Goal: Task Accomplishment & Management: Manage account settings

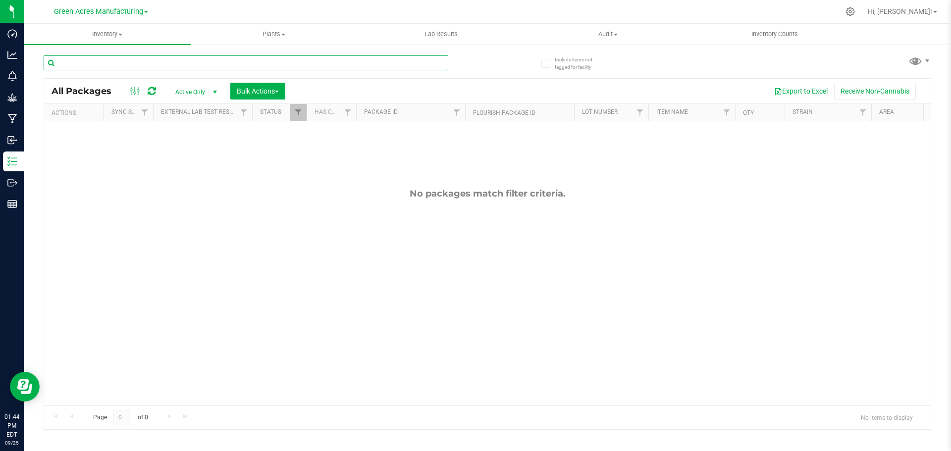
click at [434, 66] on input "text" at bounding box center [246, 62] width 405 height 15
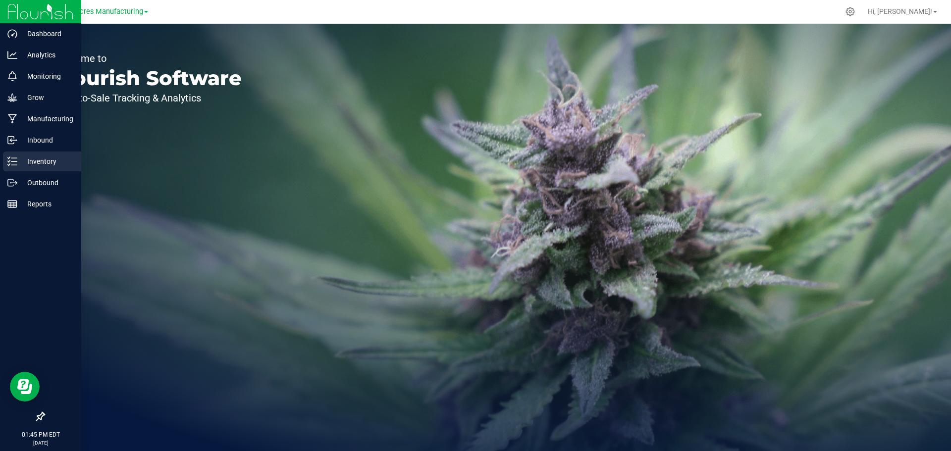
click at [20, 167] on p "Inventory" at bounding box center [46, 161] width 59 height 12
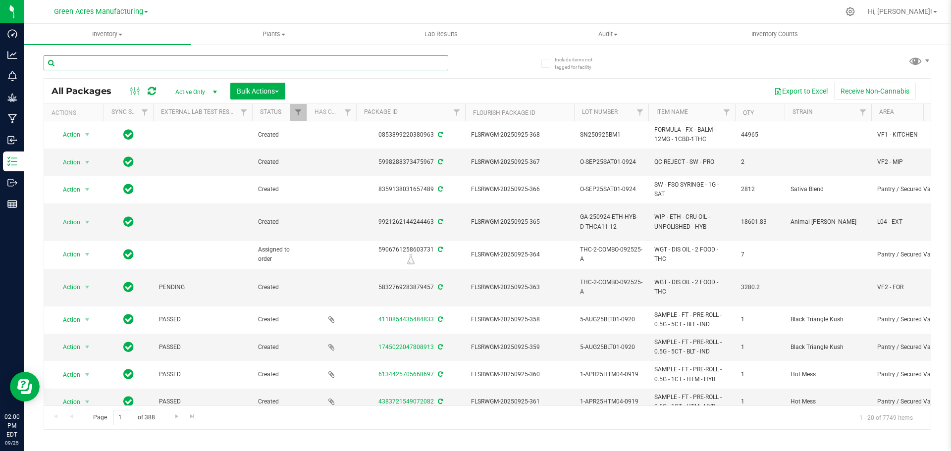
click at [204, 64] on input "text" at bounding box center [246, 62] width 405 height 15
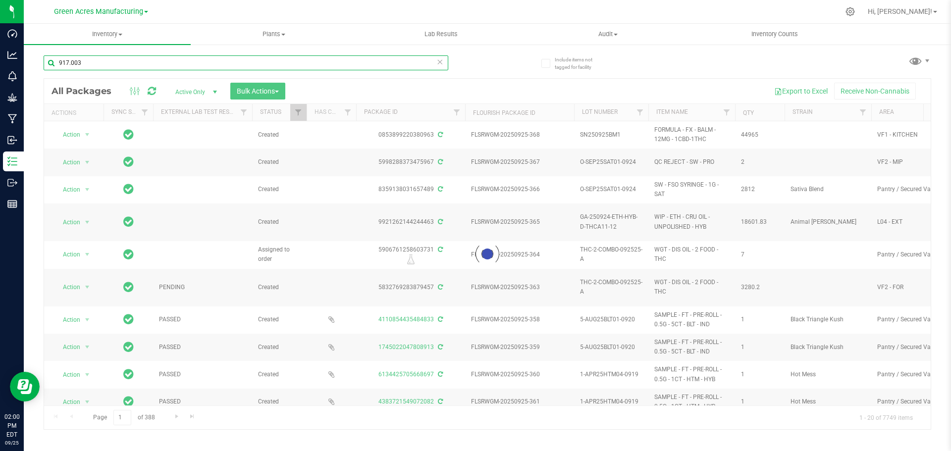
click at [71, 63] on input "917.003" at bounding box center [246, 62] width 405 height 15
type input "917-003"
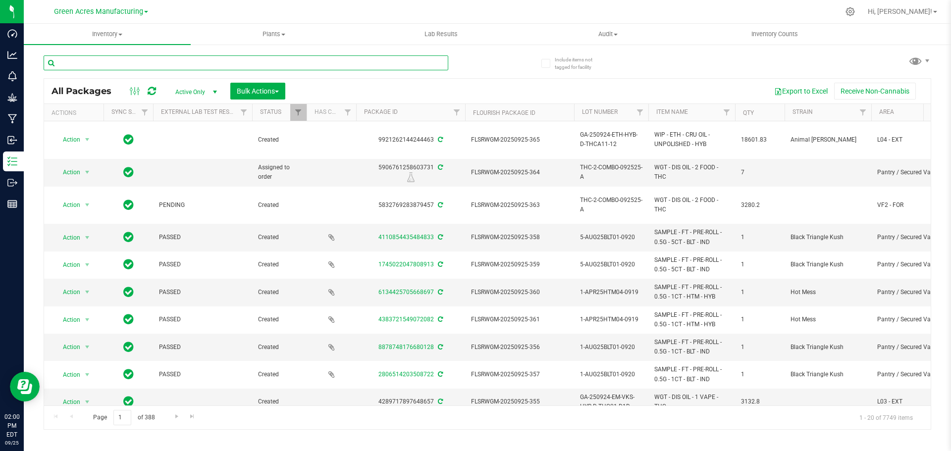
click at [149, 66] on input "text" at bounding box center [246, 62] width 405 height 15
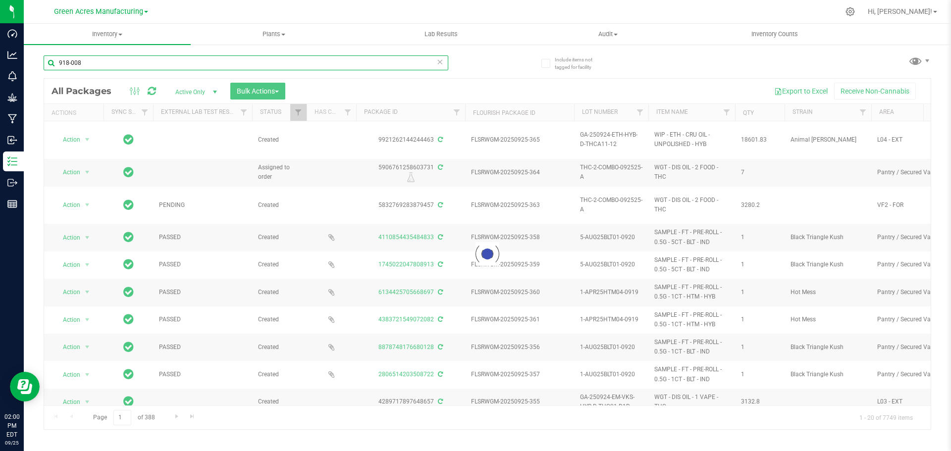
type input "918-008"
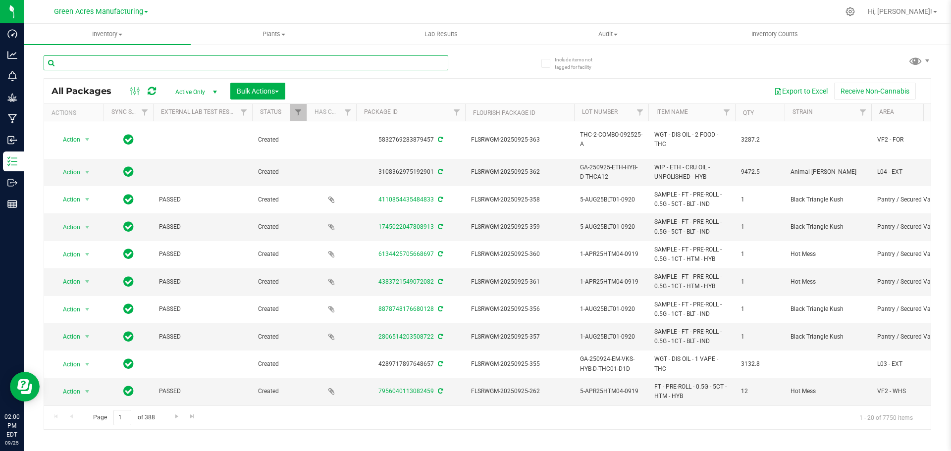
click at [184, 61] on input "text" at bounding box center [246, 62] width 405 height 15
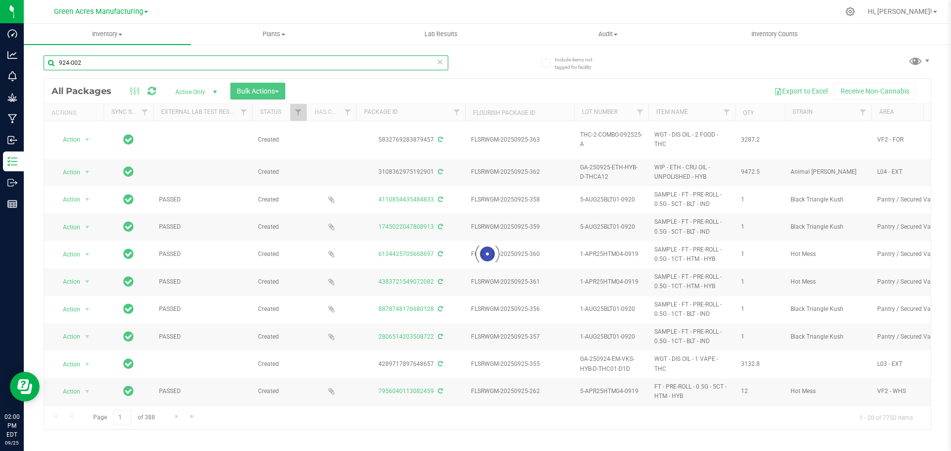
type input "924-002"
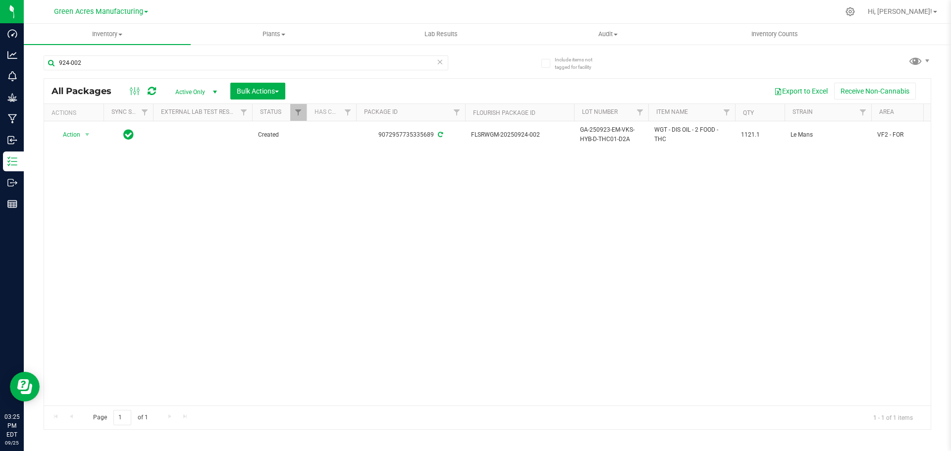
click at [510, 220] on div "Action Action Adjust qty Create package Edit attributes Global inventory Locate…" at bounding box center [487, 263] width 886 height 284
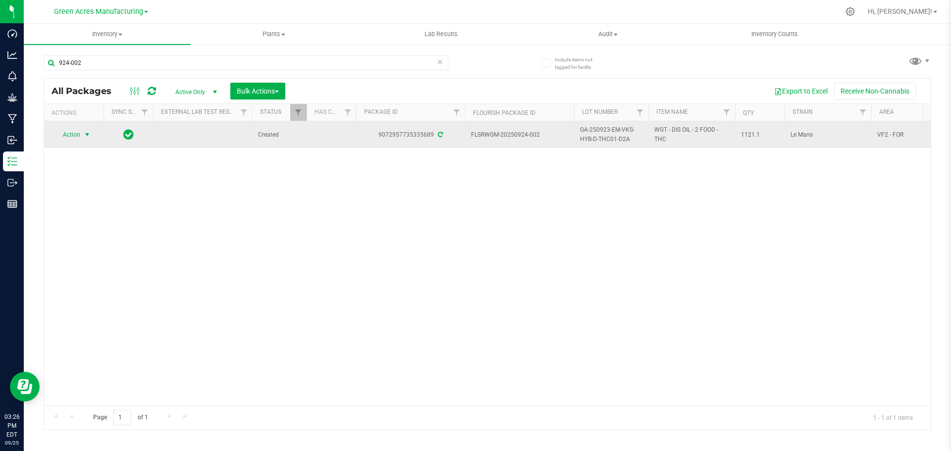
click at [76, 136] on span "Action" at bounding box center [67, 135] width 27 height 14
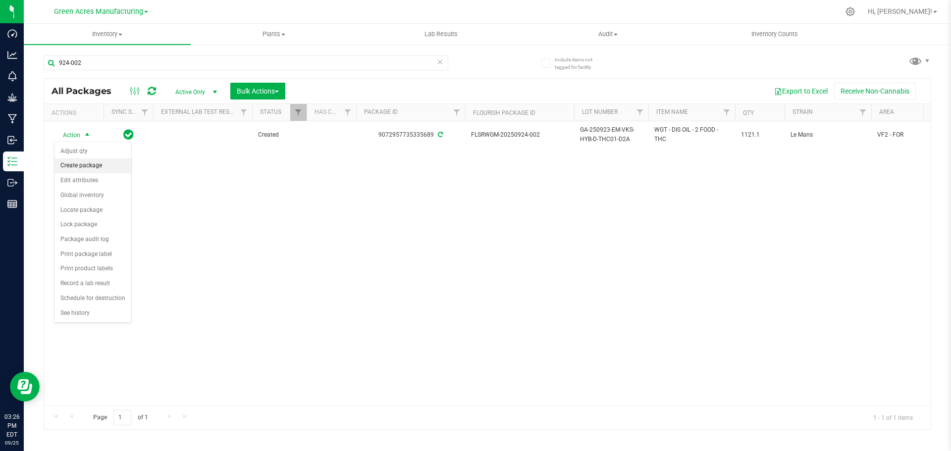
click at [83, 163] on li "Create package" at bounding box center [92, 165] width 77 height 15
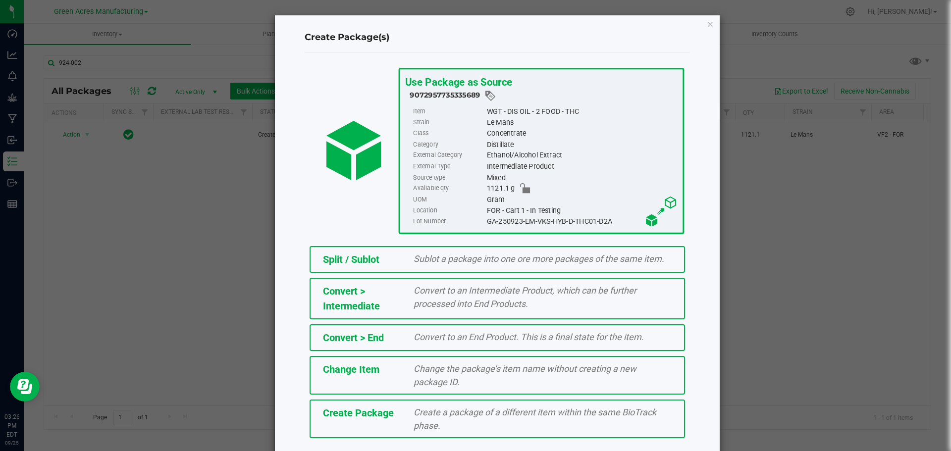
click at [498, 409] on span "Create a package of a different item within the same BioTrack phase." at bounding box center [534, 419] width 243 height 24
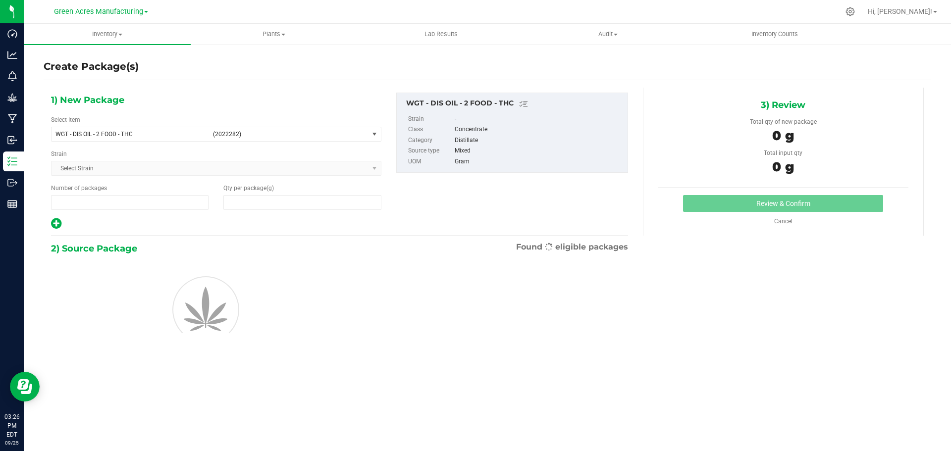
type input "1"
type input "0.0000"
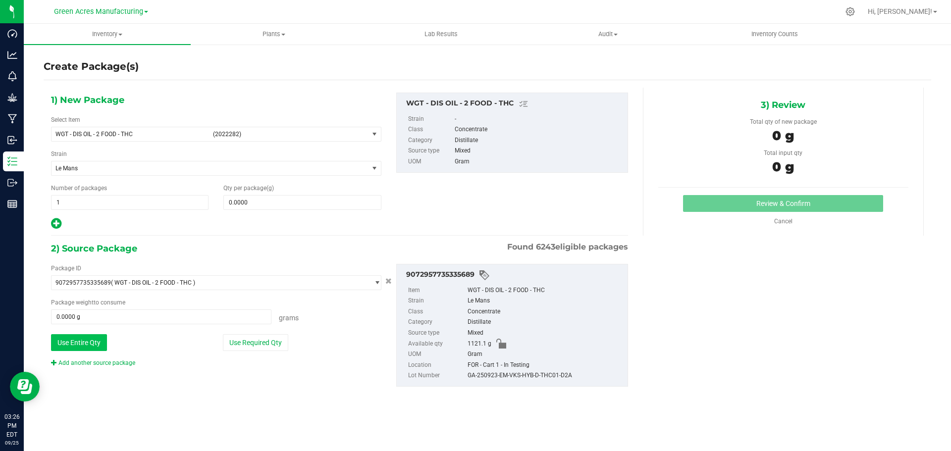
click at [90, 335] on button "Use Entire Qty" at bounding box center [79, 342] width 56 height 17
type input "1121.1000 g"
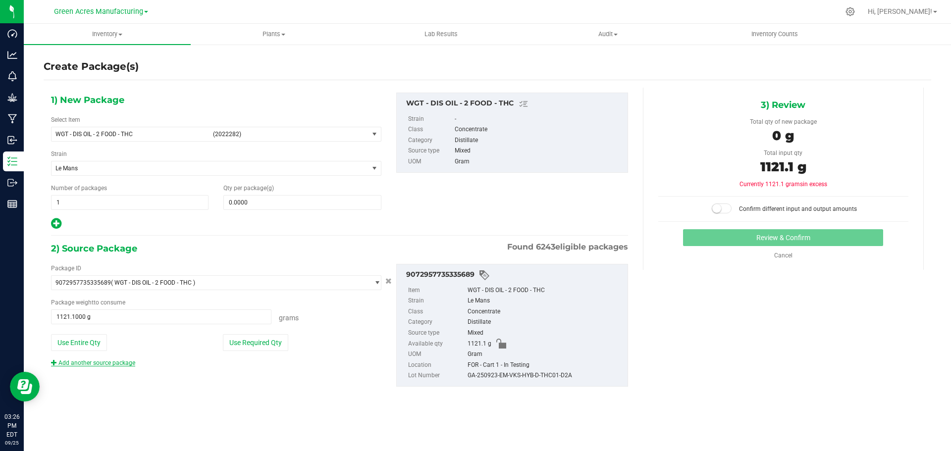
click at [128, 362] on link "Add another source package" at bounding box center [93, 363] width 84 height 7
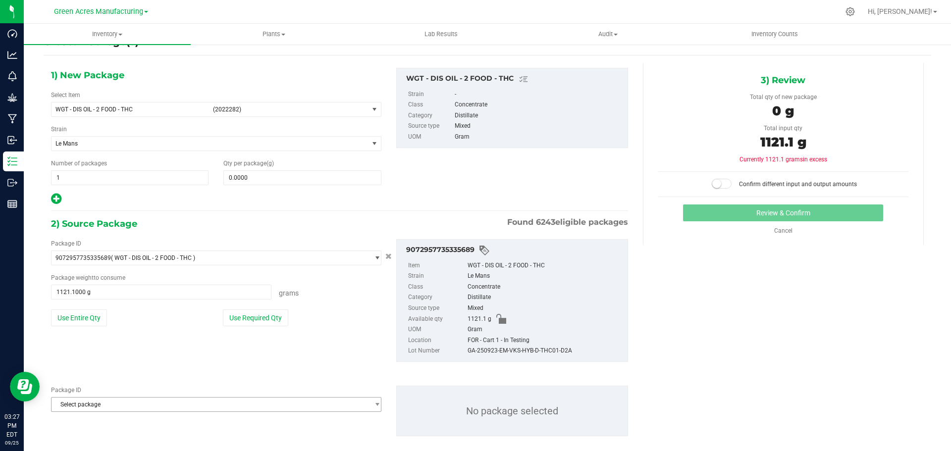
scroll to position [38, 0]
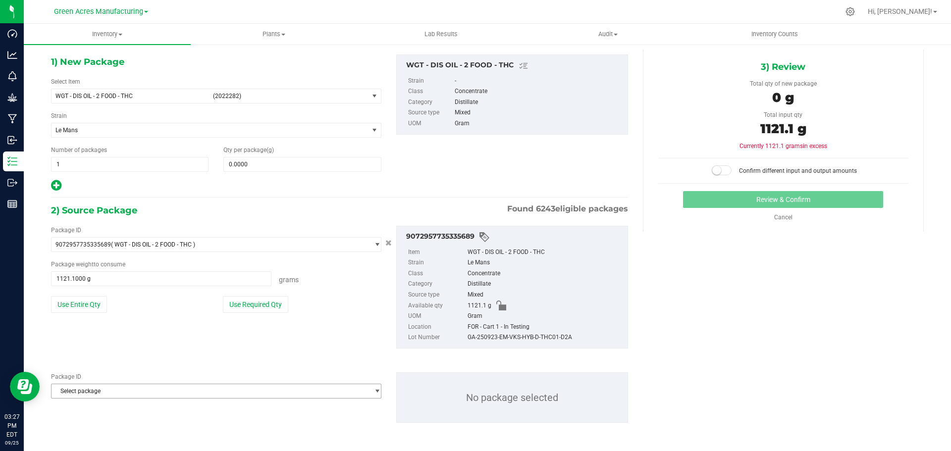
click at [164, 388] on span "Select package" at bounding box center [210, 391] width 317 height 14
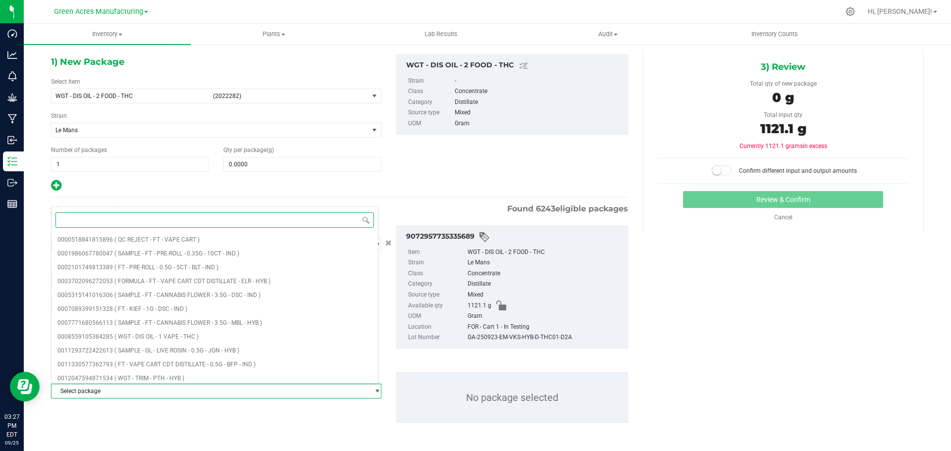
paste input "1777359769413559"
type input "1777359769413559"
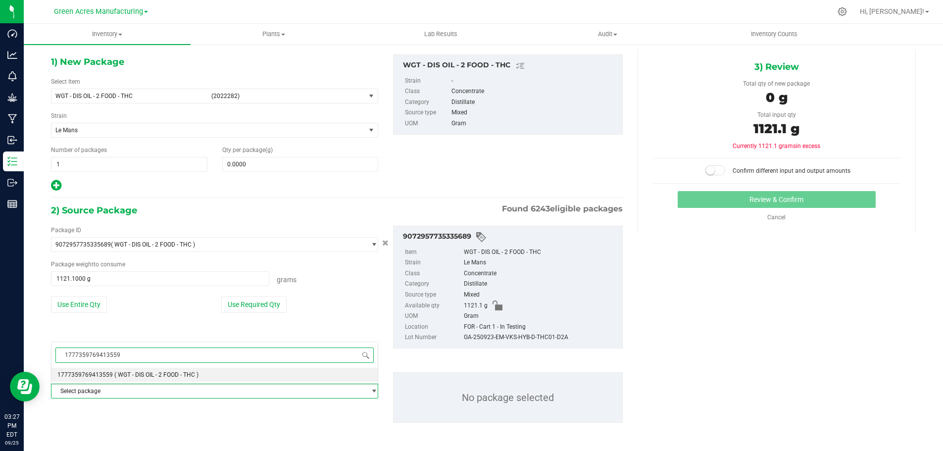
click at [162, 377] on span "( WGT - DIS OIL - 2 FOOD - THC )" at bounding box center [156, 374] width 84 height 7
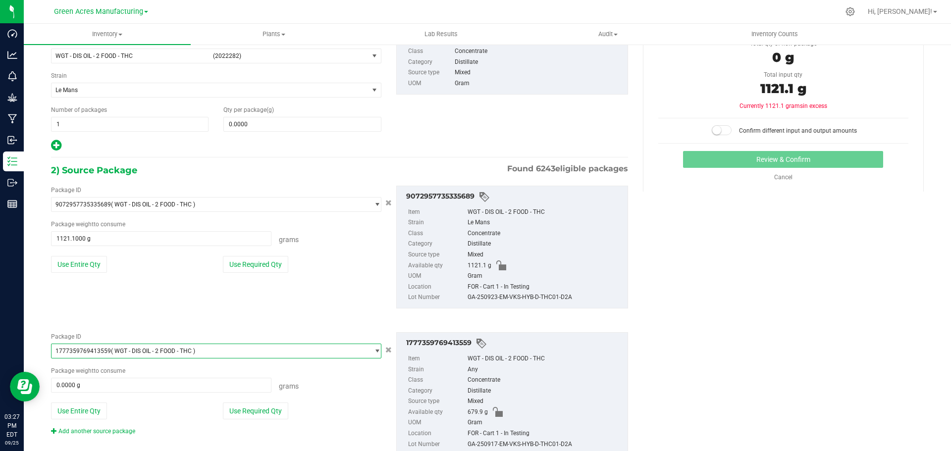
scroll to position [110, 0]
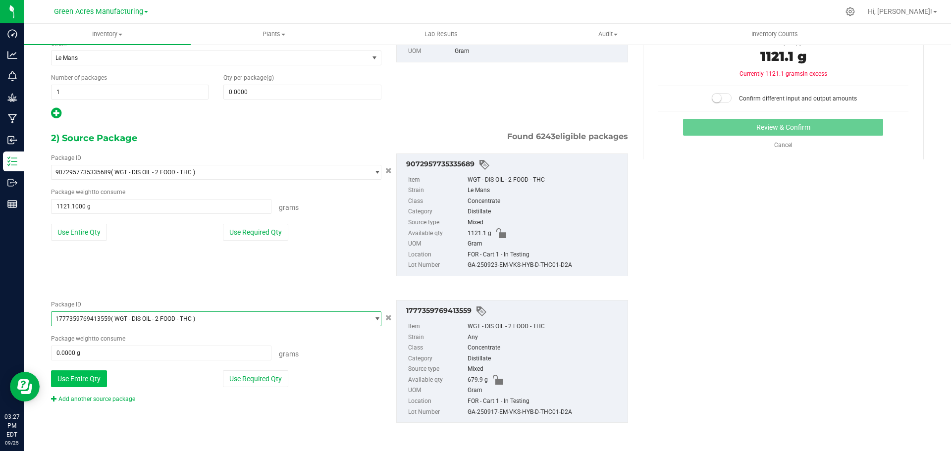
click at [94, 374] on button "Use Entire Qty" at bounding box center [79, 378] width 56 height 17
type input "679.9000 g"
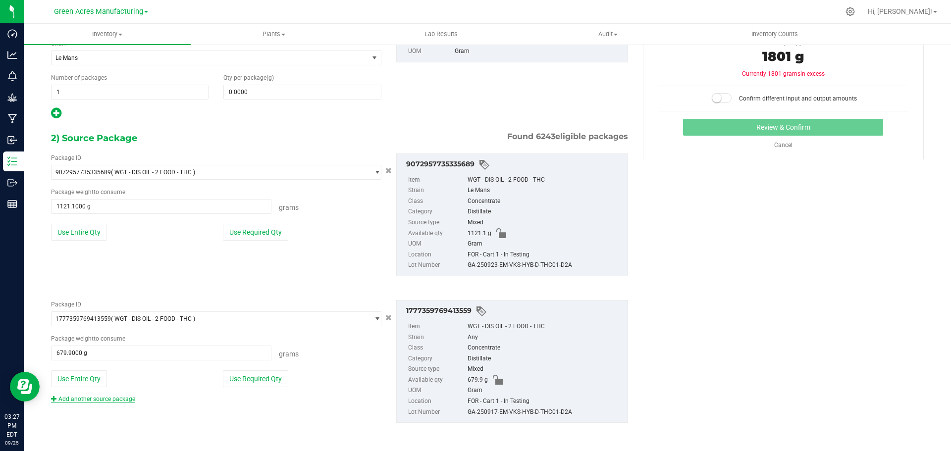
click at [131, 399] on link "Add another source package" at bounding box center [93, 399] width 84 height 7
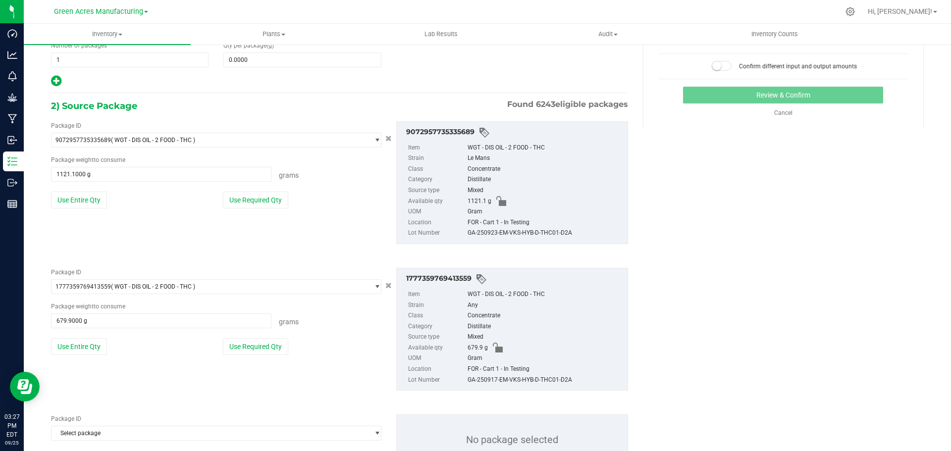
scroll to position [160, 0]
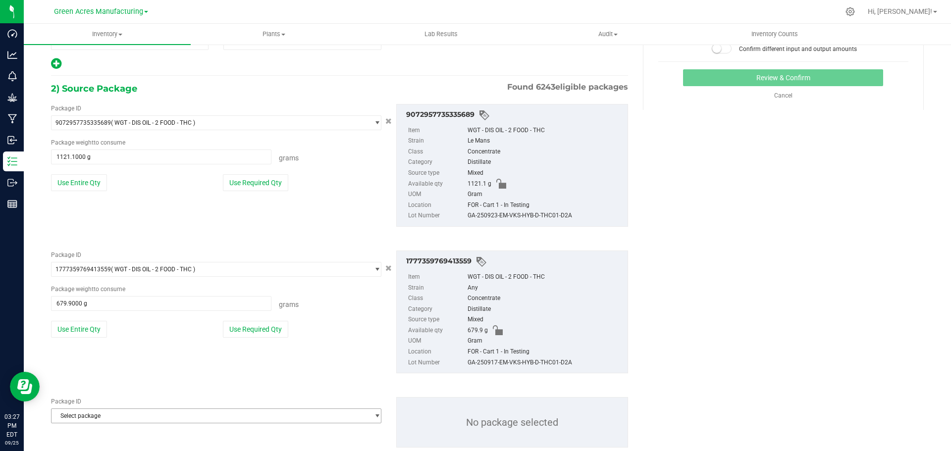
click at [148, 418] on span "Select package" at bounding box center [210, 416] width 317 height 14
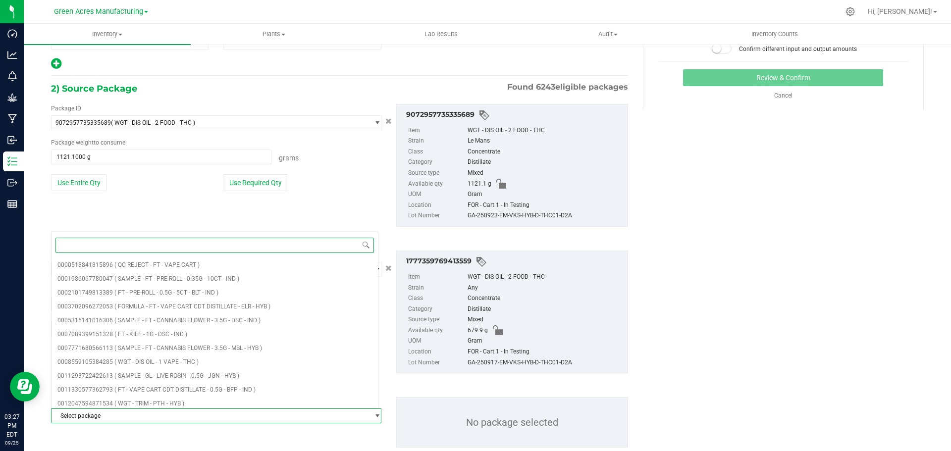
paste input "8898638434800059"
type input "8898638434800059"
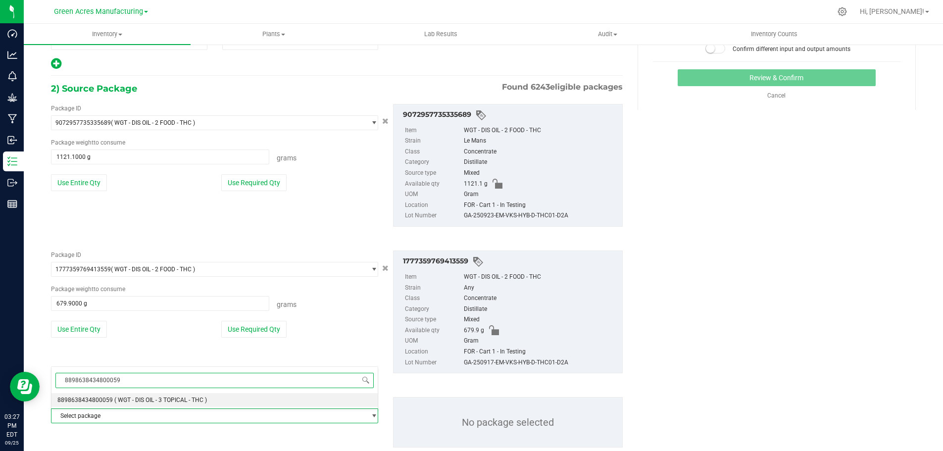
click at [165, 399] on span "( WGT - DIS OIL - 3 TOPICAL - THC )" at bounding box center [160, 400] width 93 height 7
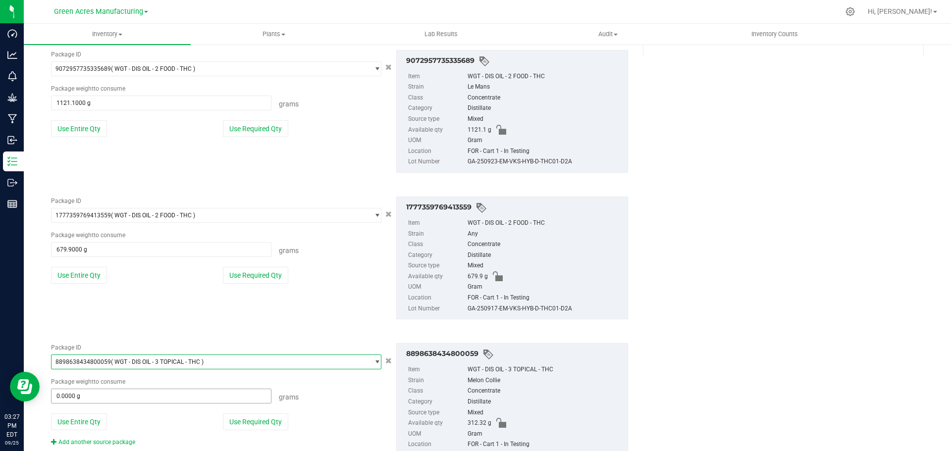
scroll to position [258, 0]
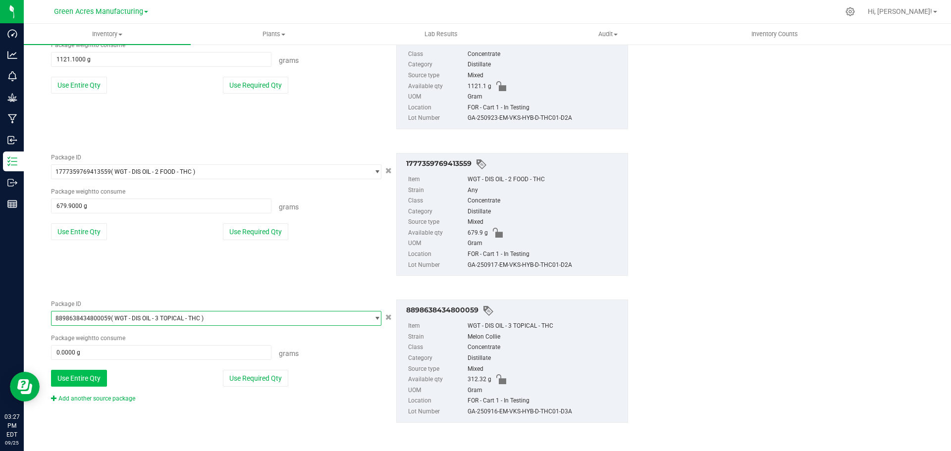
click at [95, 376] on button "Use Entire Qty" at bounding box center [79, 378] width 56 height 17
type input "312.3200 g"
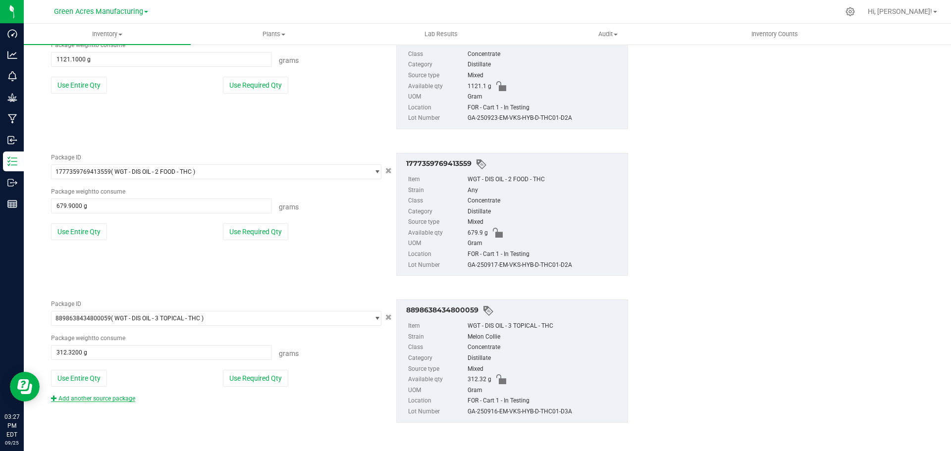
click at [124, 398] on link "Add another source package" at bounding box center [93, 398] width 84 height 7
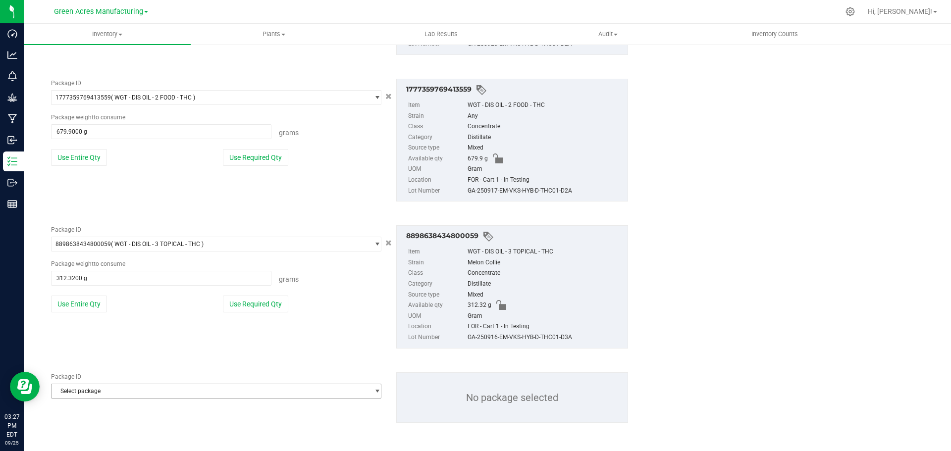
click at [149, 390] on span "Select package" at bounding box center [210, 391] width 317 height 14
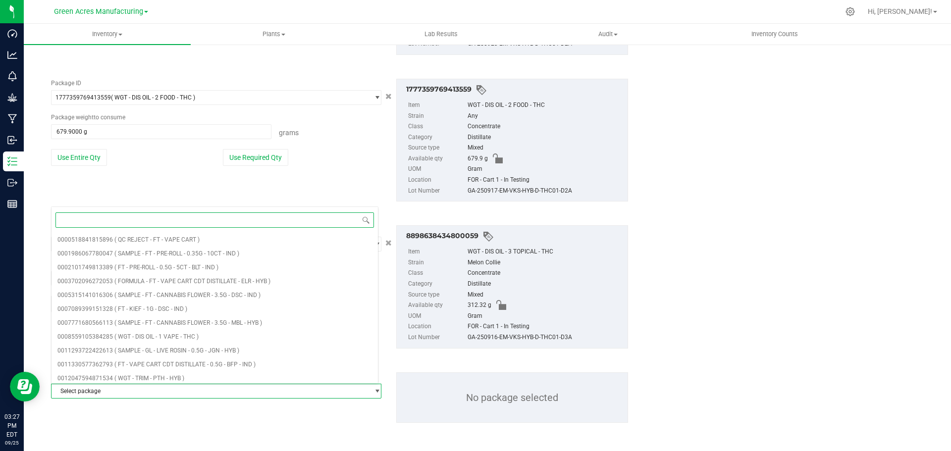
paste input "1313980845804286"
type input "1313980845804286"
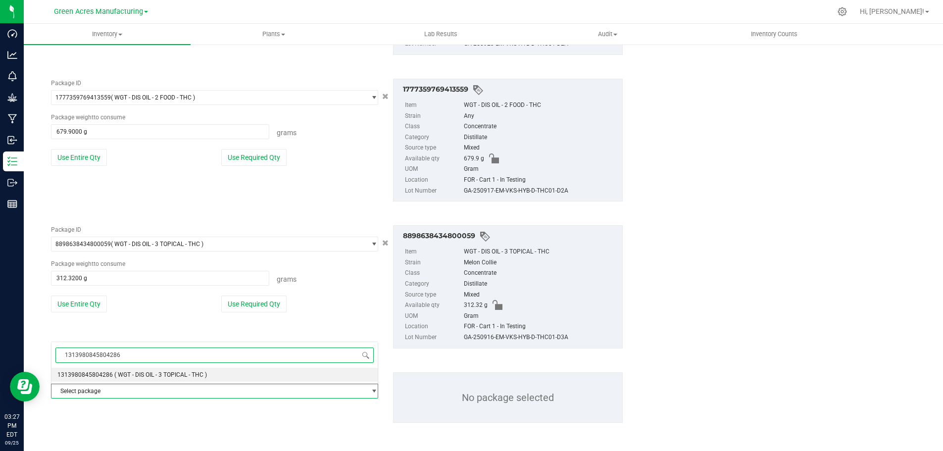
click at [174, 373] on span "( WGT - DIS OIL - 3 TOPICAL - THC )" at bounding box center [160, 374] width 93 height 7
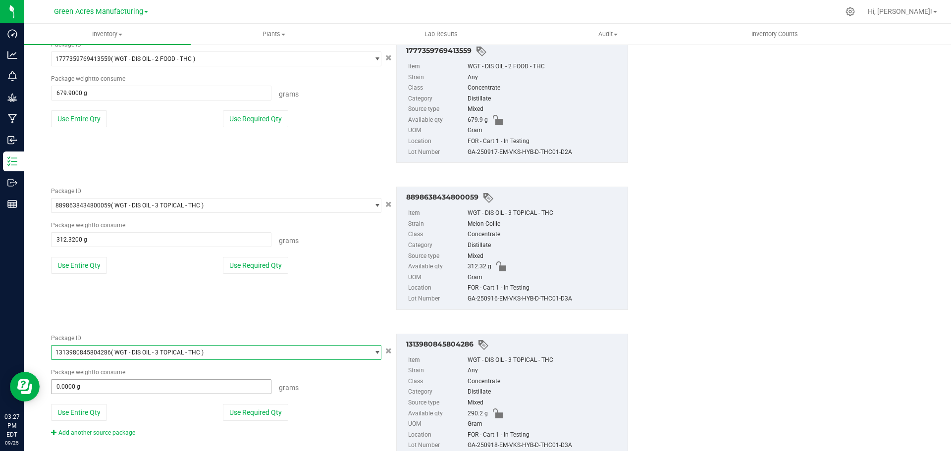
scroll to position [404, 0]
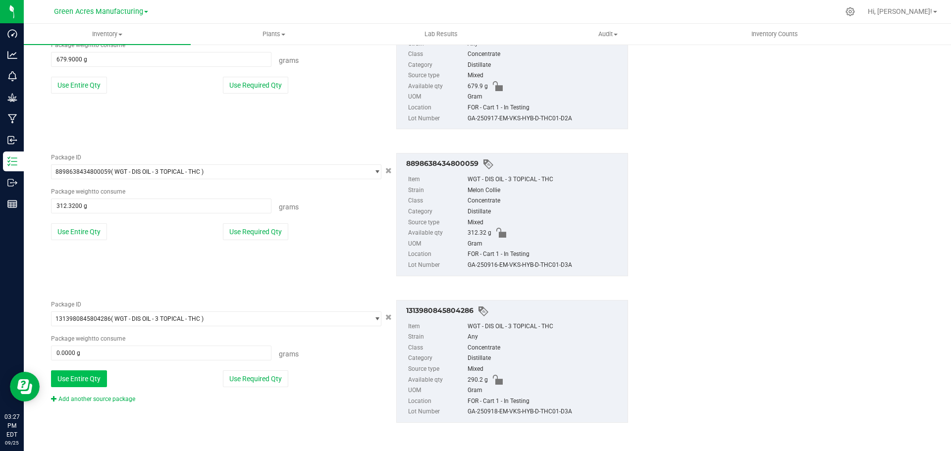
click at [95, 377] on button "Use Entire Qty" at bounding box center [79, 378] width 56 height 17
type input "290.2000 g"
click at [126, 396] on link "Add another source package" at bounding box center [93, 399] width 84 height 7
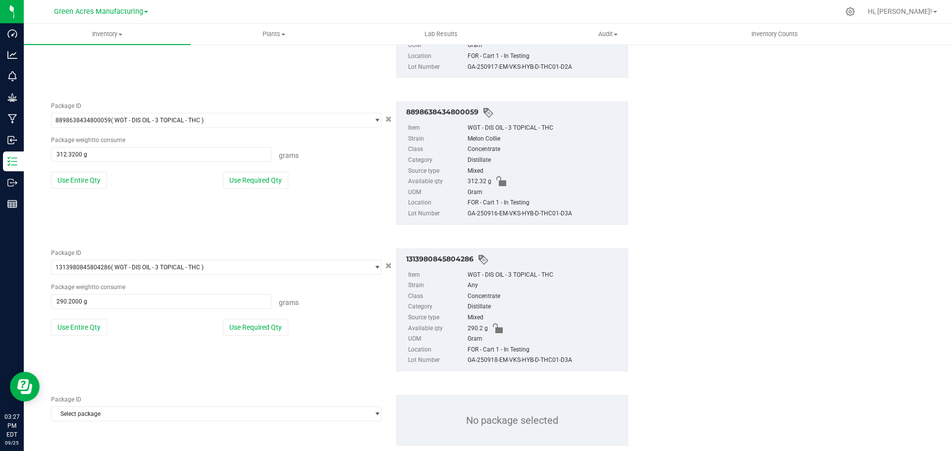
scroll to position [478, 0]
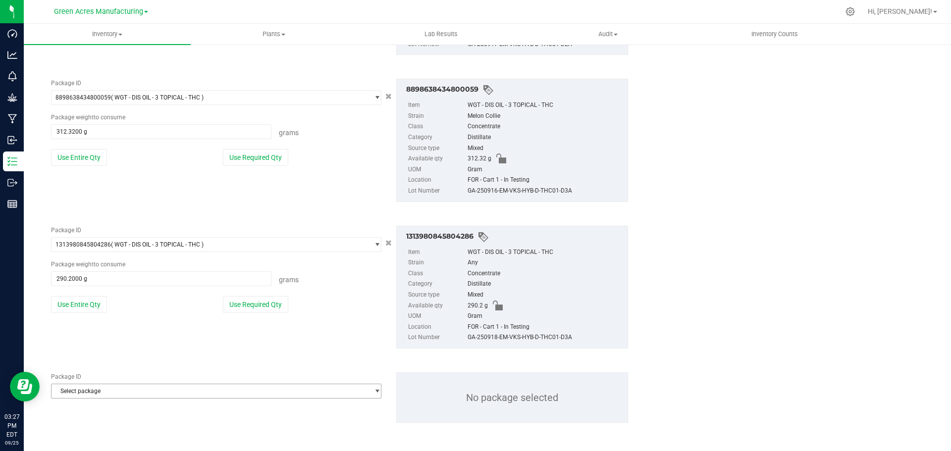
click at [182, 386] on span "Select package" at bounding box center [210, 391] width 317 height 14
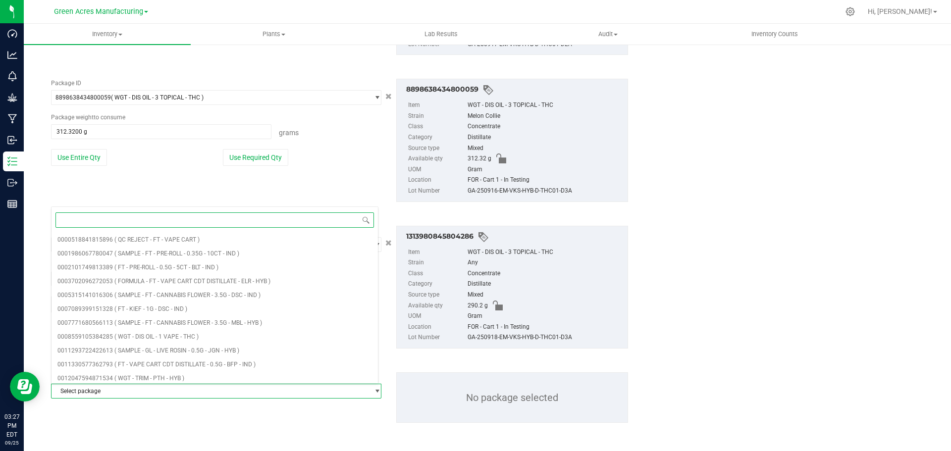
paste input "1023226831087180"
type input "1023226831087180"
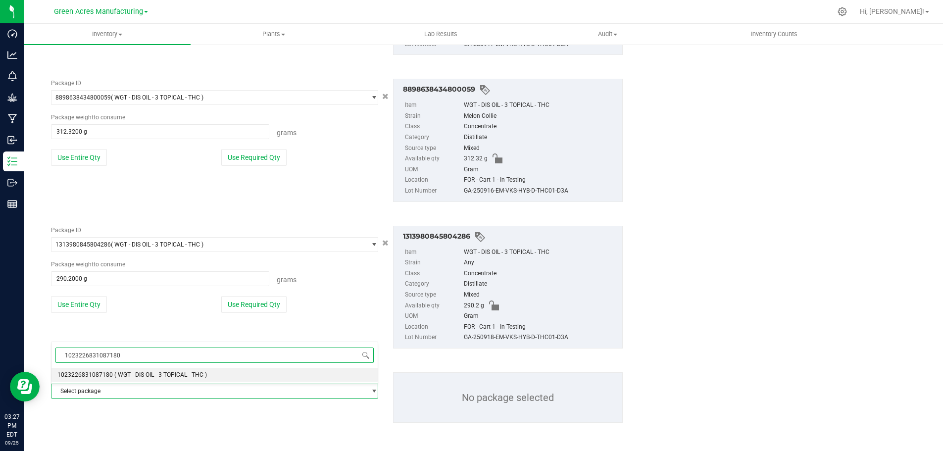
click at [154, 376] on span "( WGT - DIS OIL - 3 TOPICAL - THC )" at bounding box center [160, 374] width 93 height 7
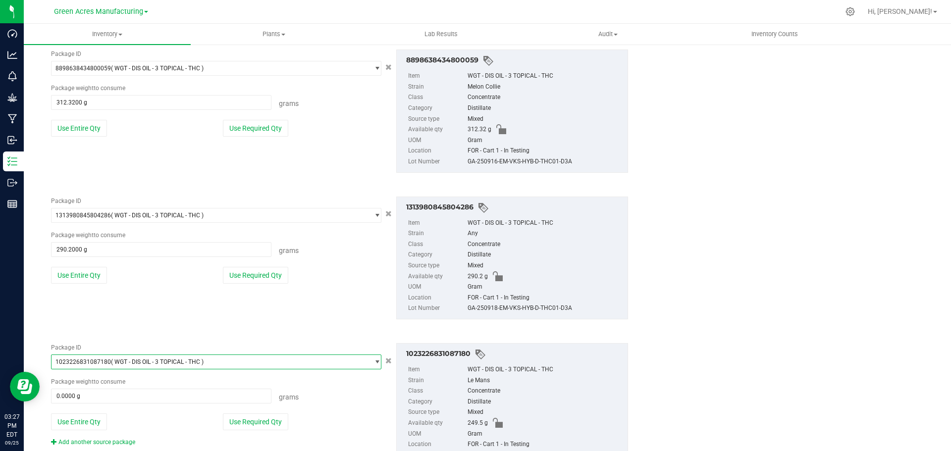
scroll to position [551, 0]
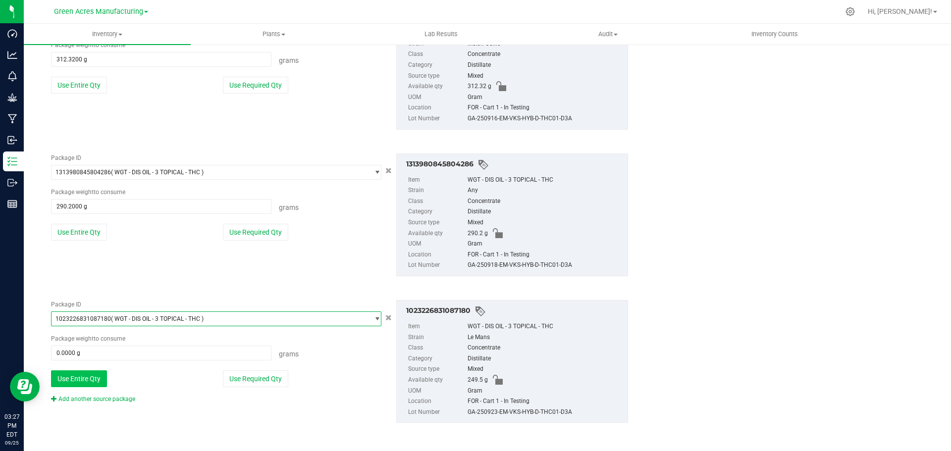
click at [97, 379] on button "Use Entire Qty" at bounding box center [79, 378] width 56 height 17
type input "249.5000 g"
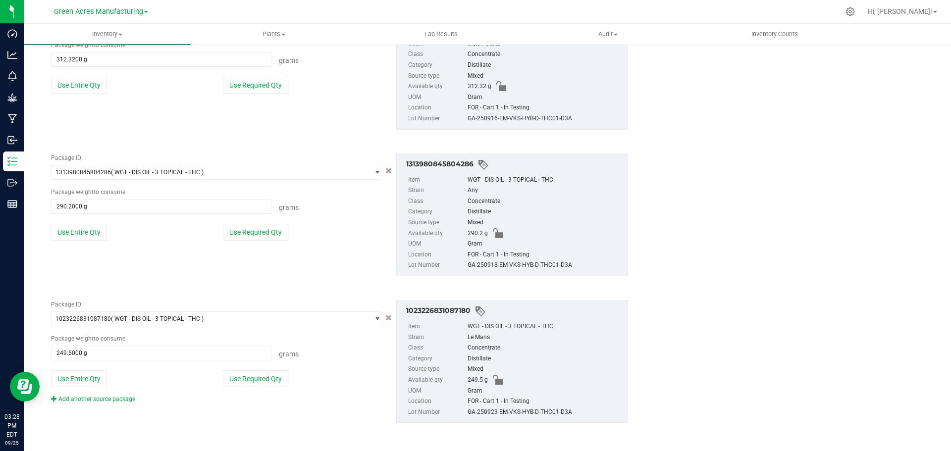
drag, startPoint x: 115, startPoint y: 399, endPoint x: 168, endPoint y: 374, distance: 59.1
click at [115, 399] on link "Add another source package" at bounding box center [93, 399] width 84 height 7
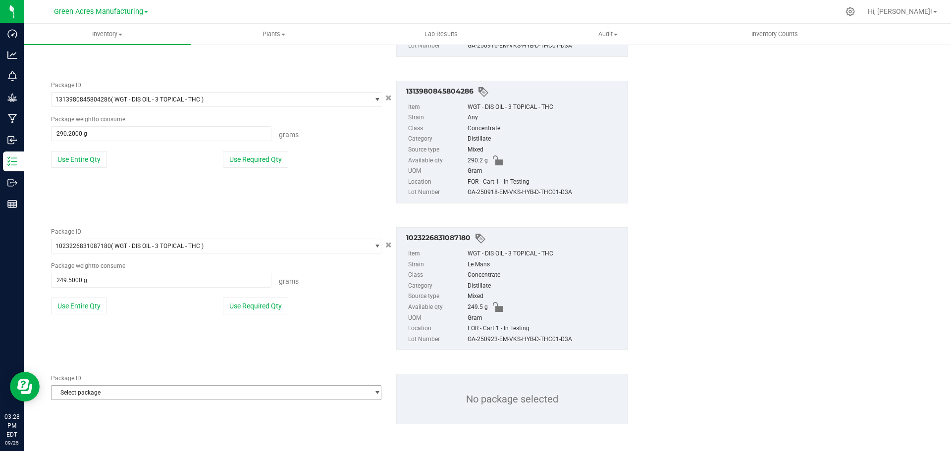
scroll to position [625, 0]
click at [155, 386] on span "Select package" at bounding box center [210, 391] width 317 height 14
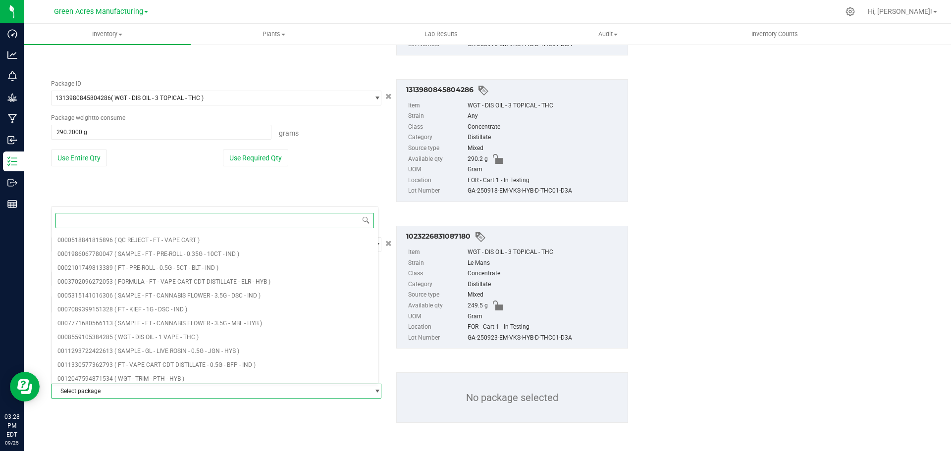
paste input "2906626495292827"
type input "2906626495292827"
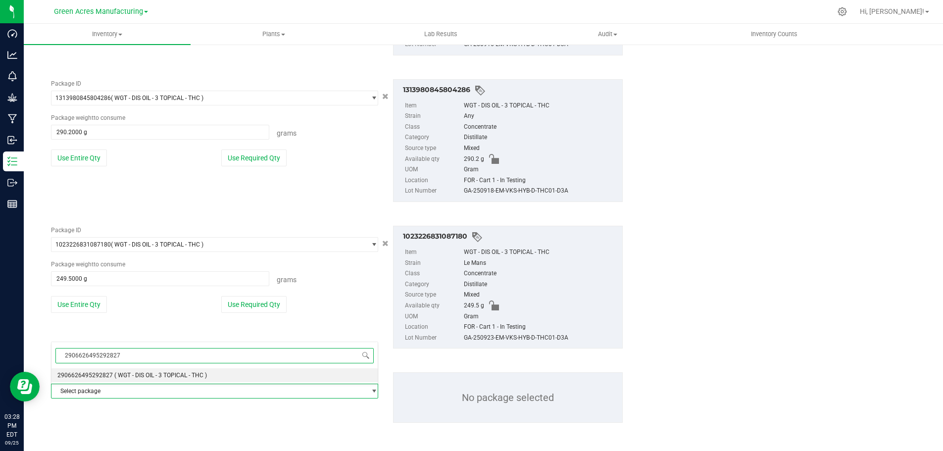
click at [170, 376] on span "( WGT - DIS OIL - 3 TOPICAL - THC )" at bounding box center [160, 375] width 93 height 7
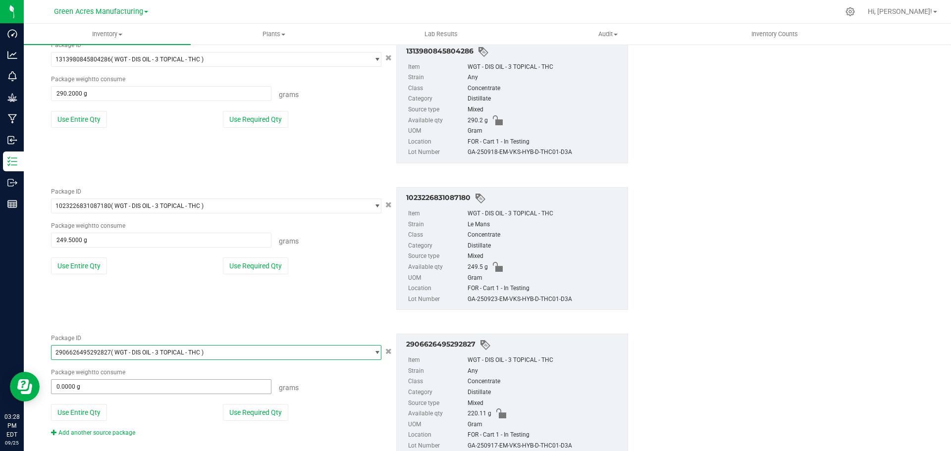
scroll to position [698, 0]
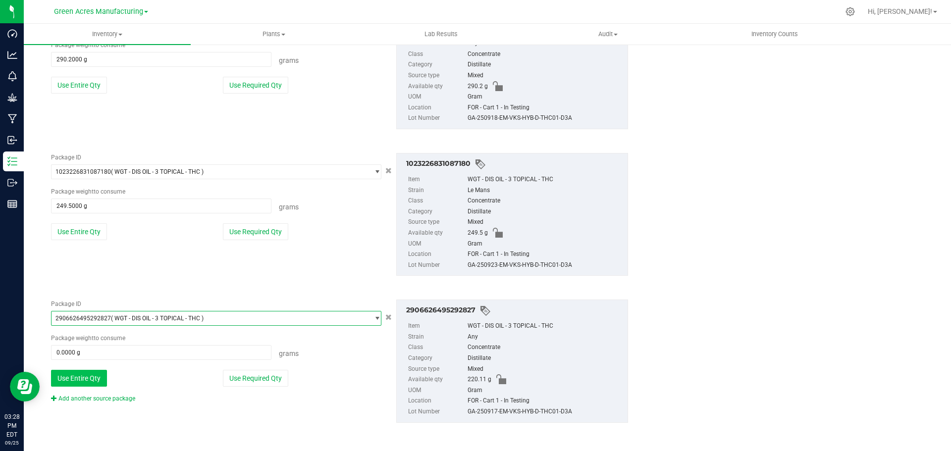
click at [102, 374] on button "Use Entire Qty" at bounding box center [79, 378] width 56 height 17
type input "220.1100 g"
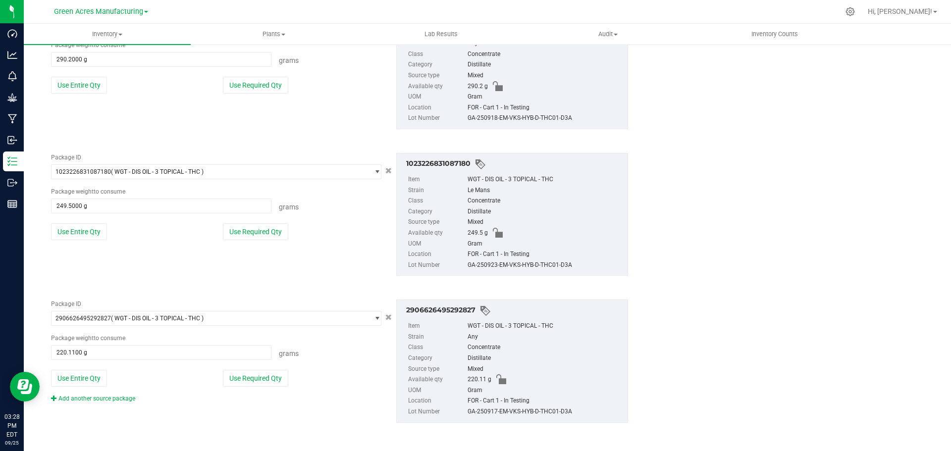
click at [117, 398] on link "Add another source package" at bounding box center [93, 398] width 84 height 7
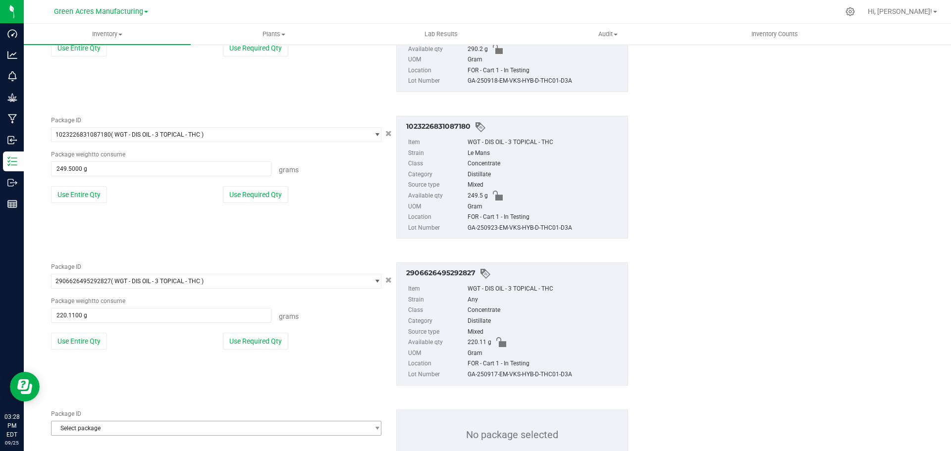
scroll to position [772, 0]
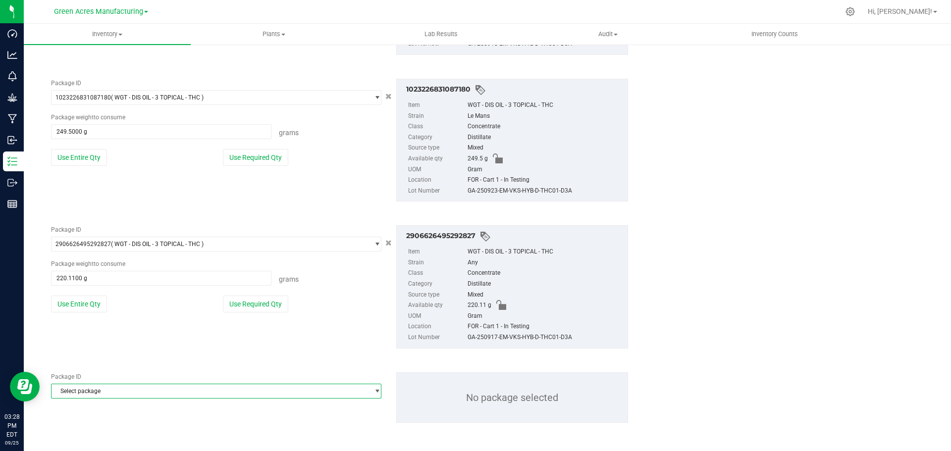
click at [138, 393] on span "Select package" at bounding box center [210, 391] width 317 height 14
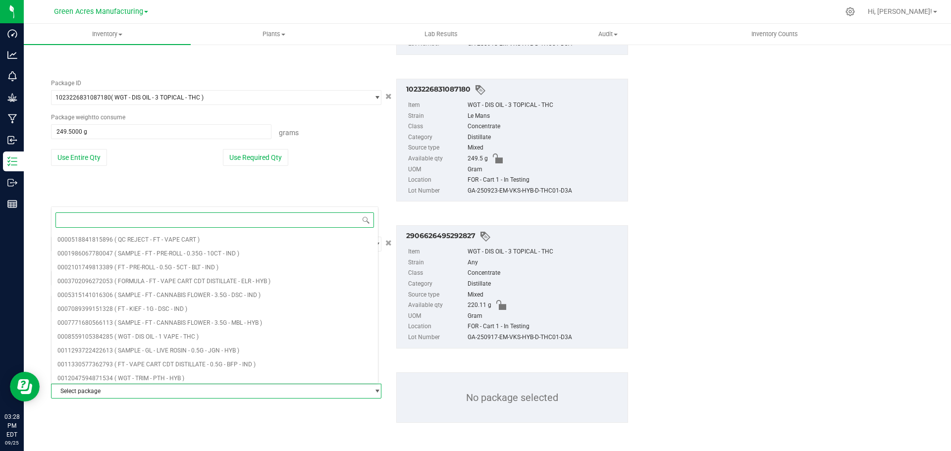
paste input "1475336111034443"
type input "1475336111034443"
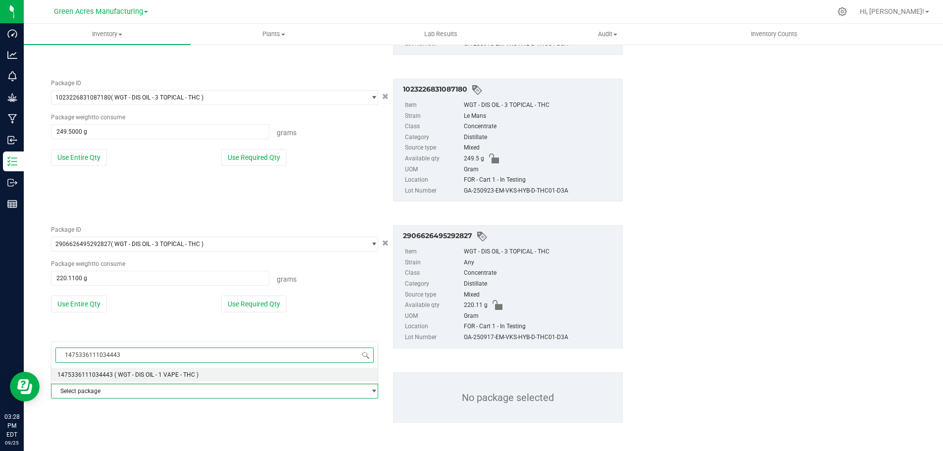
click at [160, 378] on span "( WGT - DIS OIL - 1 VAPE - THC )" at bounding box center [156, 374] width 84 height 7
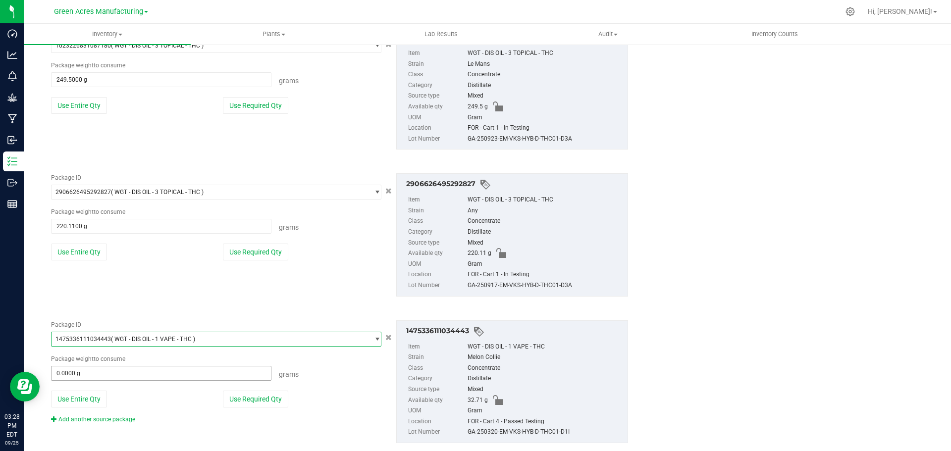
scroll to position [844, 0]
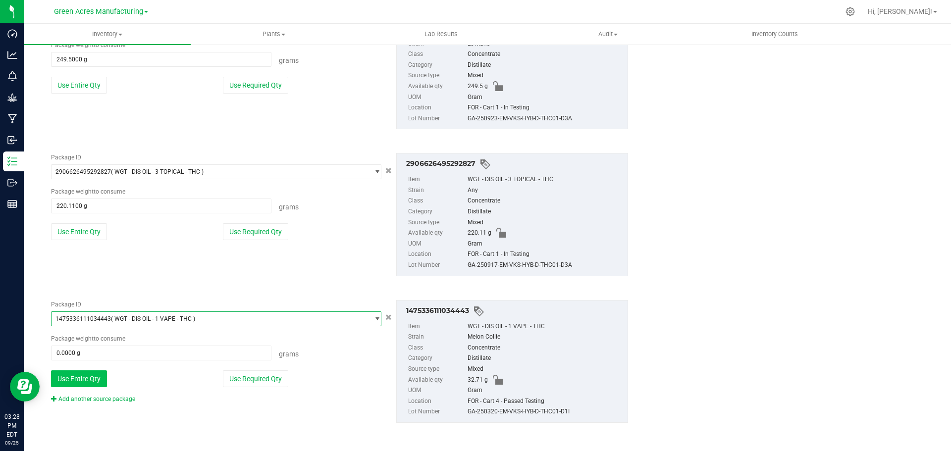
click at [81, 376] on button "Use Entire Qty" at bounding box center [79, 378] width 56 height 17
type input "32.7100 g"
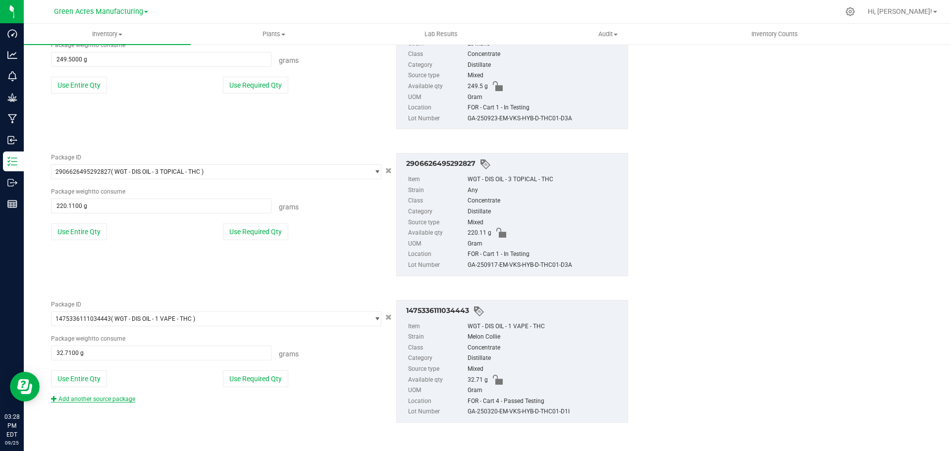
click at [114, 399] on link "Add another source package" at bounding box center [93, 399] width 84 height 7
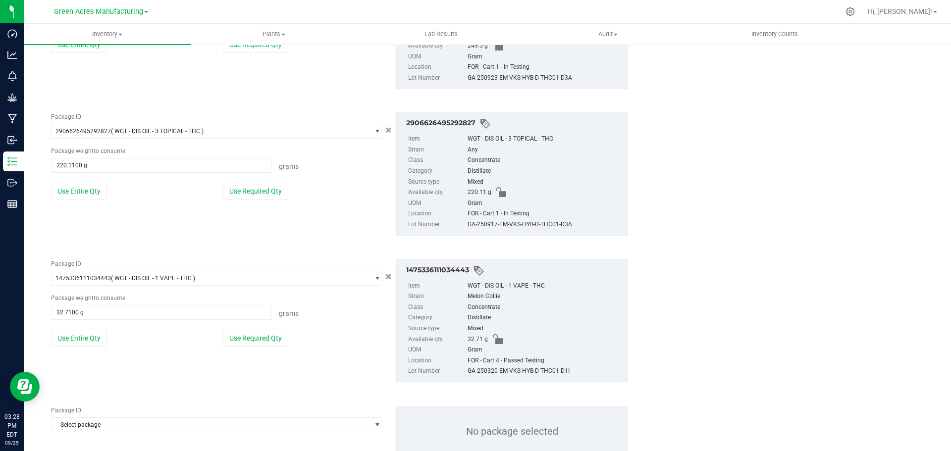
scroll to position [919, 0]
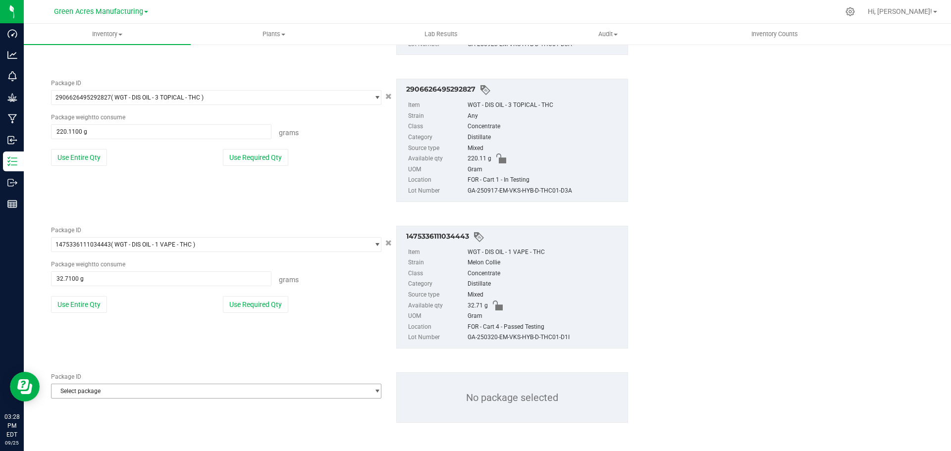
click at [147, 390] on span "Select package" at bounding box center [210, 391] width 317 height 14
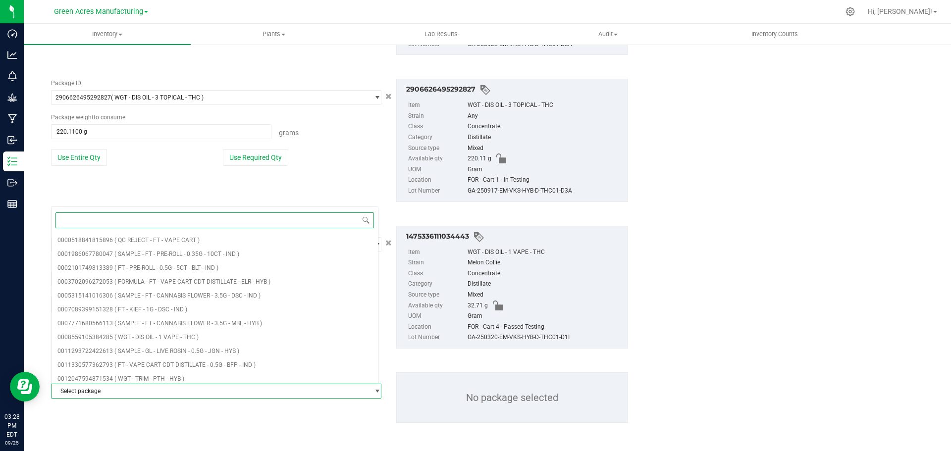
paste input "7604924636826626"
type input "7604924636826626"
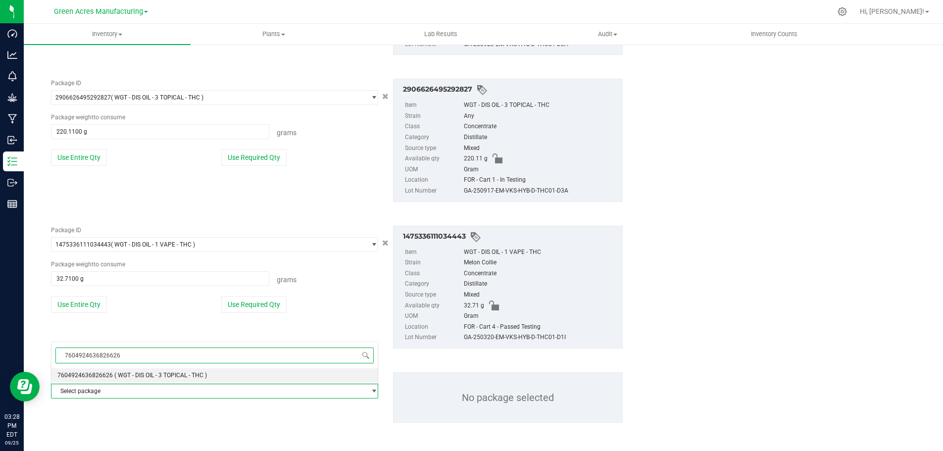
click at [176, 370] on li "7604924636826626 ( WGT - DIS OIL - 3 TOPICAL - THC )" at bounding box center [215, 375] width 326 height 14
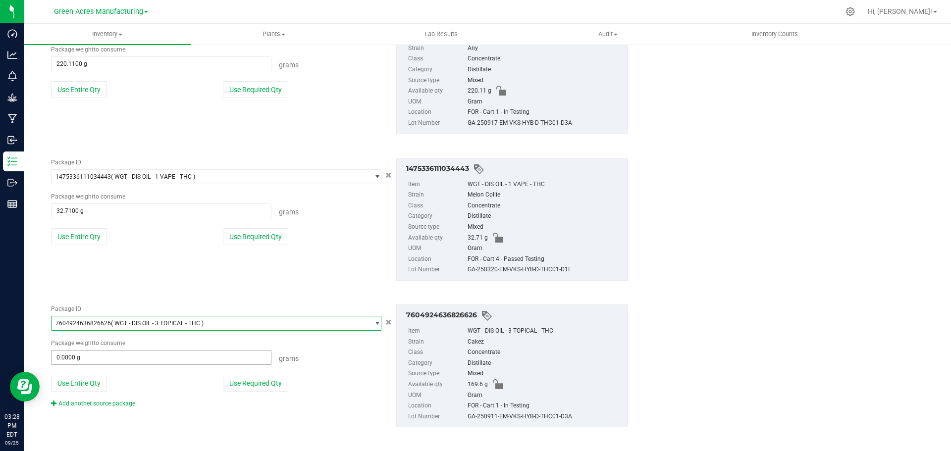
scroll to position [991, 0]
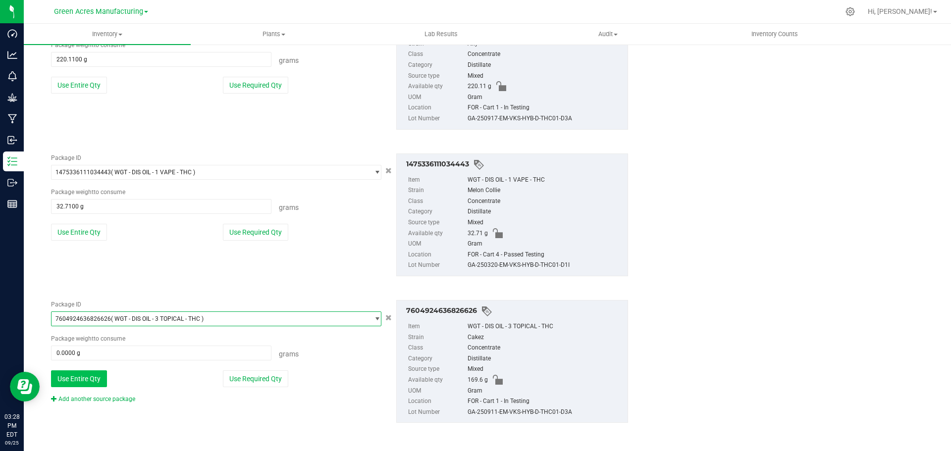
click at [102, 377] on button "Use Entire Qty" at bounding box center [79, 378] width 56 height 17
type input "169.6000 g"
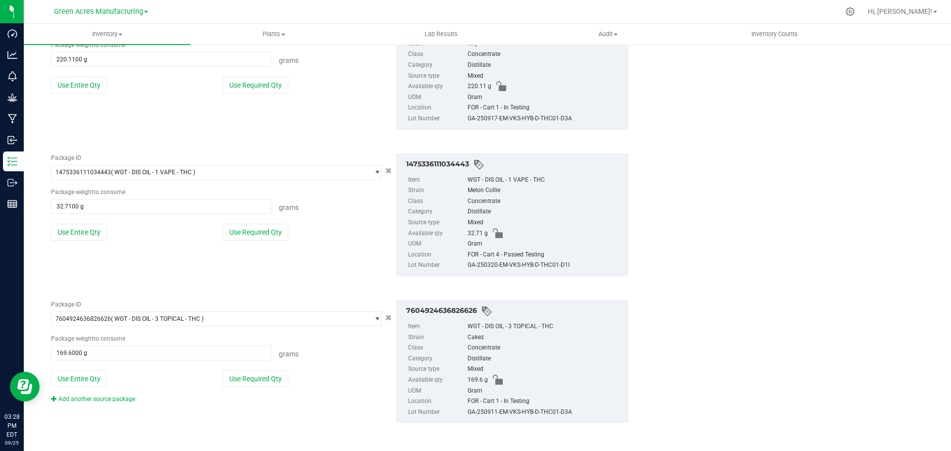
drag, startPoint x: 128, startPoint y: 399, endPoint x: 172, endPoint y: 377, distance: 48.7
click at [128, 399] on link "Add another source package" at bounding box center [93, 399] width 84 height 7
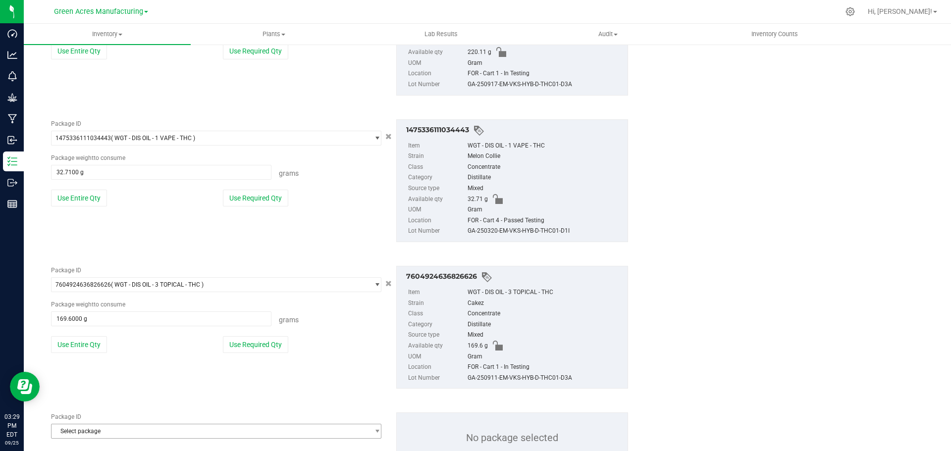
scroll to position [1065, 0]
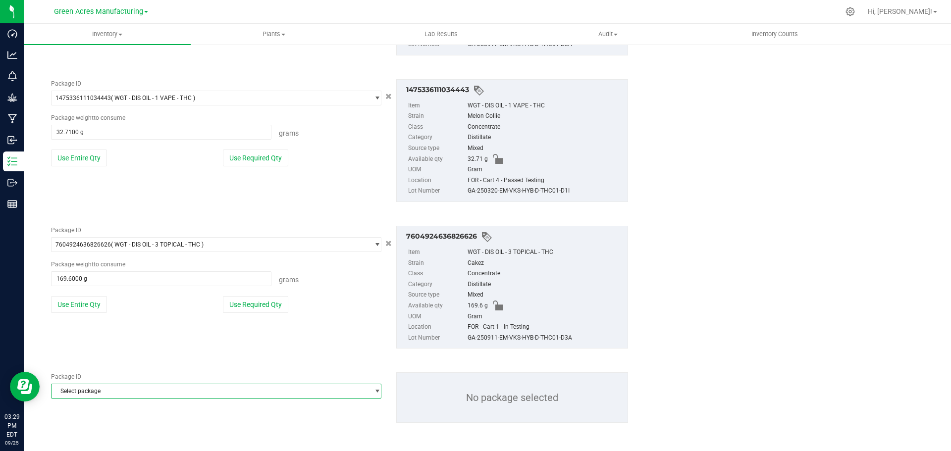
click at [156, 391] on span "Select package" at bounding box center [210, 391] width 317 height 14
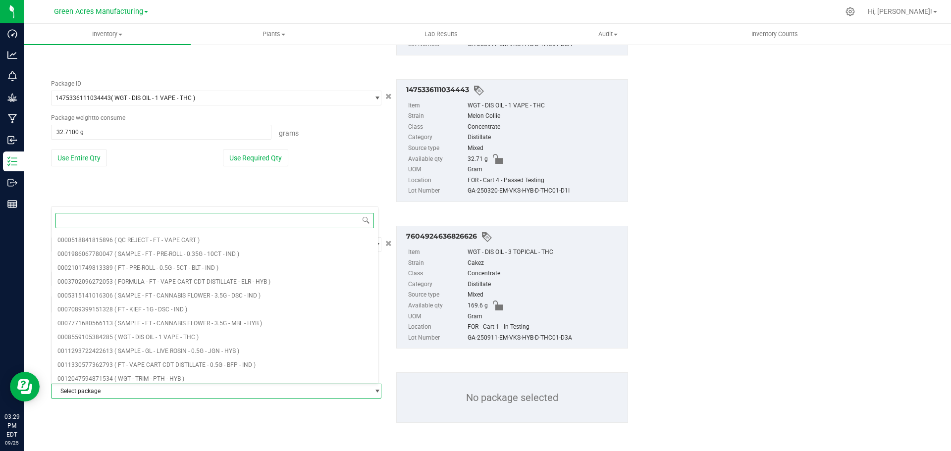
paste input "8472093990766367"
type input "8472093990766367"
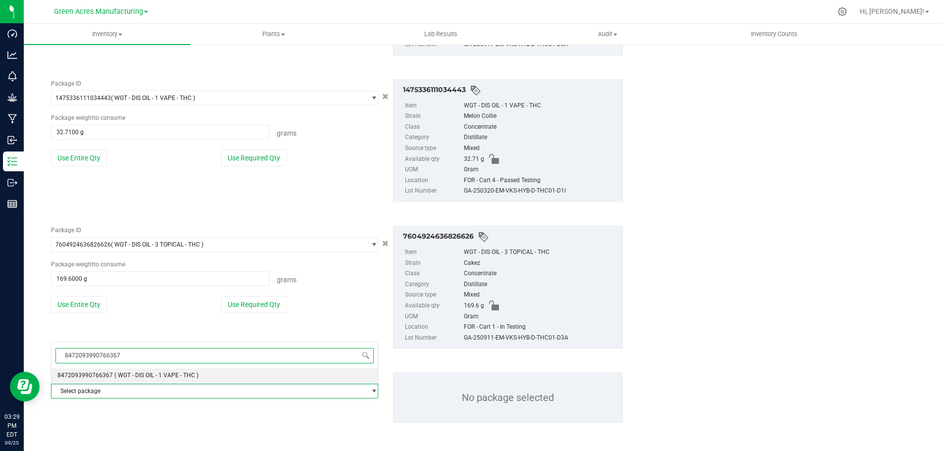
click at [149, 372] on span "( WGT - DIS OIL - 1 VAPE - THC )" at bounding box center [156, 375] width 84 height 7
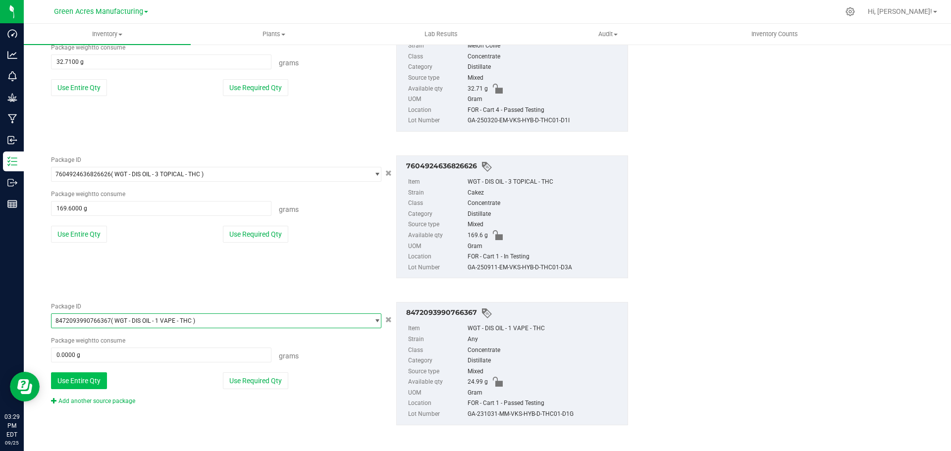
scroll to position [1138, 0]
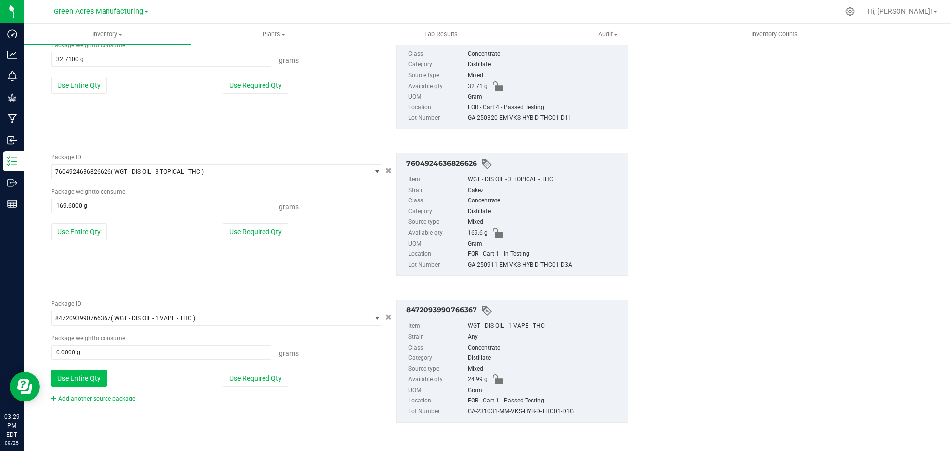
click at [95, 377] on button "Use Entire Qty" at bounding box center [79, 378] width 56 height 17
type input "24.9900 g"
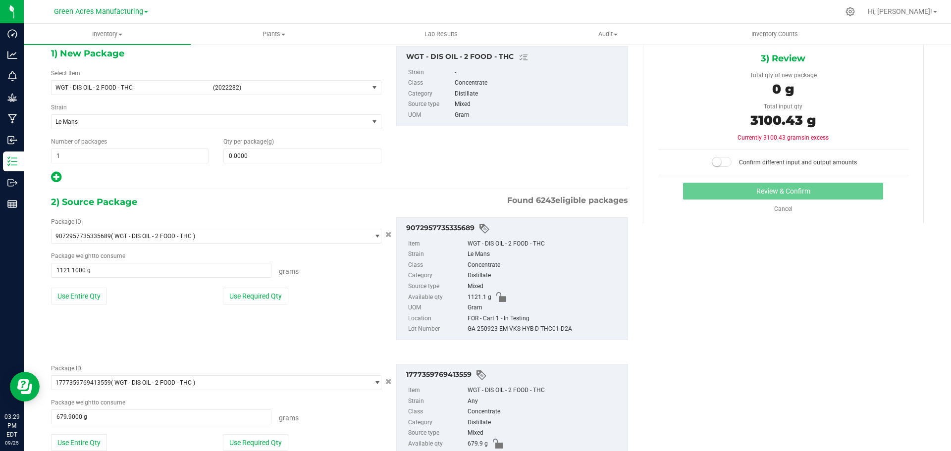
scroll to position [0, 0]
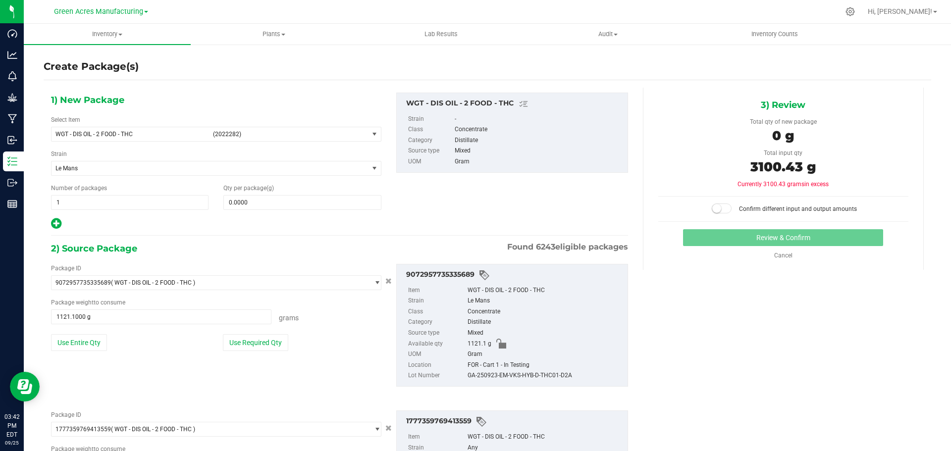
click at [571, 203] on div "1) New Package Select Item WGT - DIS OIL - 2 FOOD - THC (2022282) 007UP - Flowe…" at bounding box center [340, 162] width 592 height 138
click at [290, 203] on span "0.0000 0" at bounding box center [301, 202] width 157 height 15
paste input "3096.4"
type input "3096.4"
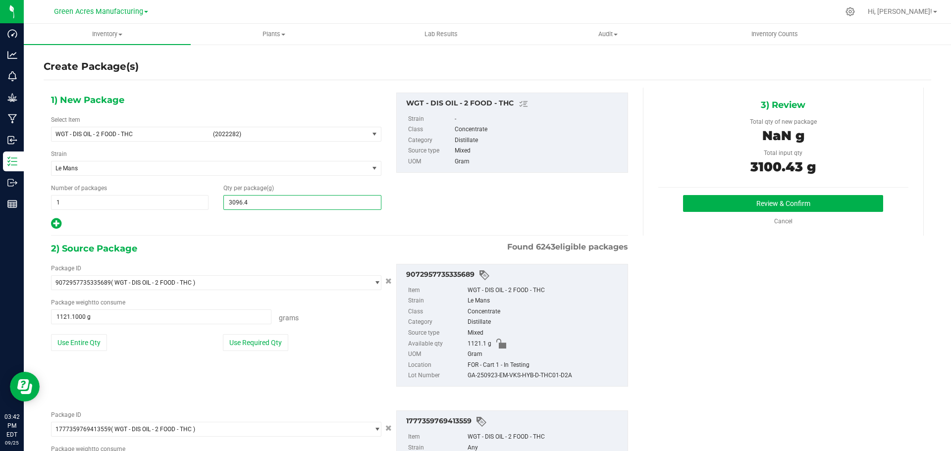
type input "3,096.4000"
click at [446, 202] on div "1) New Package Select Item WGT - DIS OIL - 2 FOOD - THC (2022282) 007UP - Flowe…" at bounding box center [340, 162] width 592 height 138
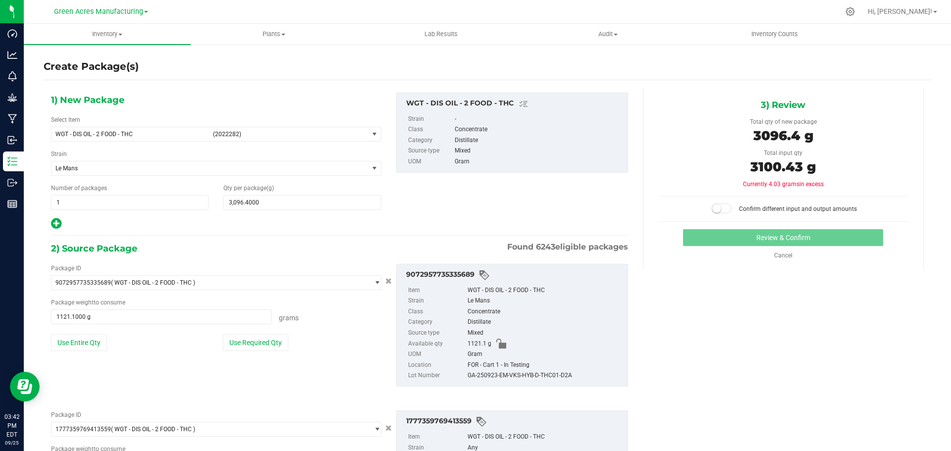
click at [718, 209] on span at bounding box center [722, 209] width 20 height 10
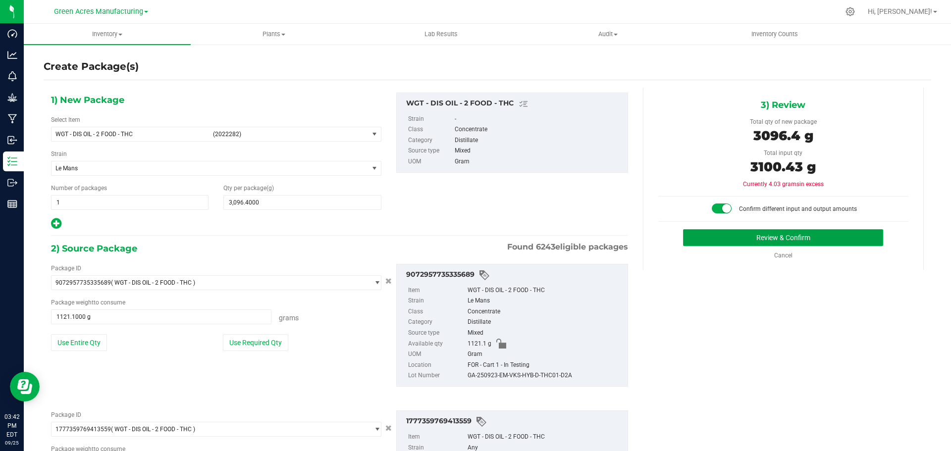
click at [764, 232] on button "Review & Confirm" at bounding box center [783, 237] width 200 height 17
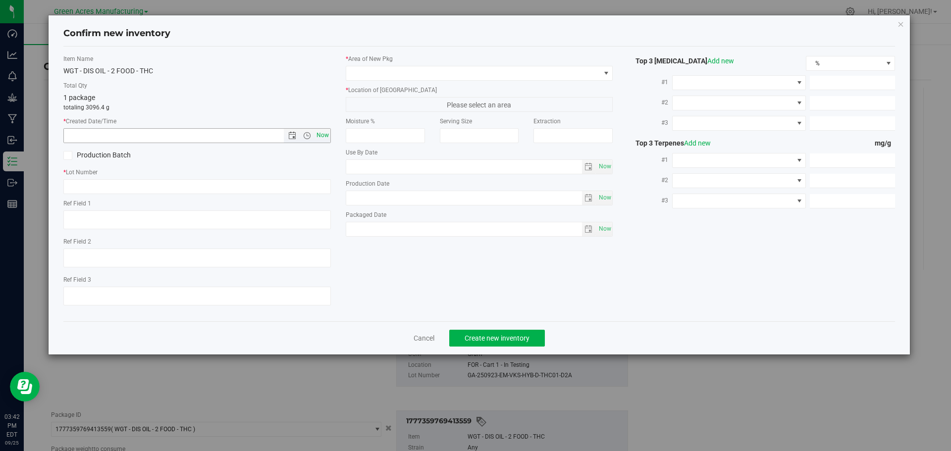
click at [326, 132] on span "Now" at bounding box center [322, 135] width 17 height 14
type input "9/25/2025 3:42 PM"
paste input "THC-2-COMBO-092525-B"
type input "THC-2-COMBO-092525-B"
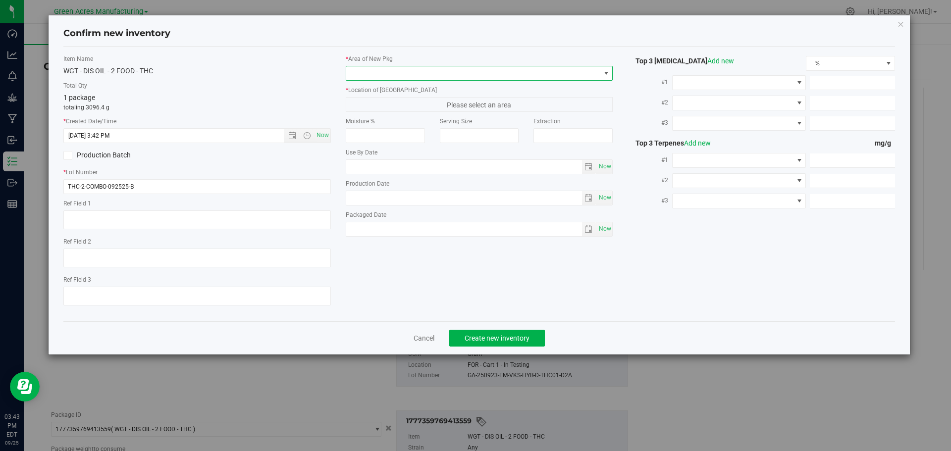
click at [385, 72] on span at bounding box center [473, 73] width 254 height 14
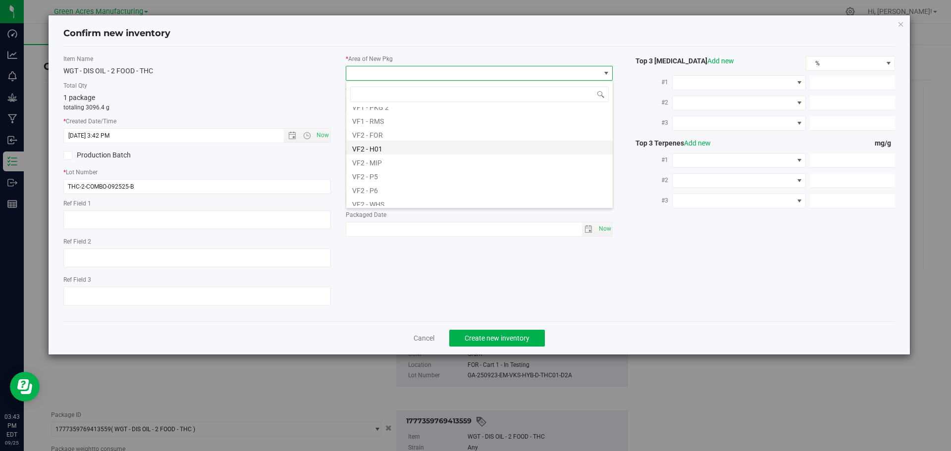
scroll to position [497, 0]
click at [398, 117] on li "VF2 - FOR" at bounding box center [479, 116] width 266 height 14
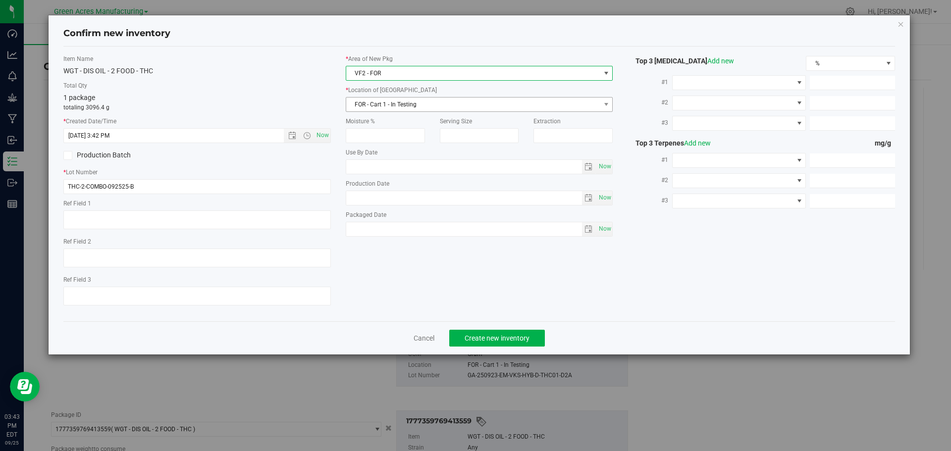
click at [398, 111] on span "FOR - Cart 1 - In Testing" at bounding box center [473, 105] width 254 height 14
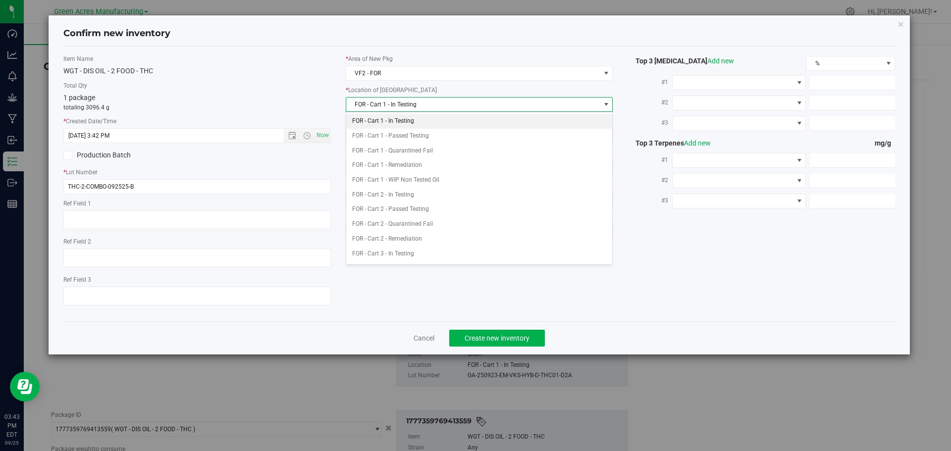
click at [398, 123] on li "FOR - Cart 1 - In Testing" at bounding box center [479, 121] width 266 height 15
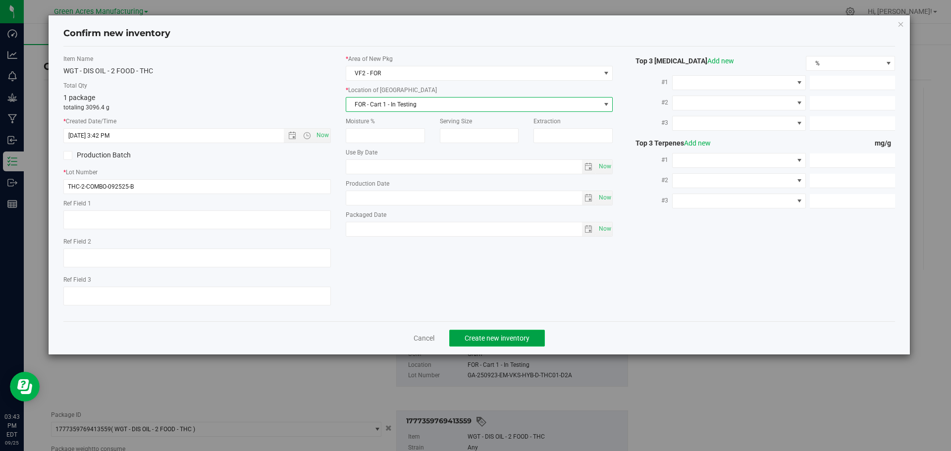
click at [486, 340] on span "Create new inventory" at bounding box center [496, 338] width 65 height 8
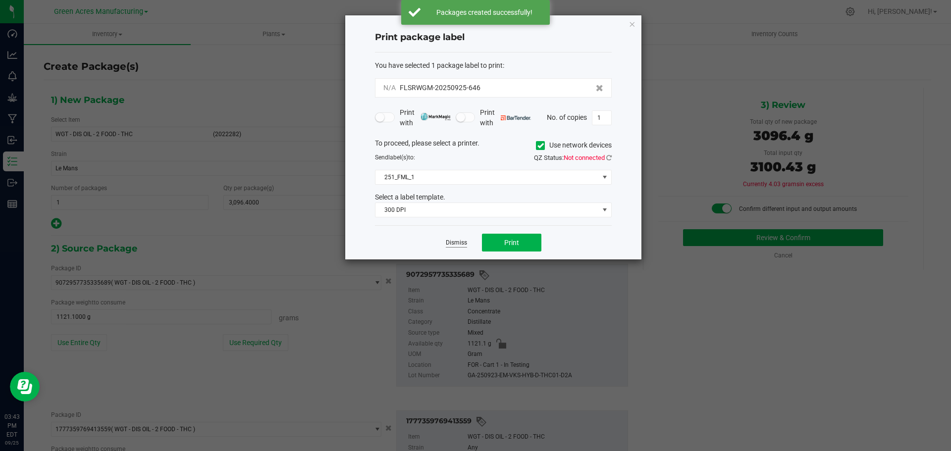
click at [456, 241] on link "Dismiss" at bounding box center [456, 243] width 21 height 8
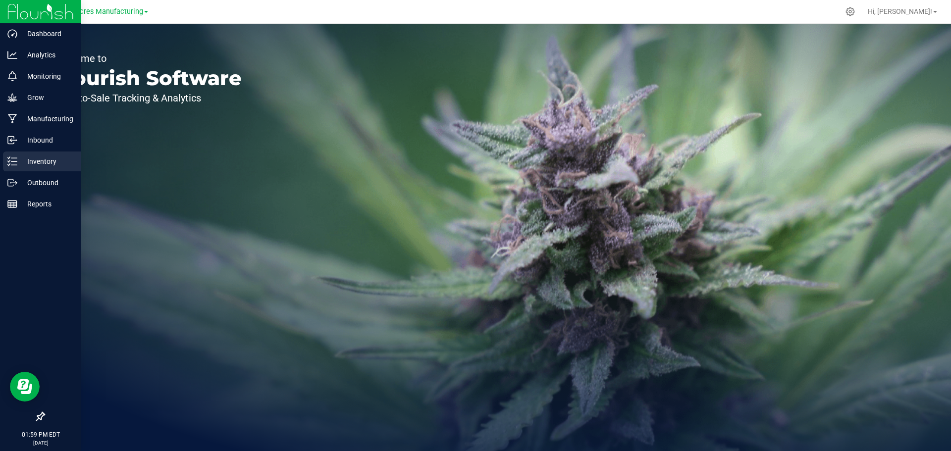
click at [16, 158] on line at bounding box center [13, 158] width 5 height 0
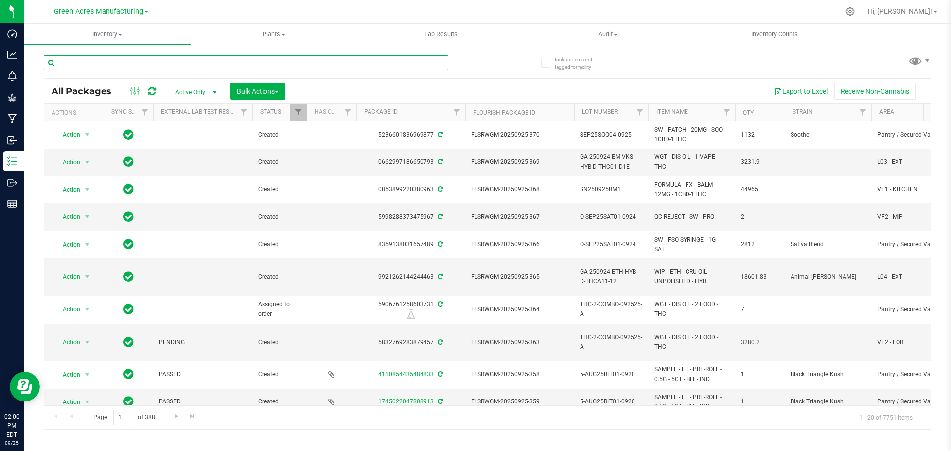
click at [163, 63] on input "text" at bounding box center [246, 62] width 405 height 15
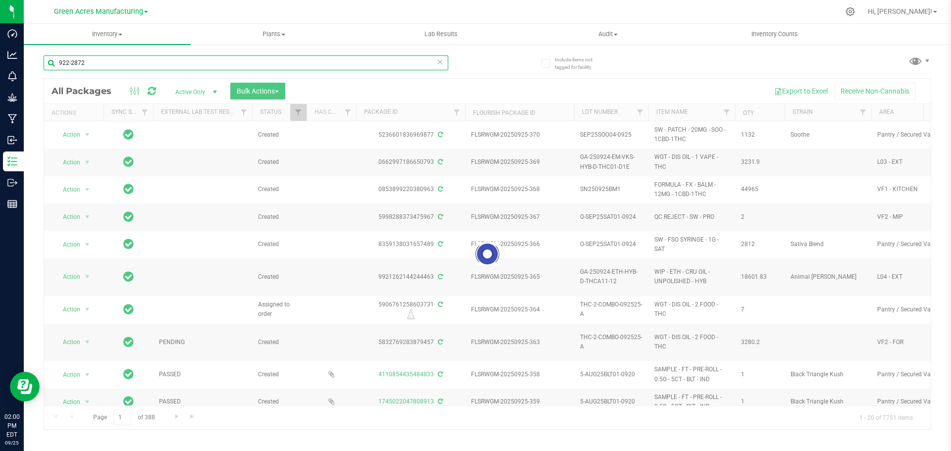
type input "922-2872"
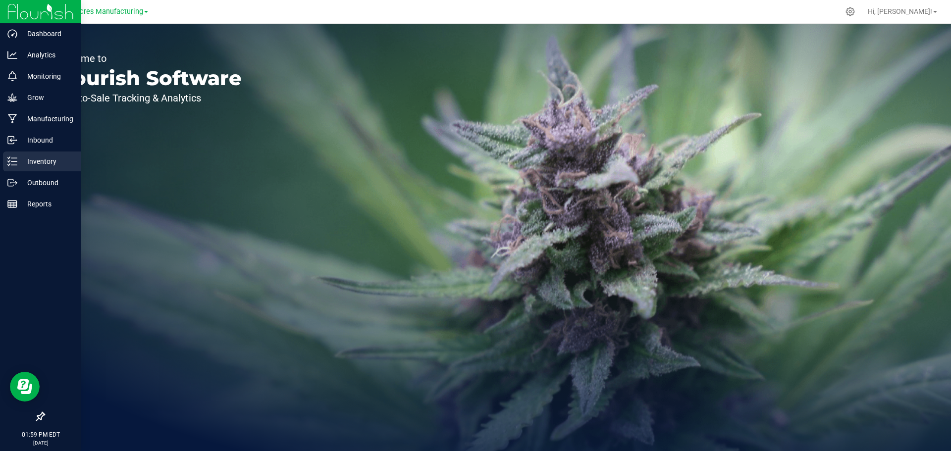
click at [17, 162] on p "Inventory" at bounding box center [46, 161] width 59 height 12
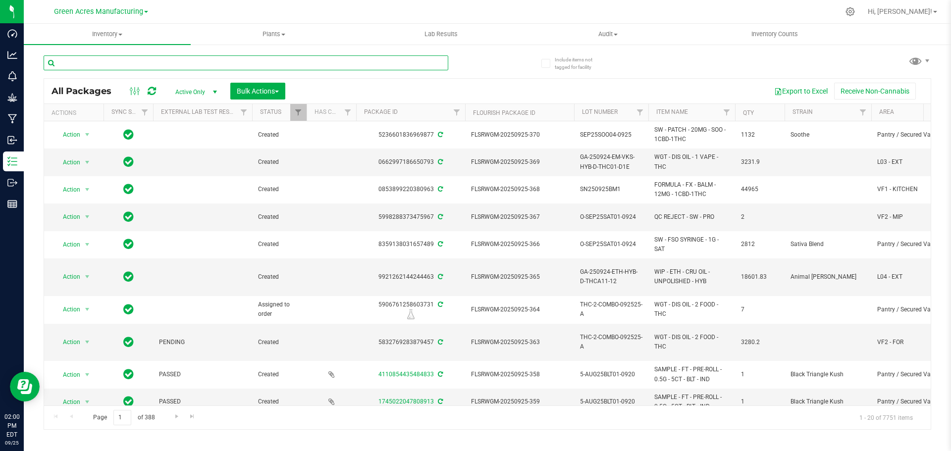
click at [158, 67] on input "text" at bounding box center [246, 62] width 405 height 15
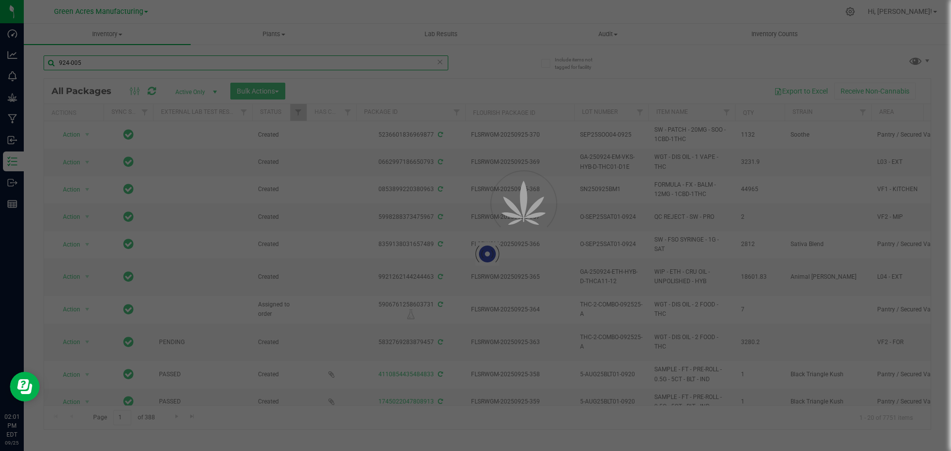
type input "924-005"
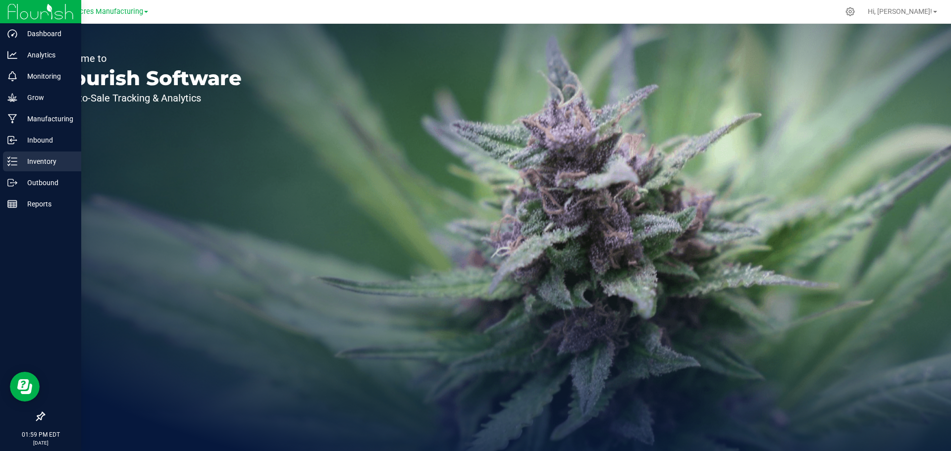
drag, startPoint x: 22, startPoint y: 159, endPoint x: 33, endPoint y: 159, distance: 10.9
click at [22, 159] on p "Inventory" at bounding box center [46, 161] width 59 height 12
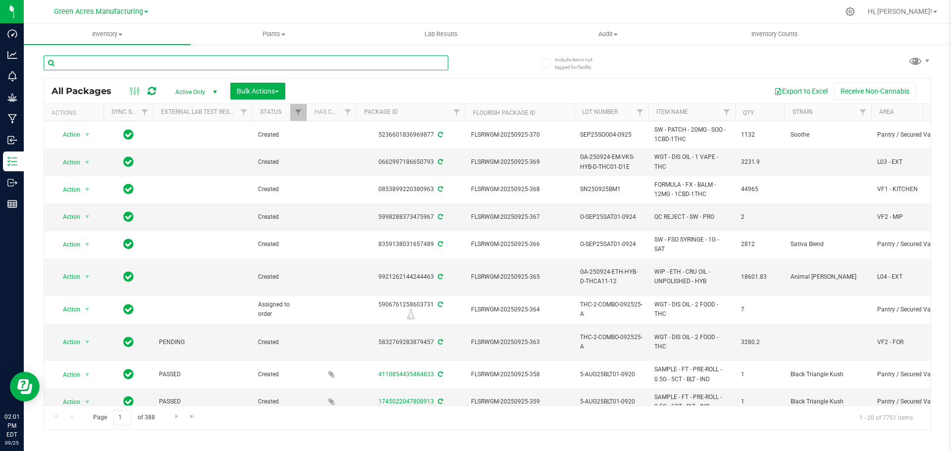
click at [188, 63] on input "text" at bounding box center [246, 62] width 405 height 15
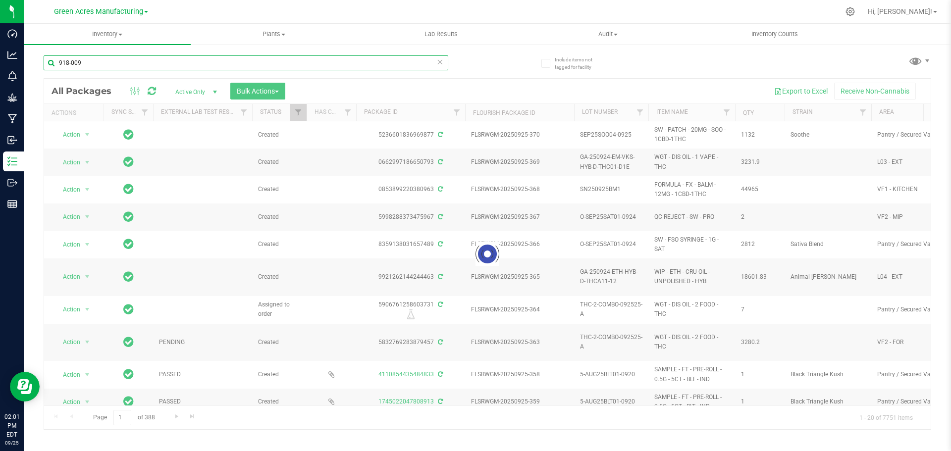
type input "918-009"
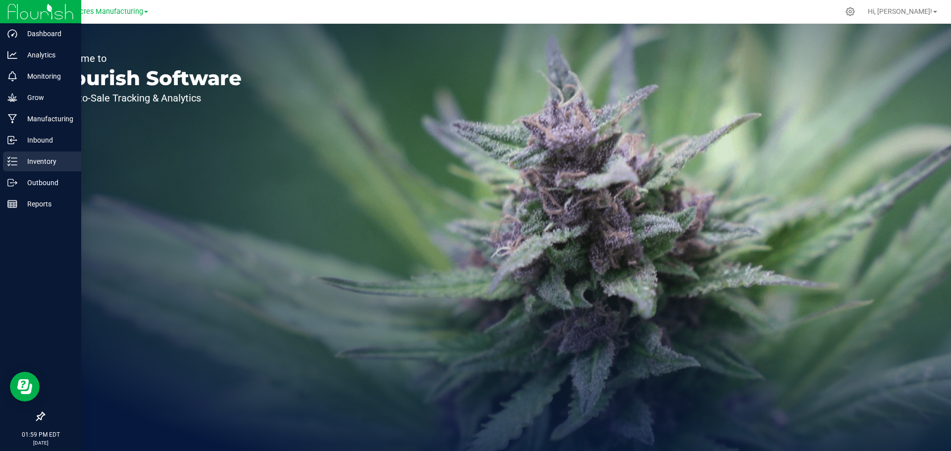
click at [20, 161] on p "Inventory" at bounding box center [46, 161] width 59 height 12
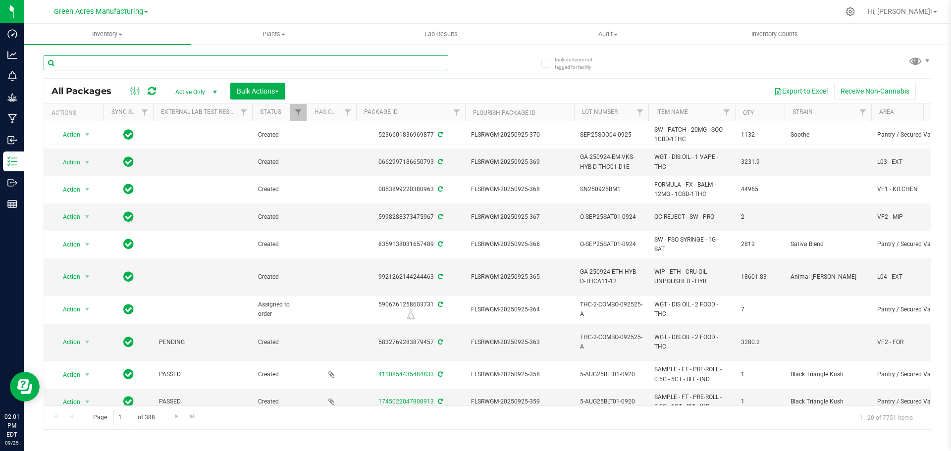
click at [125, 62] on input "text" at bounding box center [246, 62] width 405 height 15
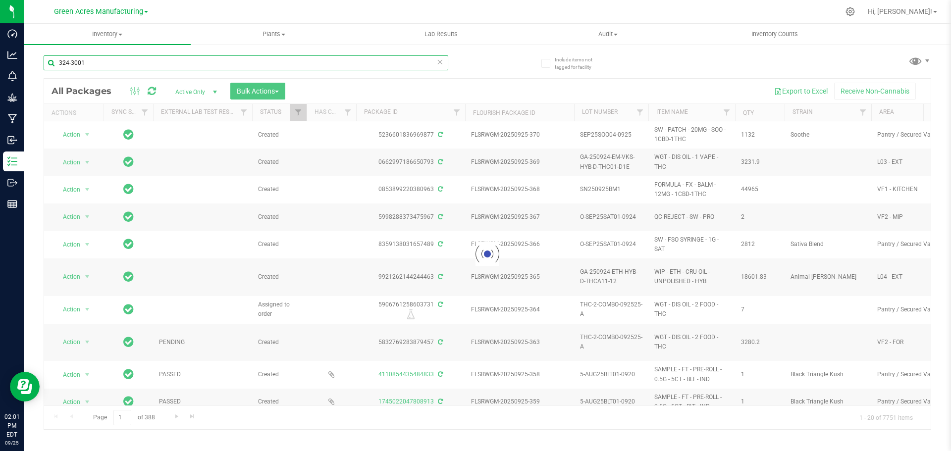
type input "324-3001"
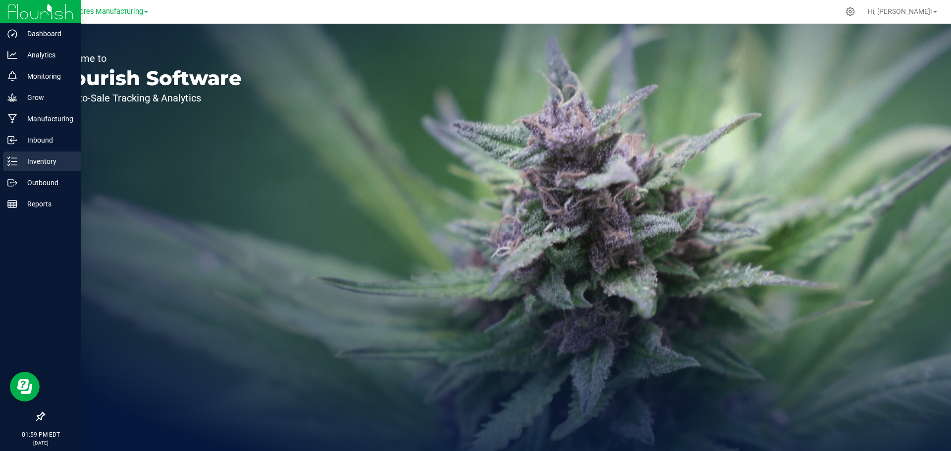
drag, startPoint x: 10, startPoint y: 159, endPoint x: 27, endPoint y: 159, distance: 16.3
click at [10, 159] on icon at bounding box center [12, 161] width 10 height 10
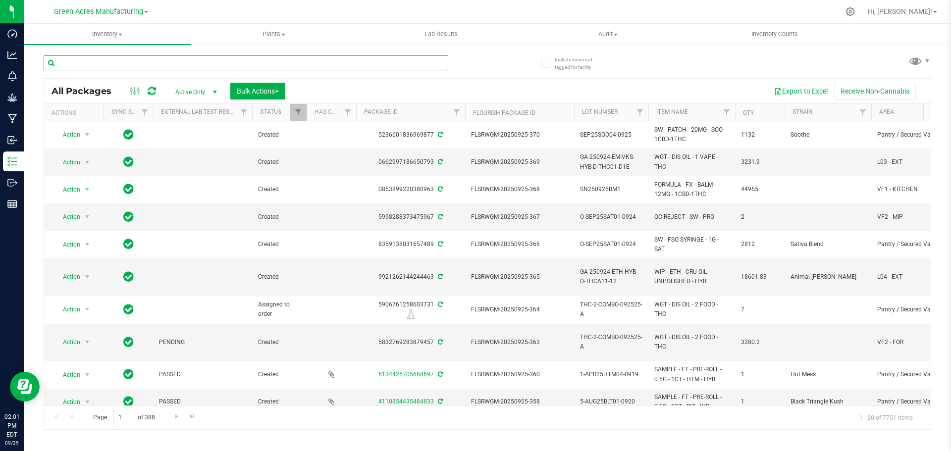
click at [204, 65] on input "text" at bounding box center [246, 62] width 405 height 15
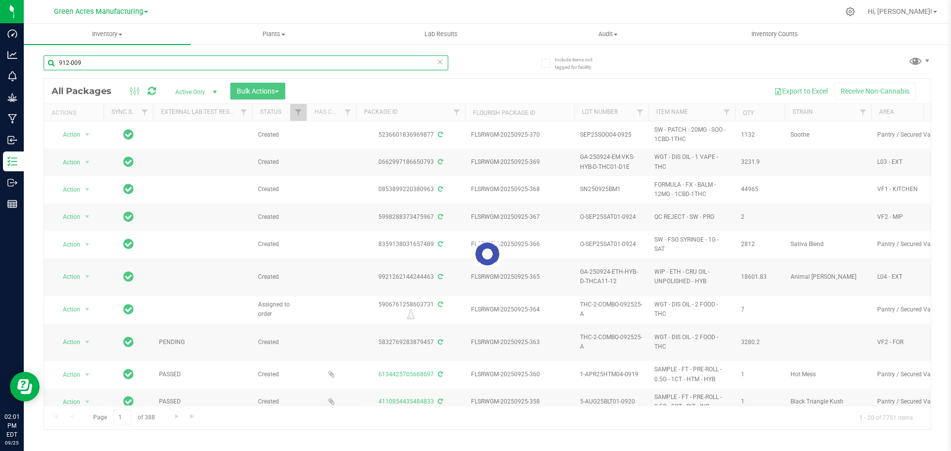
type input "912-009"
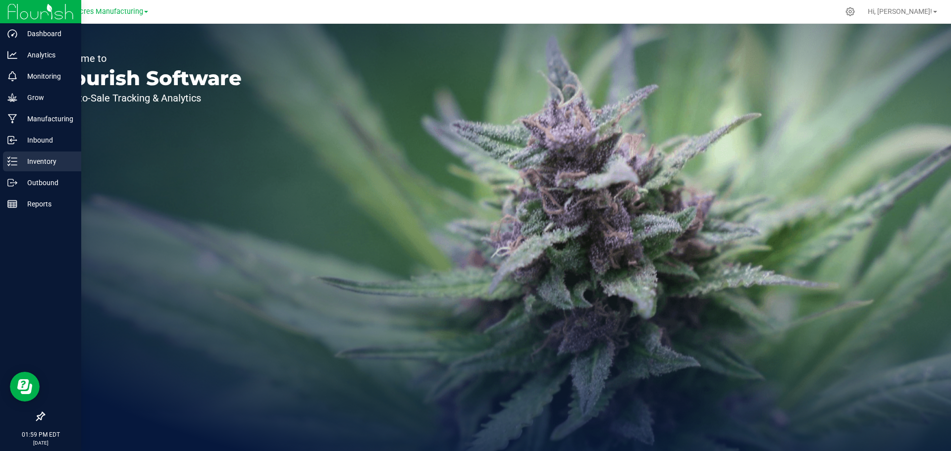
click at [18, 159] on p "Inventory" at bounding box center [46, 161] width 59 height 12
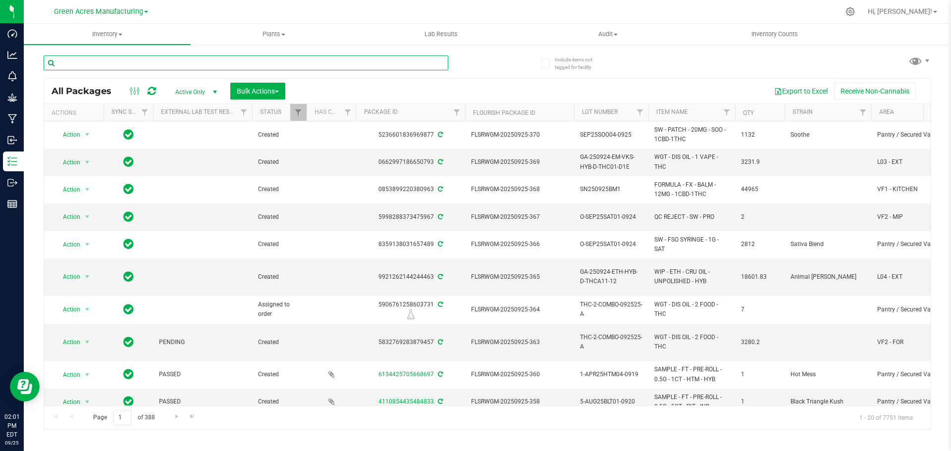
click at [202, 63] on input "text" at bounding box center [246, 62] width 405 height 15
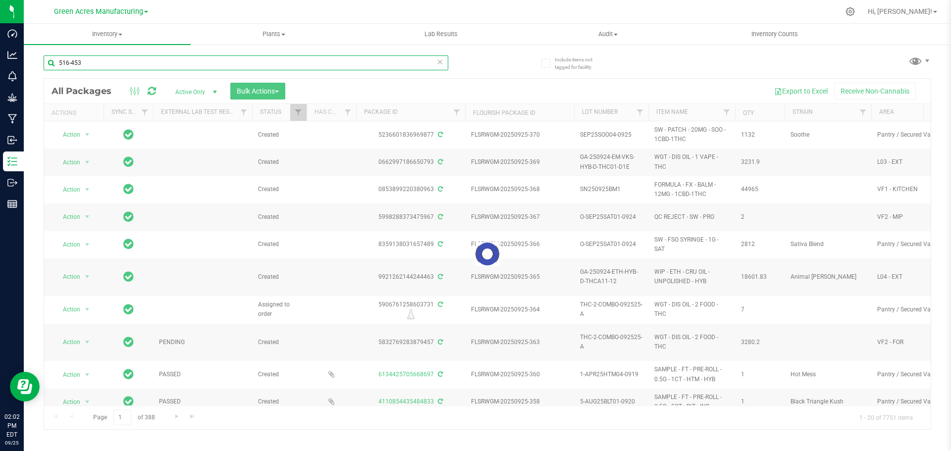
type input "516-453"
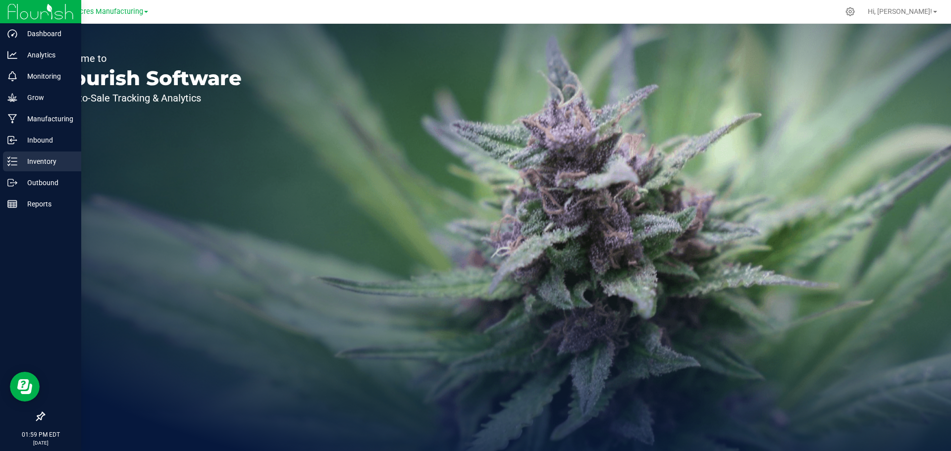
drag, startPoint x: 14, startPoint y: 159, endPoint x: 34, endPoint y: 158, distance: 19.3
click at [14, 159] on icon at bounding box center [12, 161] width 10 height 10
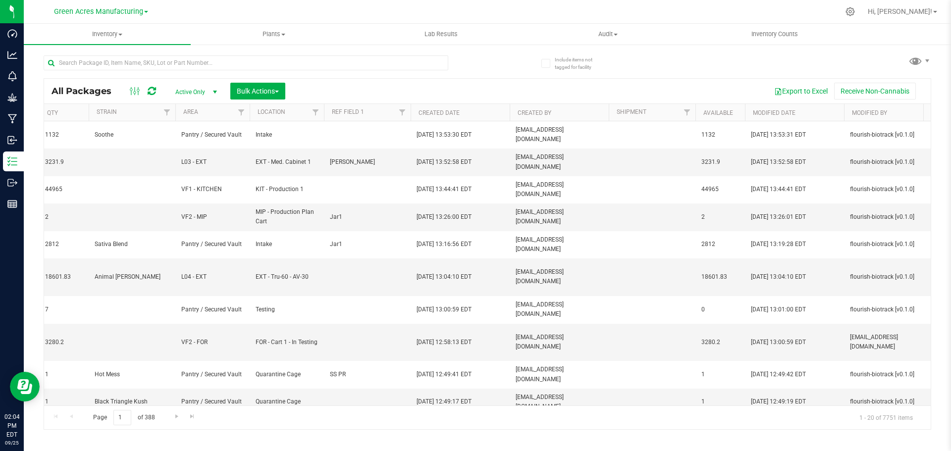
scroll to position [0, 719]
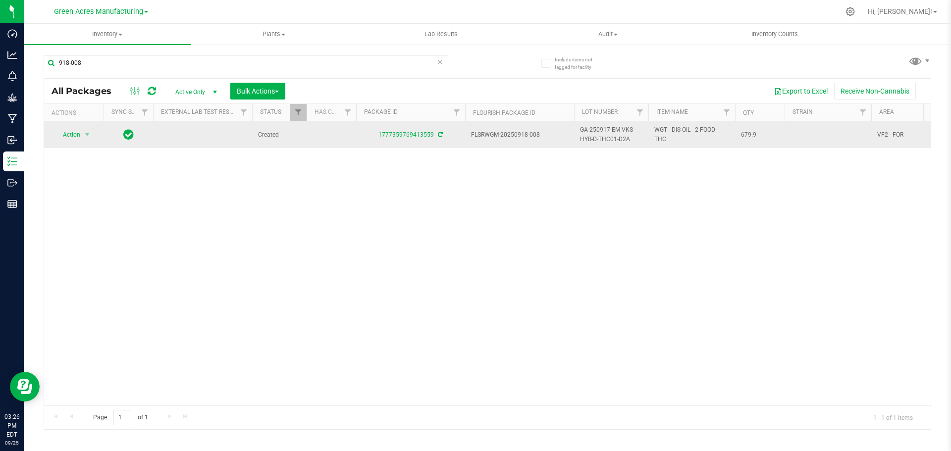
drag, startPoint x: 378, startPoint y: 138, endPoint x: 432, endPoint y: 142, distance: 54.1
click at [432, 142] on td "1777359769413559" at bounding box center [410, 134] width 109 height 27
copy link "1777359769413559"
drag, startPoint x: 379, startPoint y: 137, endPoint x: 435, endPoint y: 141, distance: 56.1
click at [435, 141] on td "8898638434800059" at bounding box center [410, 134] width 109 height 27
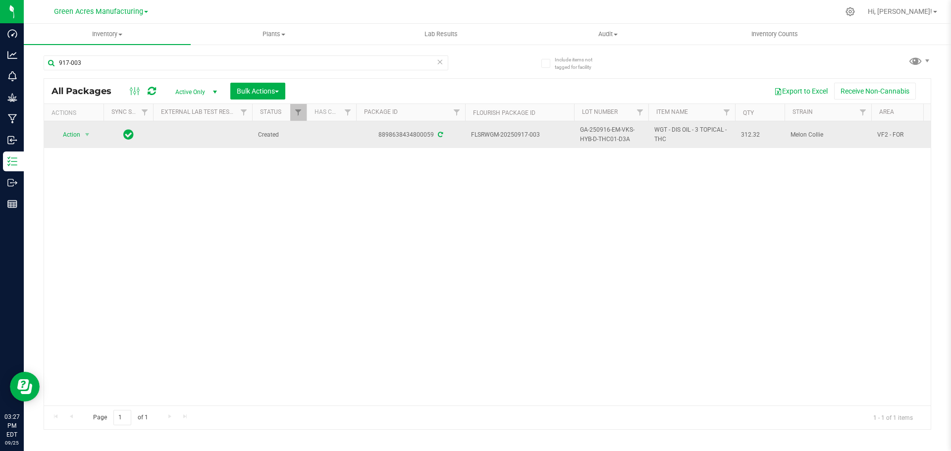
copy div "8898638434800059"
drag, startPoint x: 376, startPoint y: 140, endPoint x: 434, endPoint y: 140, distance: 57.4
click at [434, 140] on td "1313980845804286" at bounding box center [410, 134] width 109 height 27
copy div "1313980845804286"
drag, startPoint x: 377, startPoint y: 135, endPoint x: 432, endPoint y: 139, distance: 54.6
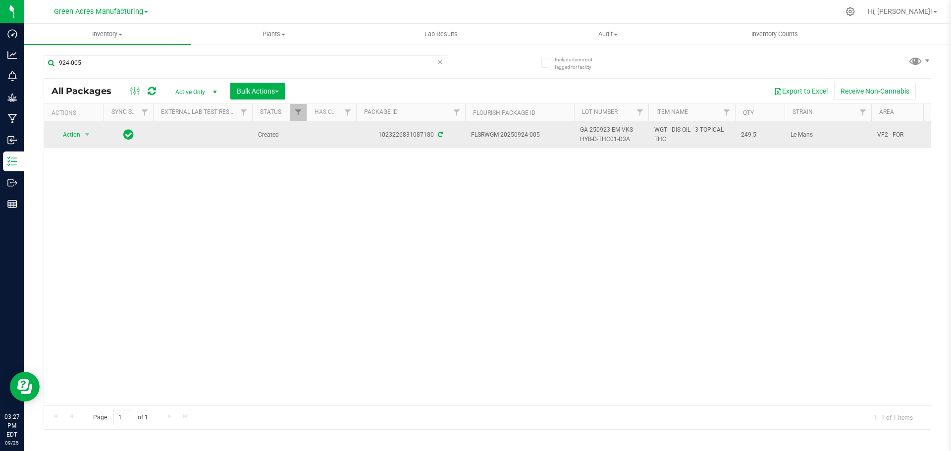
click at [432, 139] on div "1023226831087180" at bounding box center [411, 134] width 112 height 9
copy div "1023226831087180"
drag, startPoint x: 375, startPoint y: 138, endPoint x: 433, endPoint y: 145, distance: 57.9
click at [433, 145] on td "2906626495292827" at bounding box center [410, 134] width 109 height 27
copy link "2906626495292827"
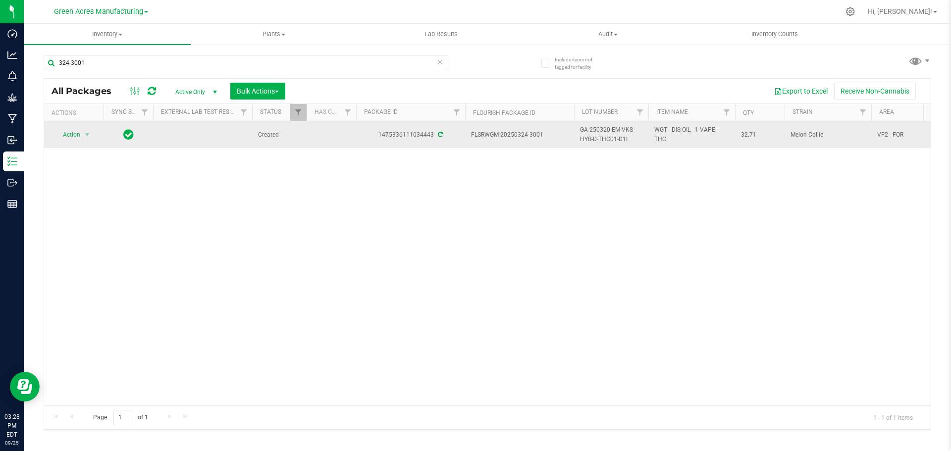
drag, startPoint x: 382, startPoint y: 139, endPoint x: 434, endPoint y: 143, distance: 52.1
click at [434, 143] on td "1475336111034443" at bounding box center [410, 134] width 109 height 27
copy div "1475336111034443"
drag, startPoint x: 377, startPoint y: 138, endPoint x: 432, endPoint y: 139, distance: 55.0
click at [432, 139] on div "7604924636826626" at bounding box center [411, 134] width 112 height 9
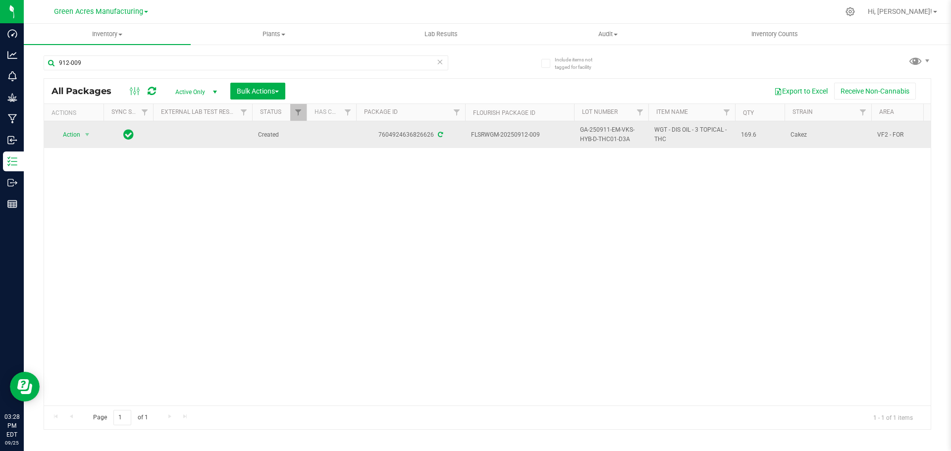
copy div "7604924636826626"
drag, startPoint x: 376, startPoint y: 140, endPoint x: 432, endPoint y: 142, distance: 56.5
click at [432, 142] on td "8472093990766367" at bounding box center [410, 134] width 109 height 27
copy link "8472093990766367"
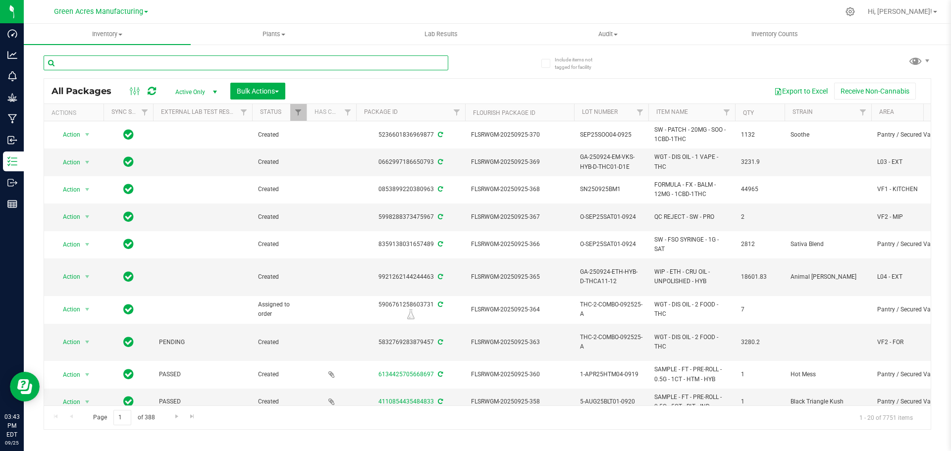
paste input "THC-2-COMBO-092525-B"
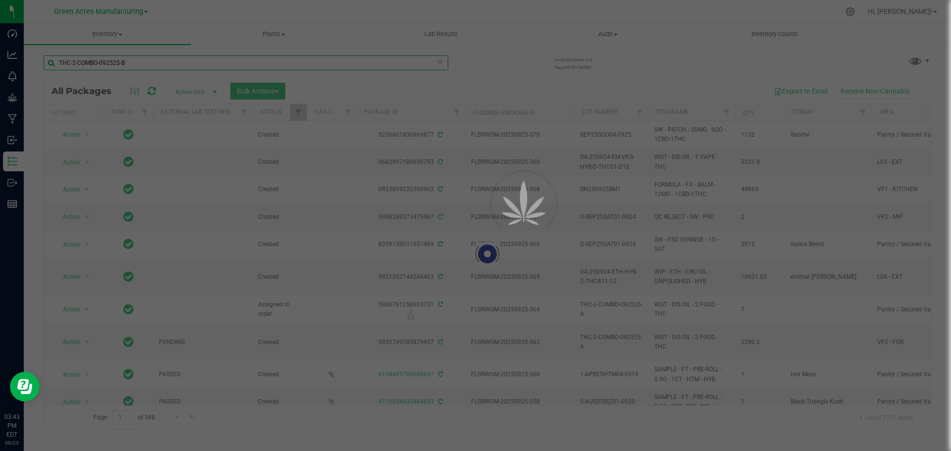
type input "THC-2-COMBO-092525-B"
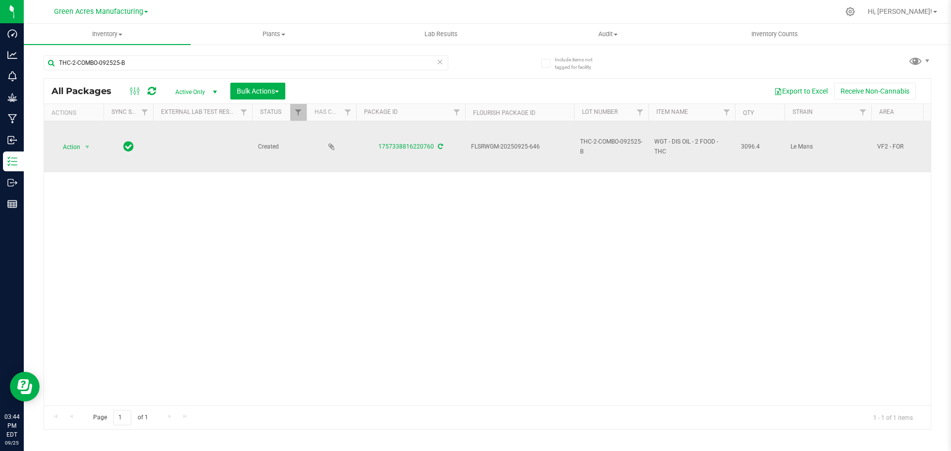
click at [678, 141] on span "WGT - DIS OIL - 2 FOOD - THC" at bounding box center [691, 146] width 75 height 19
copy tr "WGT - DIS OIL - 2 FOOD - THC"
click at [592, 145] on span "THC-2-COMBO-092525-B" at bounding box center [611, 146] width 62 height 19
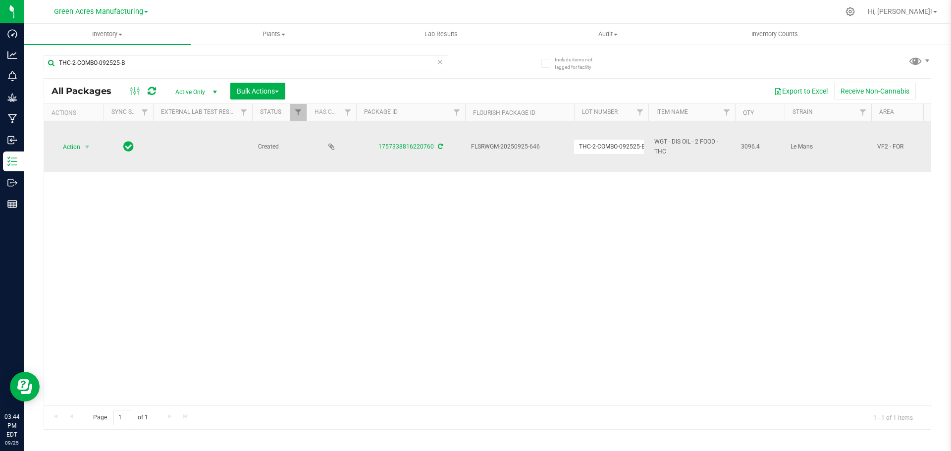
click at [592, 145] on input "THC-2-COMBO-092525-B" at bounding box center [608, 146] width 71 height 15
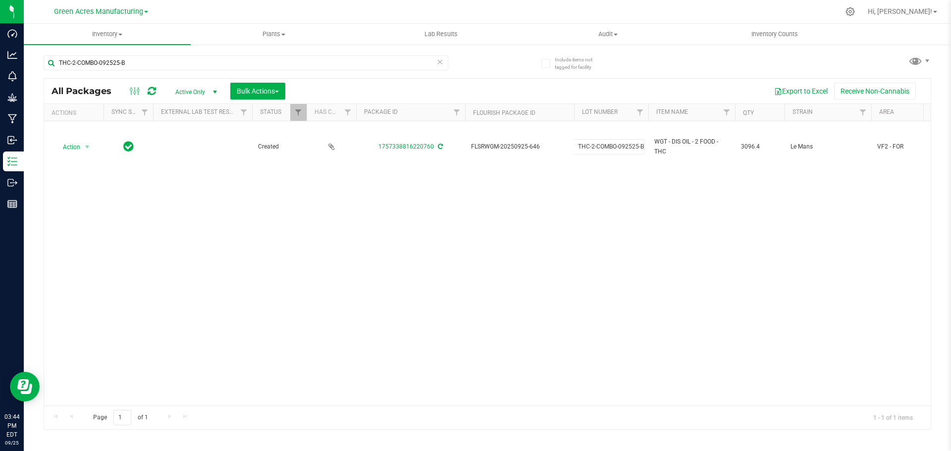
scroll to position [0, 0]
click at [581, 216] on div "Action Action Adjust qty Create package Edit attributes Global inventory Locate…" at bounding box center [487, 263] width 886 height 284
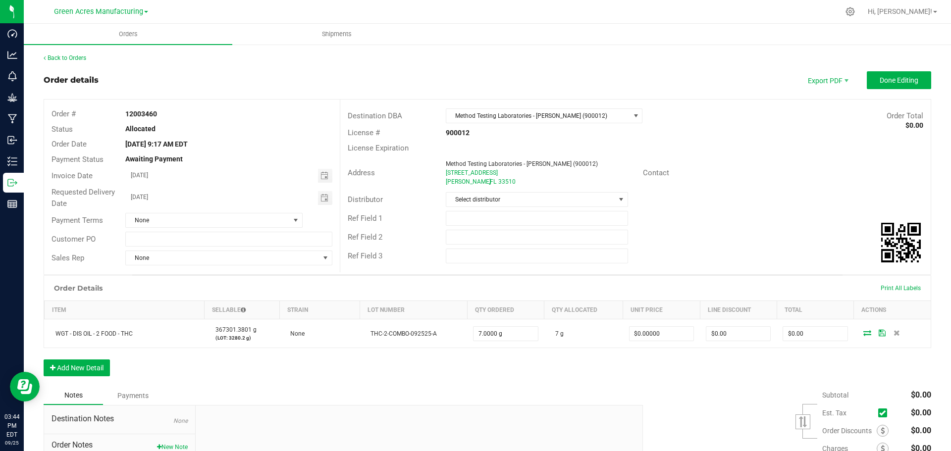
scroll to position [50, 0]
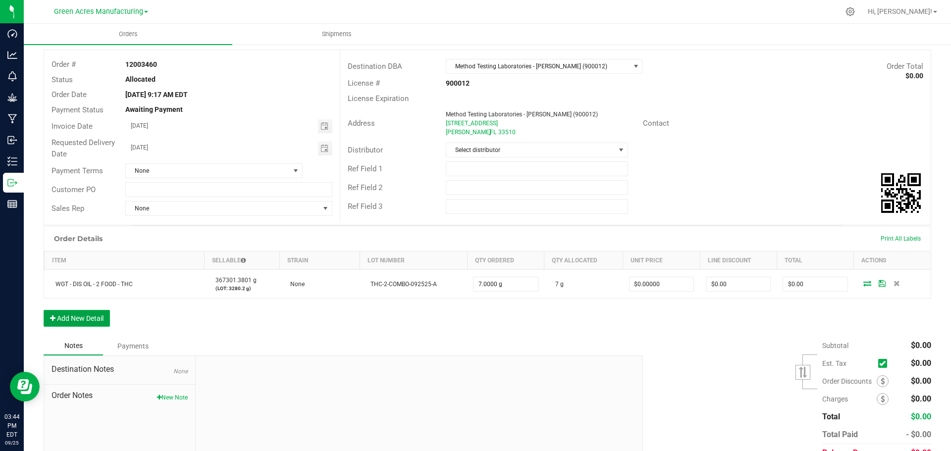
click at [72, 318] on button "Add New Detail" at bounding box center [77, 318] width 66 height 17
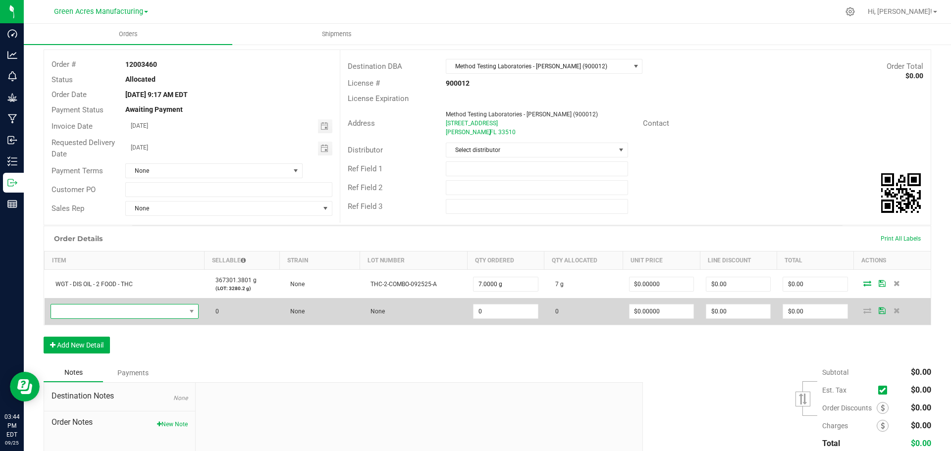
click at [97, 312] on span "NO DATA FOUND" at bounding box center [118, 312] width 135 height 14
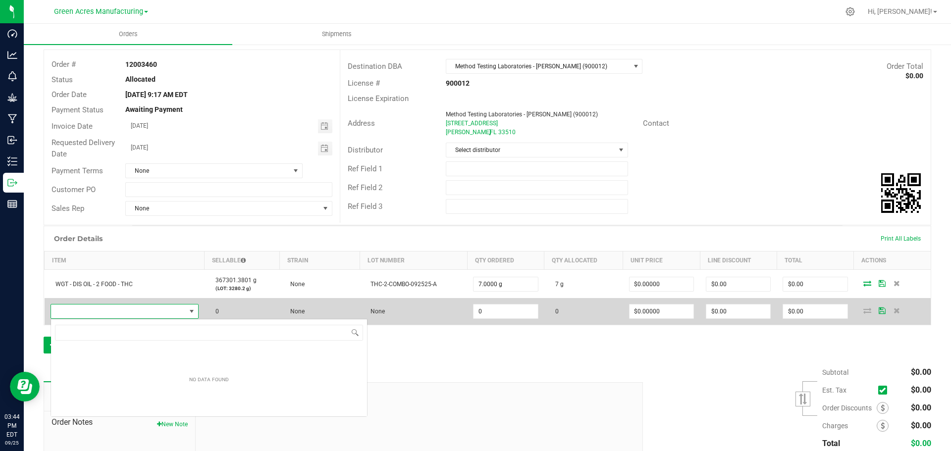
scroll to position [15, 148]
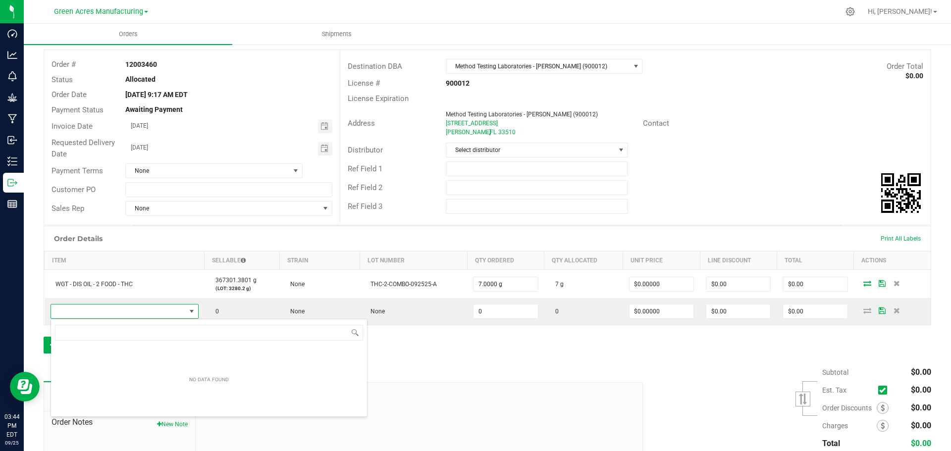
type input "WGT - DIS OIL - 2 FOOD - THC"
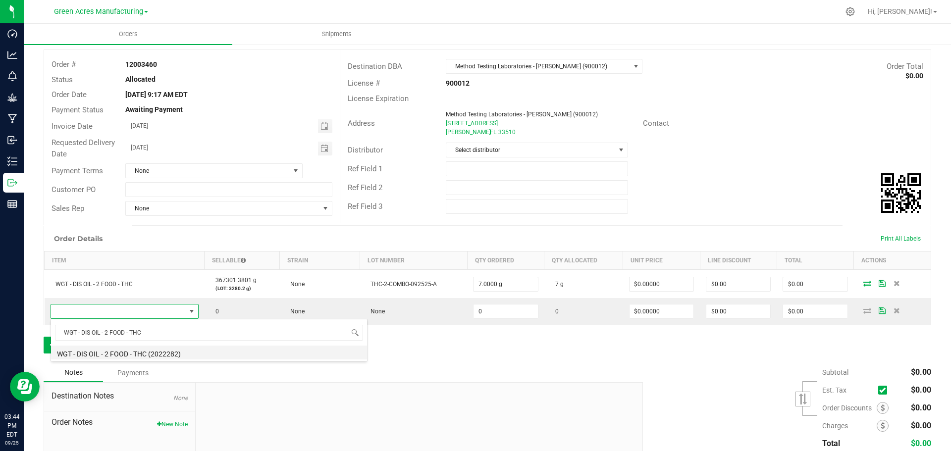
click at [183, 351] on li "WGT - DIS OIL - 2 FOOD - THC (2022282)" at bounding box center [209, 353] width 316 height 14
type input "0.0000 g"
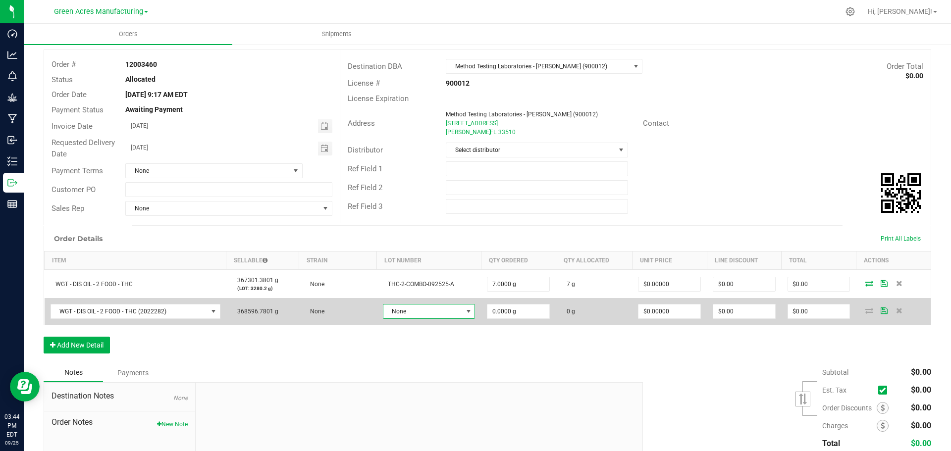
click at [418, 309] on span "None" at bounding box center [422, 312] width 79 height 14
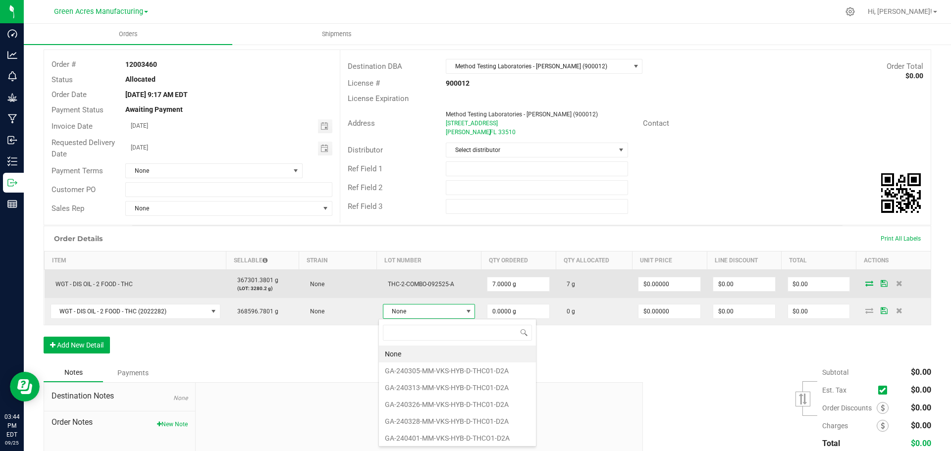
scroll to position [15, 92]
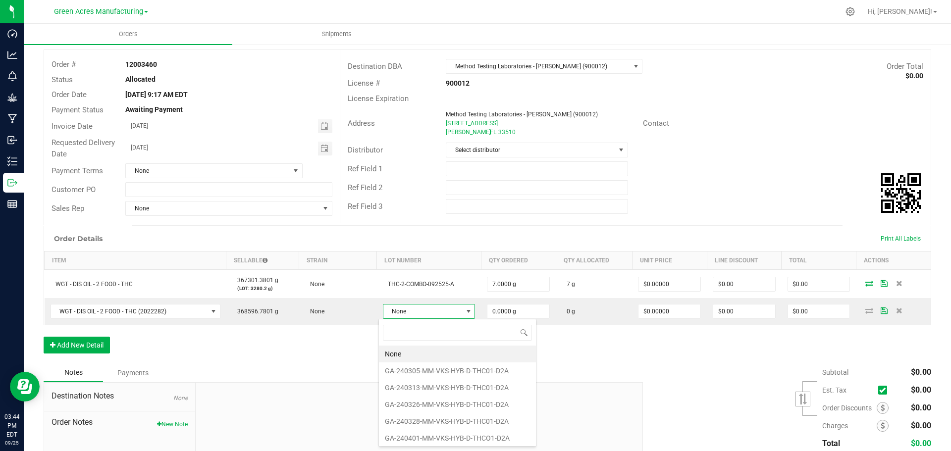
type input "THC-2-COMBO-092525-B"
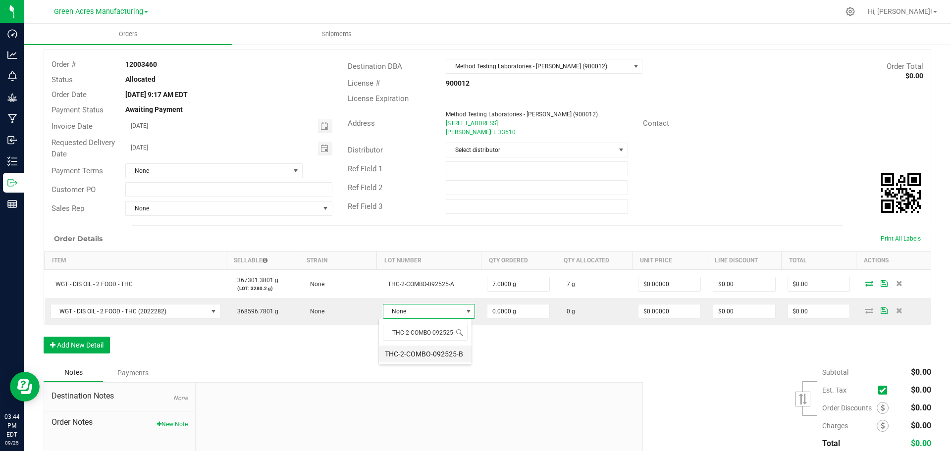
click at [447, 355] on li "THC-2-COMBO-092525-B" at bounding box center [425, 354] width 93 height 17
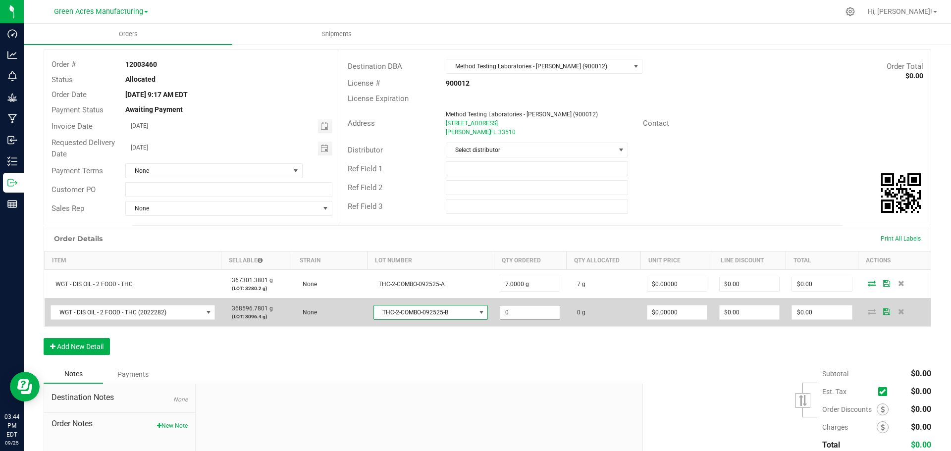
click at [533, 309] on input "0" at bounding box center [529, 313] width 59 height 14
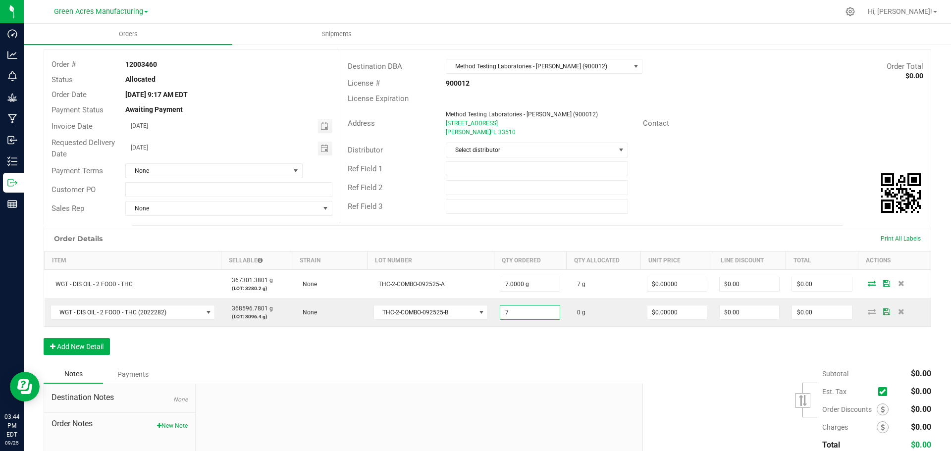
type input "7.0000 g"
click at [787, 351] on div "Order Details Print All Labels Item Sellable Strain Lot Number Qty Ordered Qty …" at bounding box center [487, 295] width 887 height 139
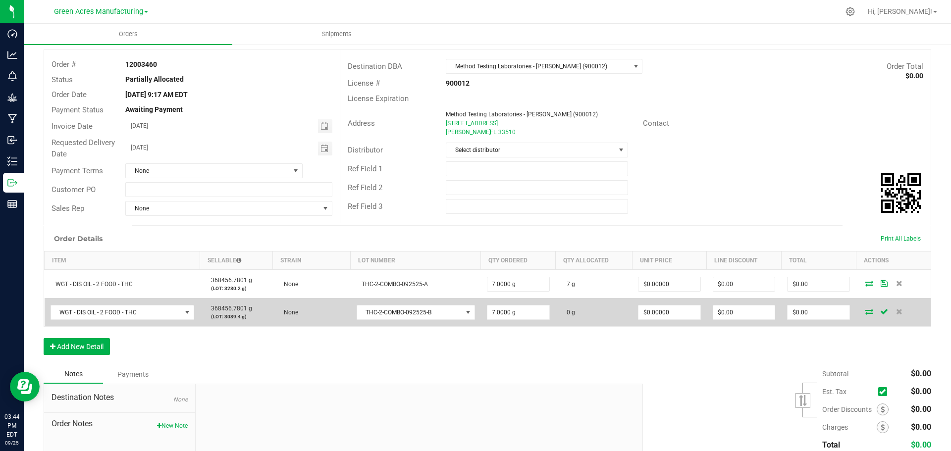
click at [865, 313] on icon at bounding box center [869, 312] width 8 height 6
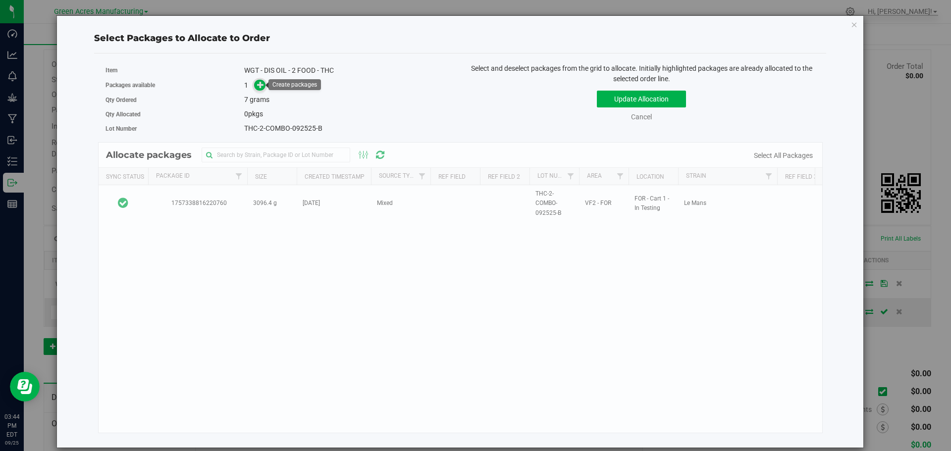
click at [264, 87] on icon at bounding box center [260, 84] width 7 height 7
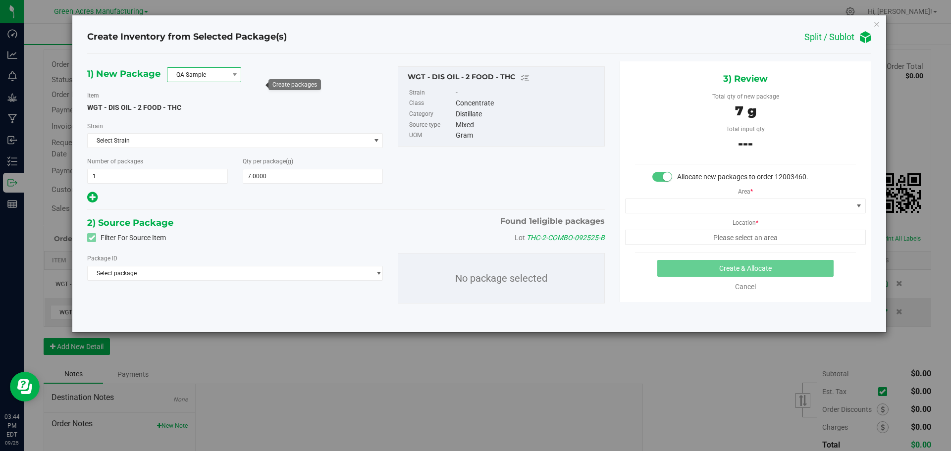
click at [193, 74] on span "QA Sample" at bounding box center [197, 75] width 61 height 14
click at [193, 115] on li "R&D Sample" at bounding box center [203, 119] width 73 height 14
click at [188, 133] on div "Strain Select Strain Select Strain None 007UP 1:1 24K Gold Punch 3D Triangle 3r…" at bounding box center [235, 134] width 296 height 27
click at [188, 140] on span "Select Strain" at bounding box center [229, 141] width 282 height 14
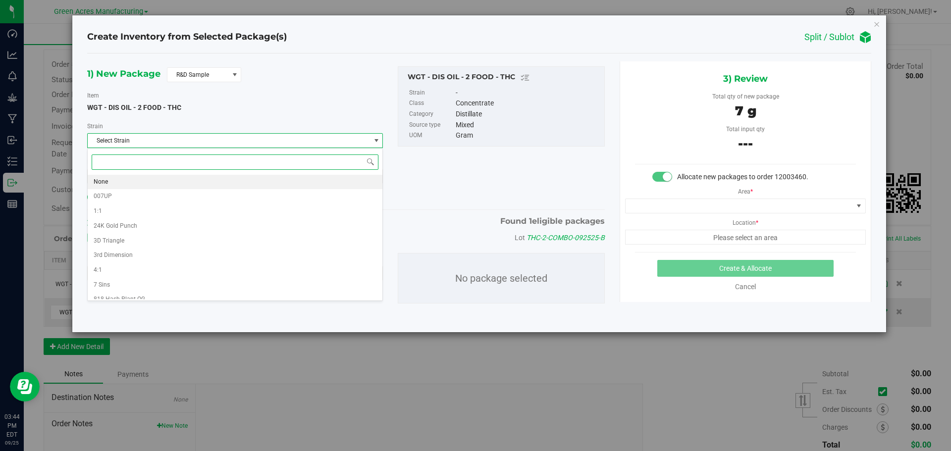
click at [185, 180] on li "None" at bounding box center [235, 182] width 295 height 15
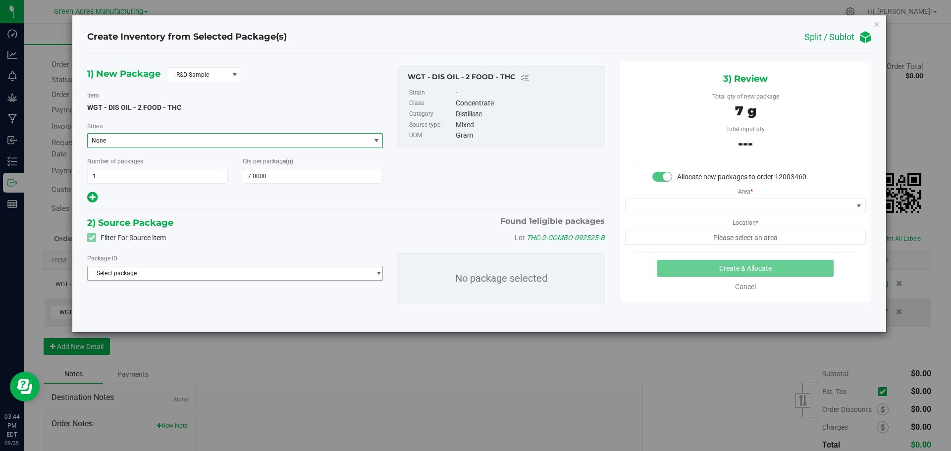
click at [196, 276] on span "Select package" at bounding box center [229, 273] width 282 height 14
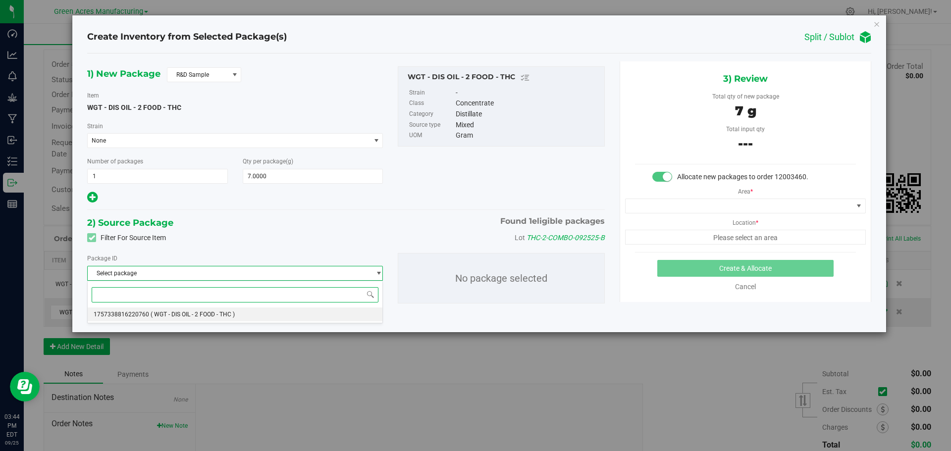
click at [193, 313] on span "( WGT - DIS OIL - 2 FOOD - THC )" at bounding box center [193, 314] width 84 height 7
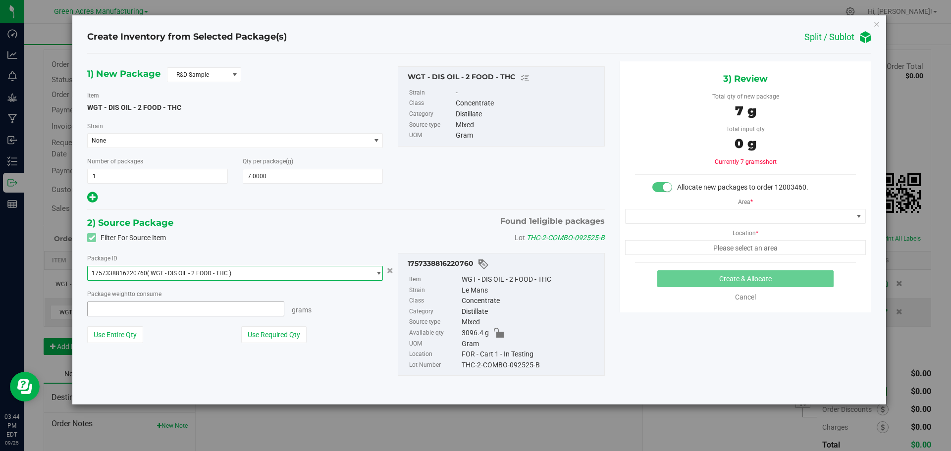
click at [193, 311] on span at bounding box center [185, 309] width 197 height 15
type input "7"
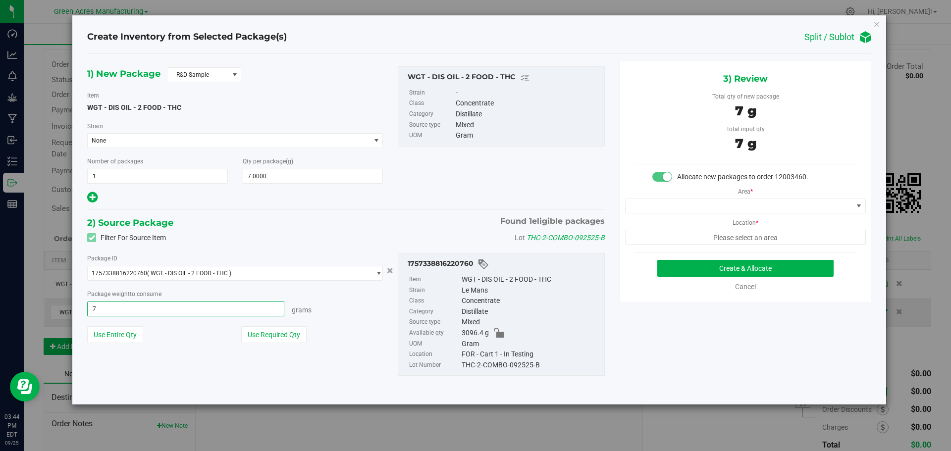
type input "7.0000 g"
click at [316, 245] on div "Filter For Source Item Lot THC-2-COMBO-092525-B" at bounding box center [346, 237] width 532 height 15
click at [694, 210] on span at bounding box center [738, 206] width 227 height 14
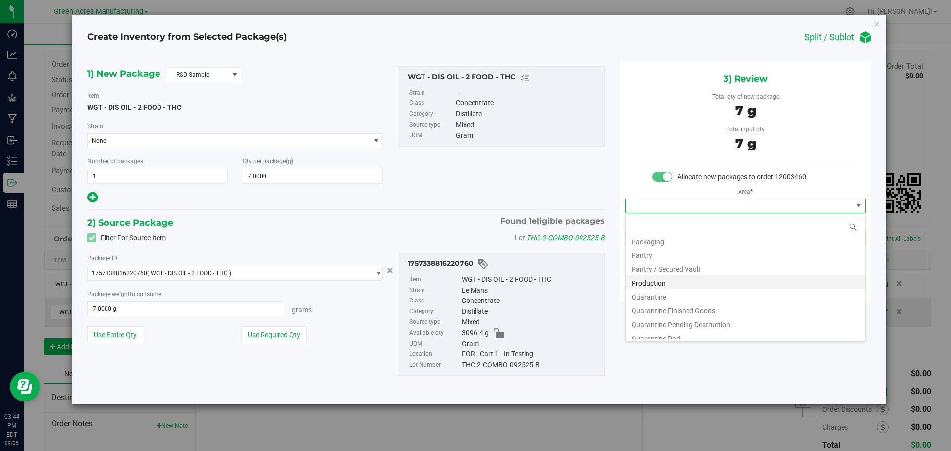
scroll to position [248, 0]
click at [685, 286] on li "Pantry / Secured Vault" at bounding box center [745, 291] width 240 height 14
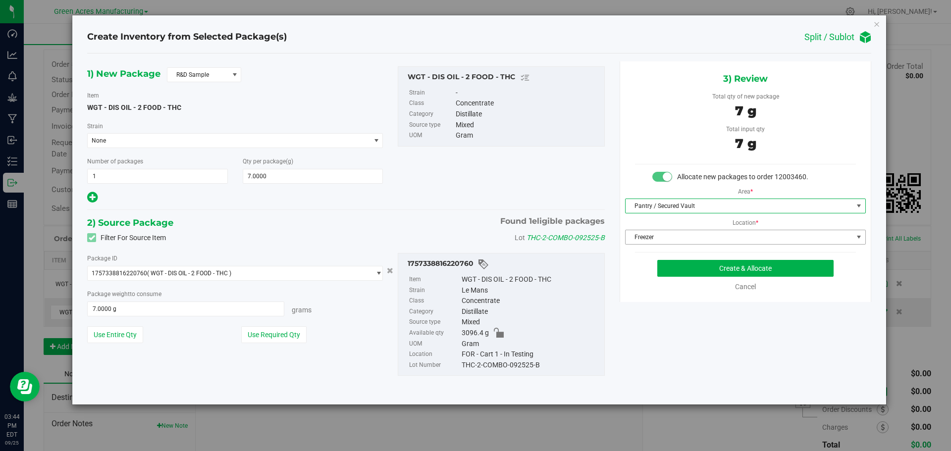
click at [687, 238] on span "Freezer" at bounding box center [738, 237] width 227 height 14
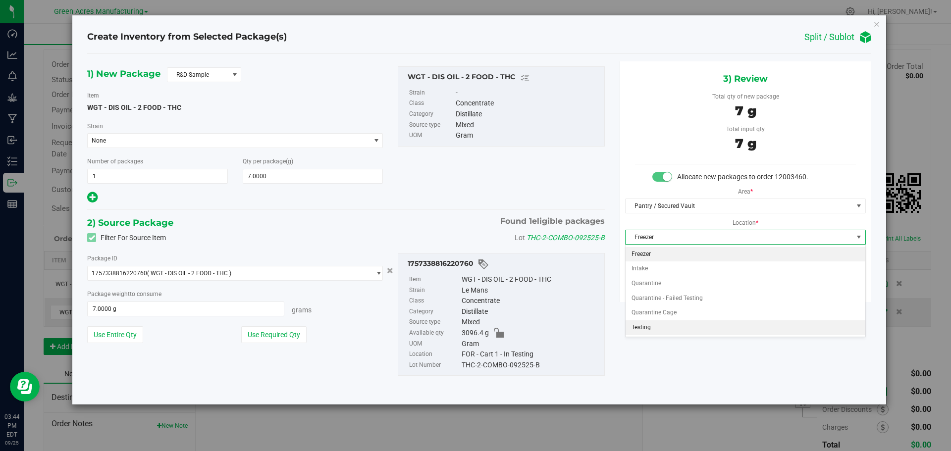
click at [673, 325] on li "Testing" at bounding box center [745, 327] width 240 height 15
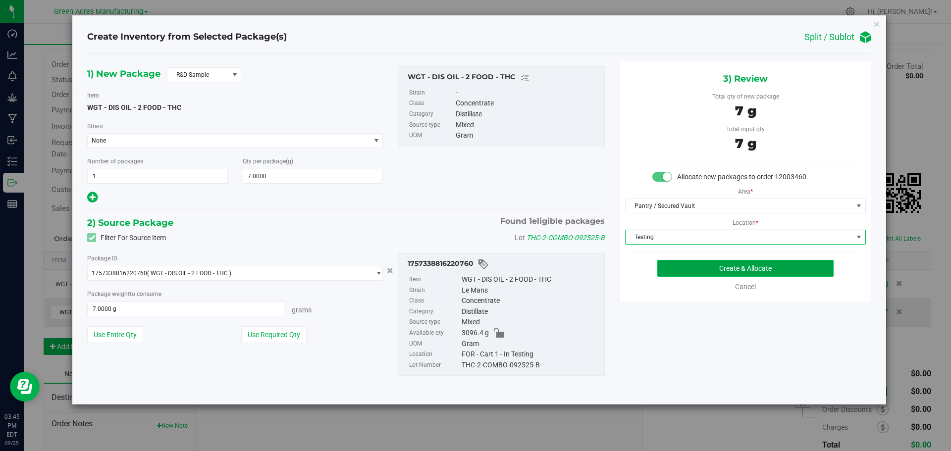
click at [707, 270] on button "Create & Allocate" at bounding box center [745, 268] width 176 height 17
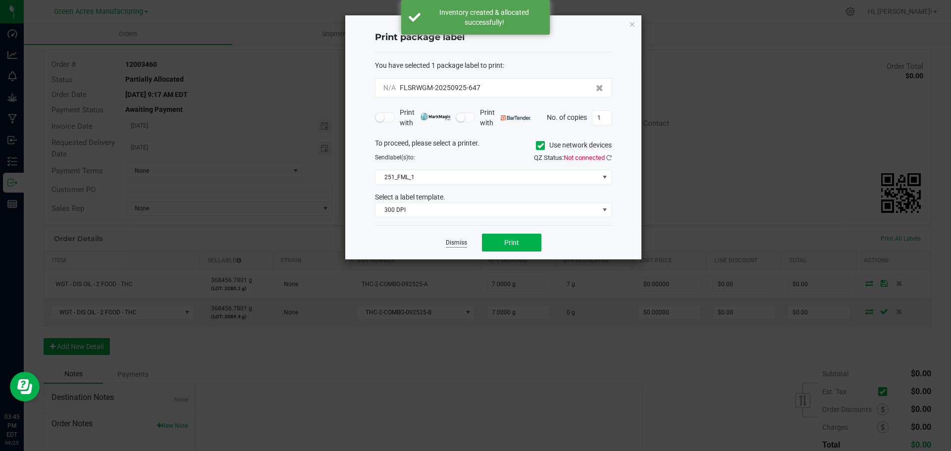
click at [455, 245] on link "Dismiss" at bounding box center [456, 243] width 21 height 8
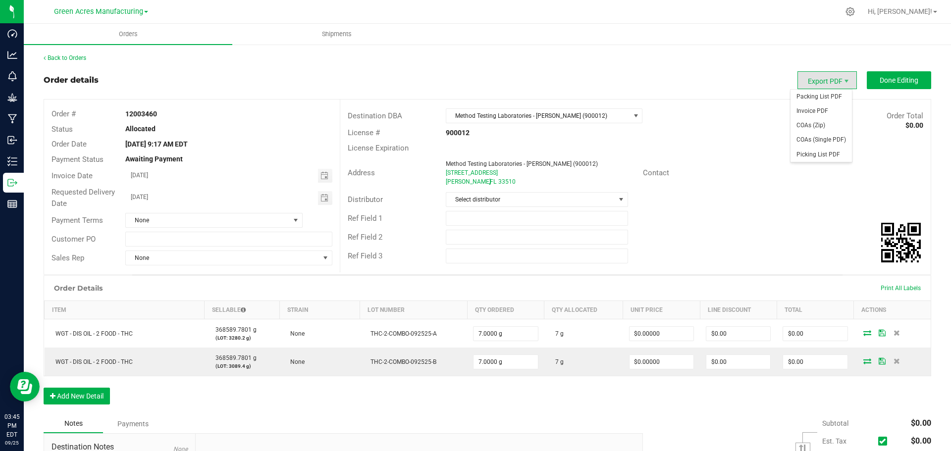
click at [815, 80] on span "Export PDF" at bounding box center [826, 80] width 59 height 18
click at [815, 94] on span "Packing List PDF" at bounding box center [820, 97] width 61 height 14
click at [883, 76] on span "Done Editing" at bounding box center [898, 80] width 39 height 8
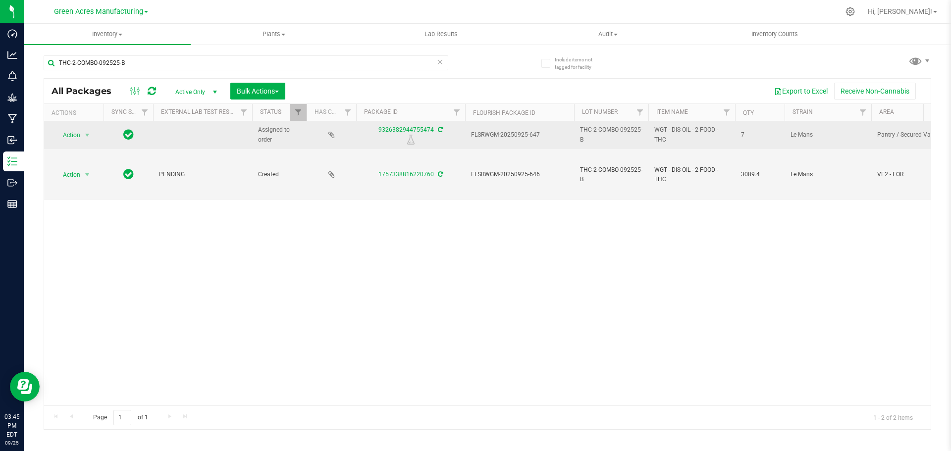
drag, startPoint x: 378, startPoint y: 134, endPoint x: 432, endPoint y: 134, distance: 53.5
click at [432, 134] on div "9326382944755474" at bounding box center [411, 134] width 112 height 19
copy link "9326382944755474"
click at [501, 136] on span "FLSRWGM-20250925-647" at bounding box center [519, 134] width 97 height 9
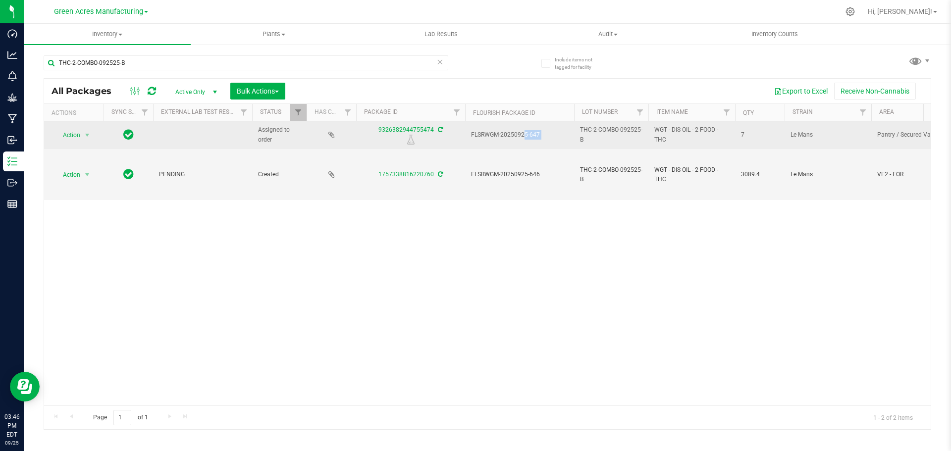
click at [501, 136] on span "FLSRWGM-20250925-647" at bounding box center [519, 134] width 97 height 9
copy tr "FLSRWGM-20250925-647"
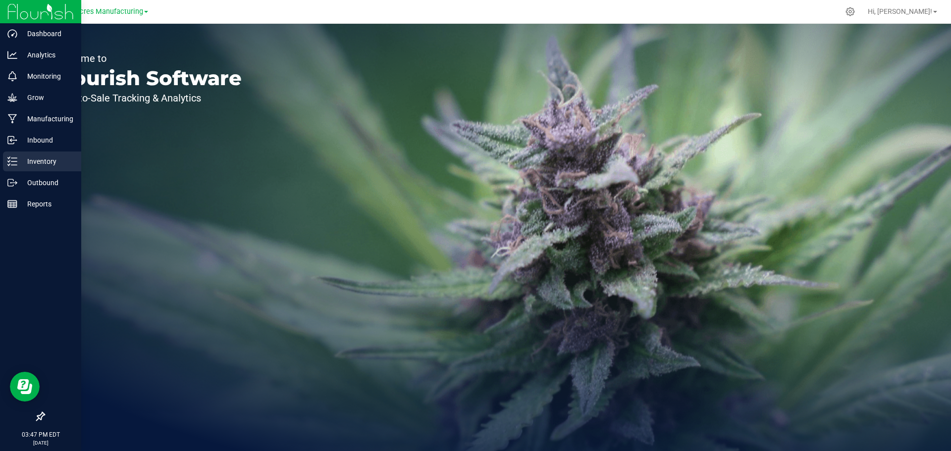
drag, startPoint x: 19, startPoint y: 163, endPoint x: 43, endPoint y: 163, distance: 24.3
click at [19, 163] on p "Inventory" at bounding box center [46, 161] width 59 height 12
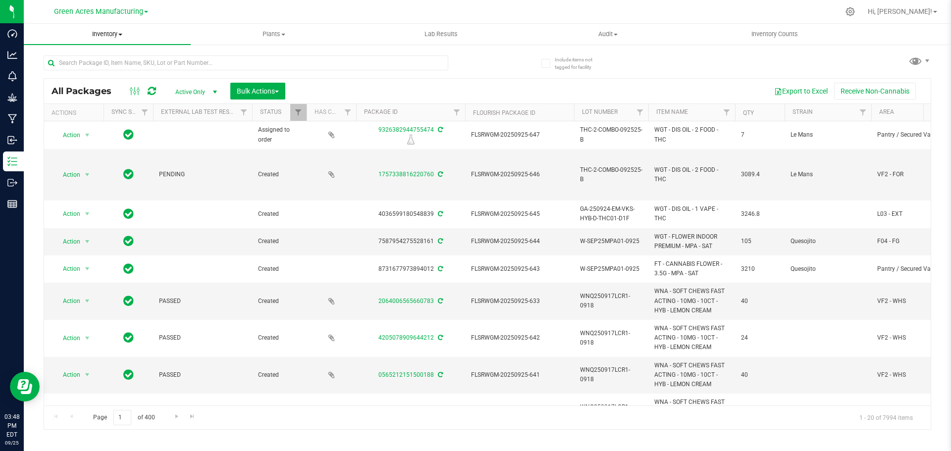
click at [112, 35] on span "Inventory" at bounding box center [107, 34] width 167 height 9
click at [114, 120] on li "From bill of materials" at bounding box center [107, 119] width 167 height 12
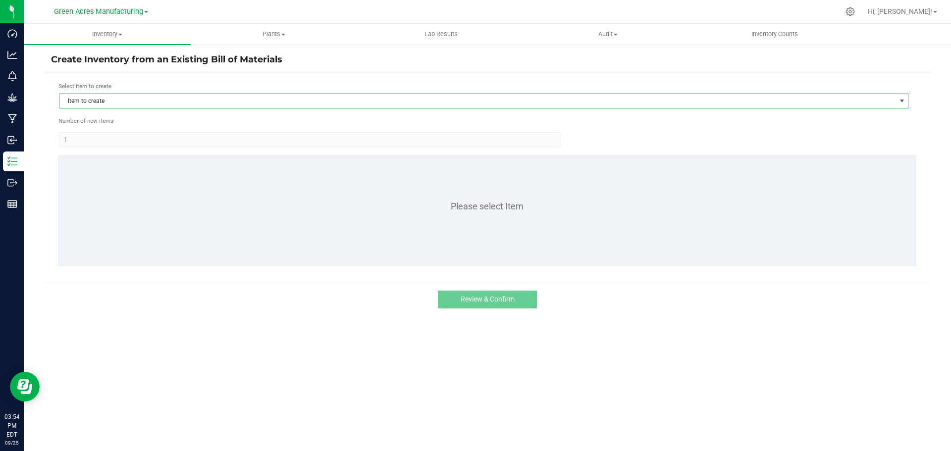
click at [114, 104] on span "Item to create" at bounding box center [477, 101] width 836 height 14
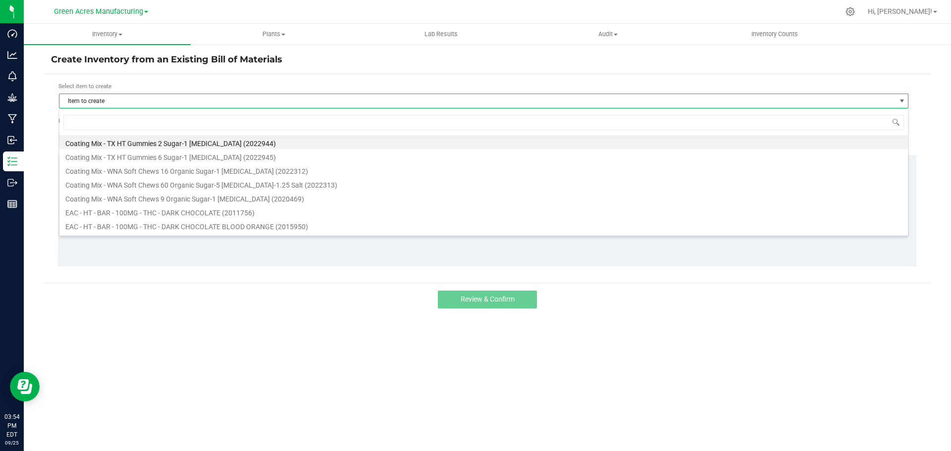
scroll to position [15, 849]
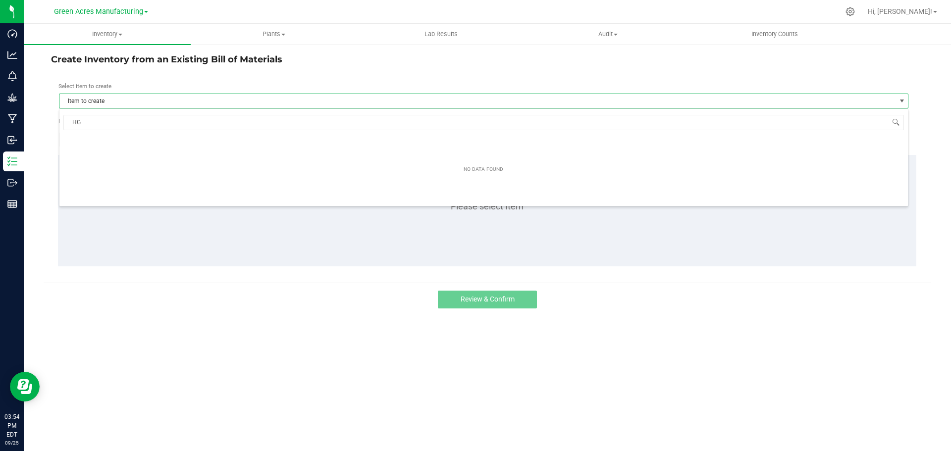
type input "H"
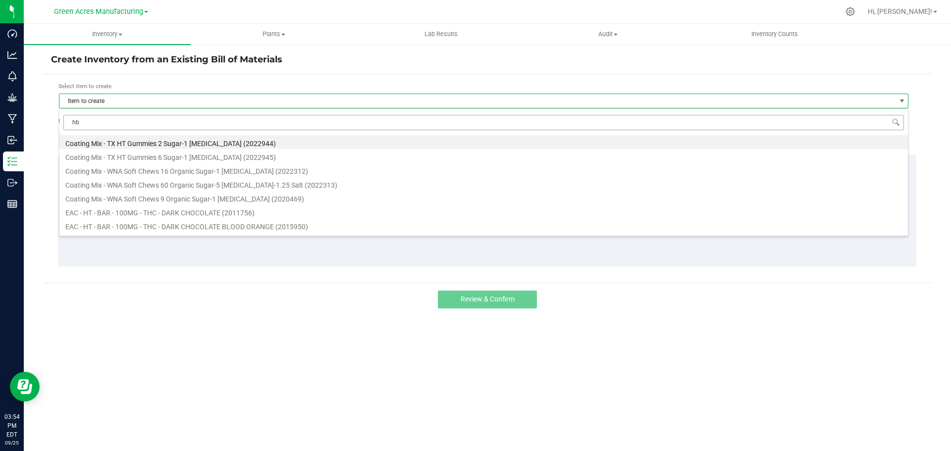
type input "hbg"
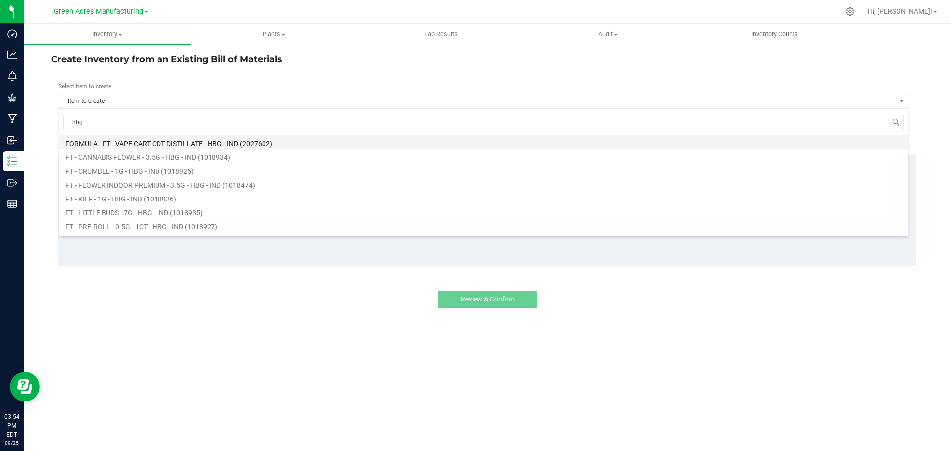
click at [137, 140] on li "FORMULA - FT - VAPE CART CDT DISTILLATE - HBG - IND (2027602)" at bounding box center [483, 142] width 848 height 14
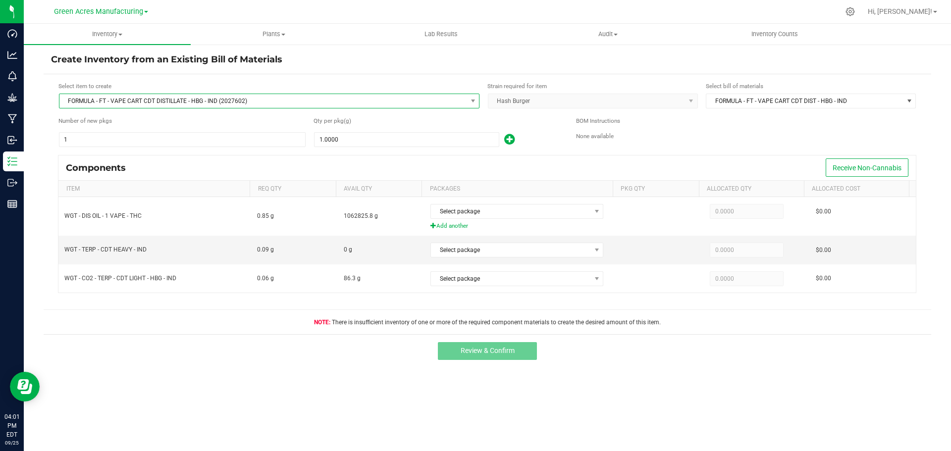
click at [123, 101] on span "FORMULA - FT - VAPE CART CDT DISTILLATE - HBG - IND (2027602)" at bounding box center [262, 101] width 407 height 14
type input "ago"
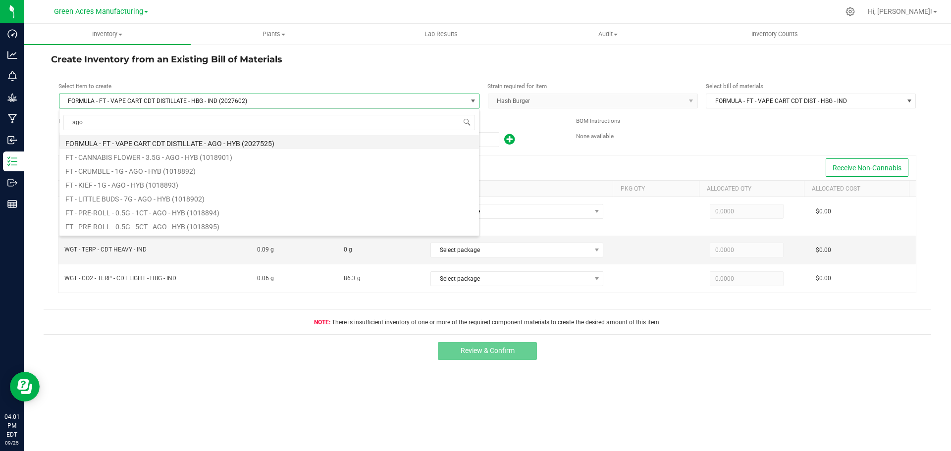
click at [156, 143] on li "FORMULA - FT - VAPE CART CDT DISTILLATE - AGO - HYB (2027525)" at bounding box center [268, 142] width 419 height 14
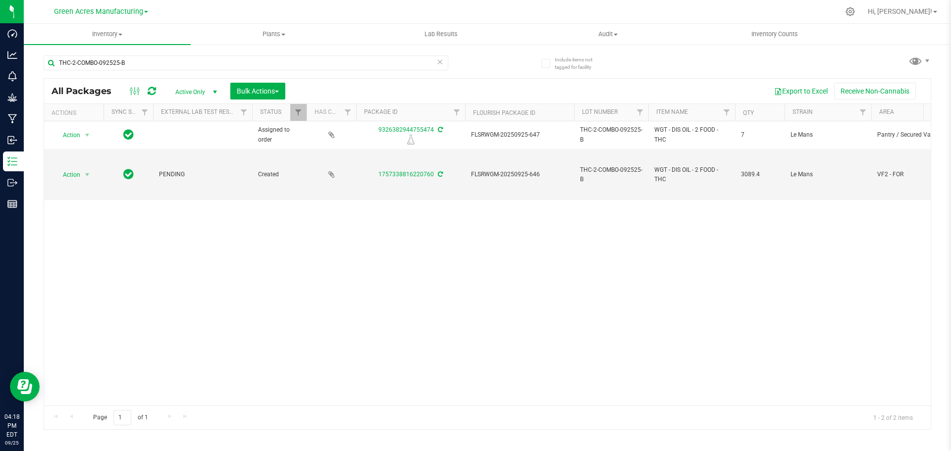
click at [553, 240] on div "Action Action Edit attributes Global inventory Locate package Package audit log…" at bounding box center [487, 263] width 886 height 284
click at [503, 173] on span "FLSRWGM-20250925-646" at bounding box center [519, 174] width 97 height 9
copy tr "FLSRWGM-20250925-646"
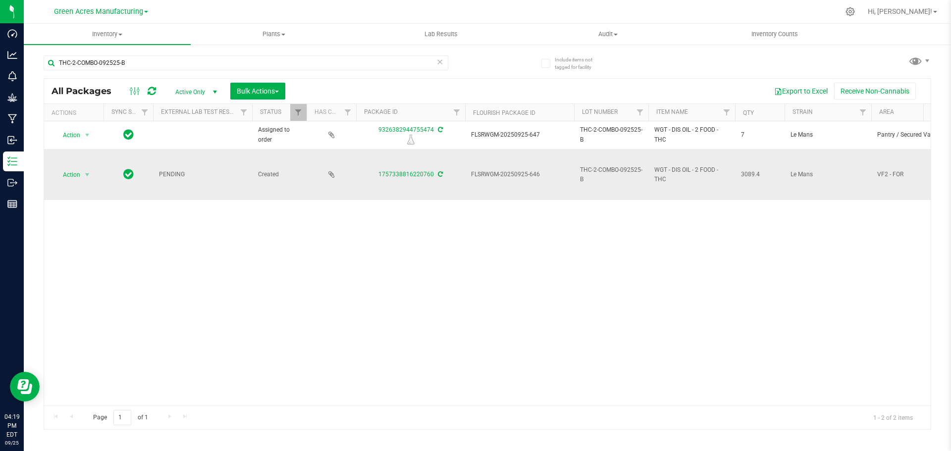
click at [748, 174] on span "3089.4" at bounding box center [760, 174] width 38 height 9
copy span "3089.4"
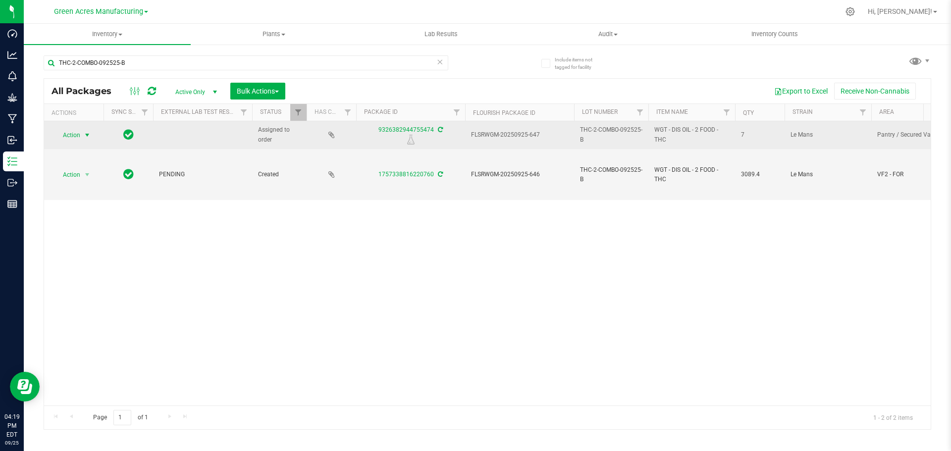
click at [85, 135] on span "select" at bounding box center [87, 135] width 8 height 8
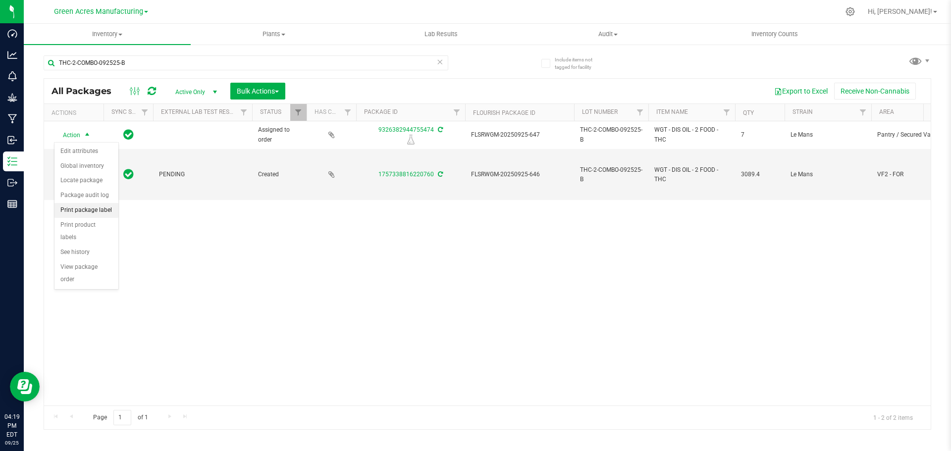
click at [101, 210] on li "Print package label" at bounding box center [86, 210] width 64 height 15
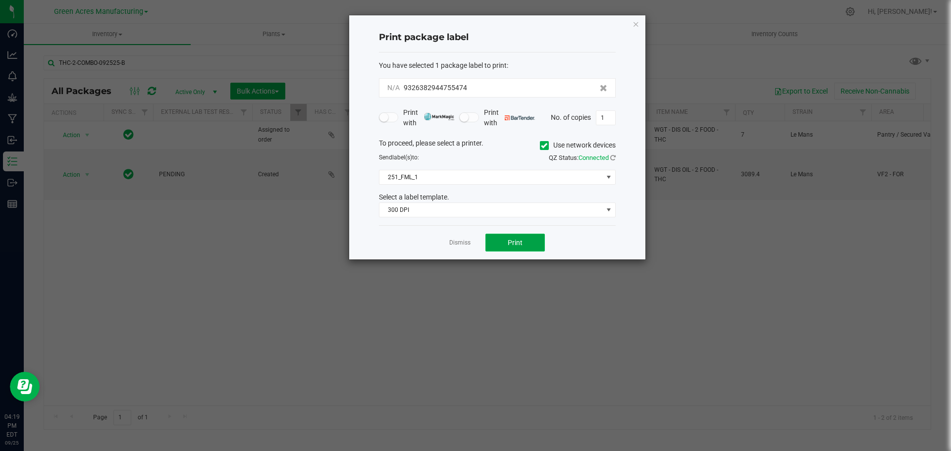
click at [525, 240] on button "Print" at bounding box center [514, 243] width 59 height 18
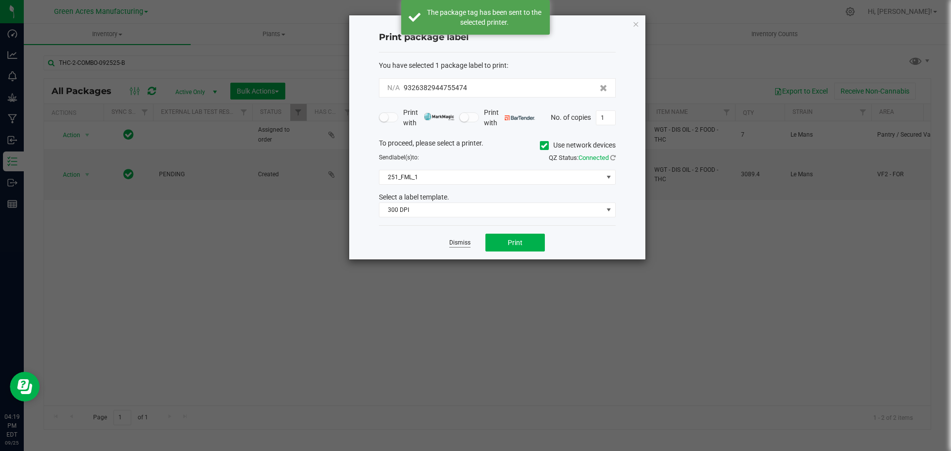
click at [462, 241] on link "Dismiss" at bounding box center [459, 243] width 21 height 8
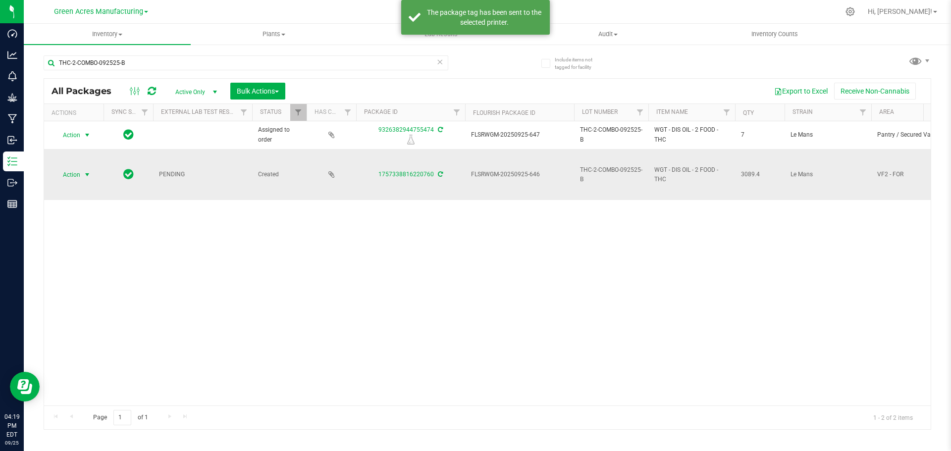
click at [86, 175] on span "select" at bounding box center [87, 175] width 8 height 8
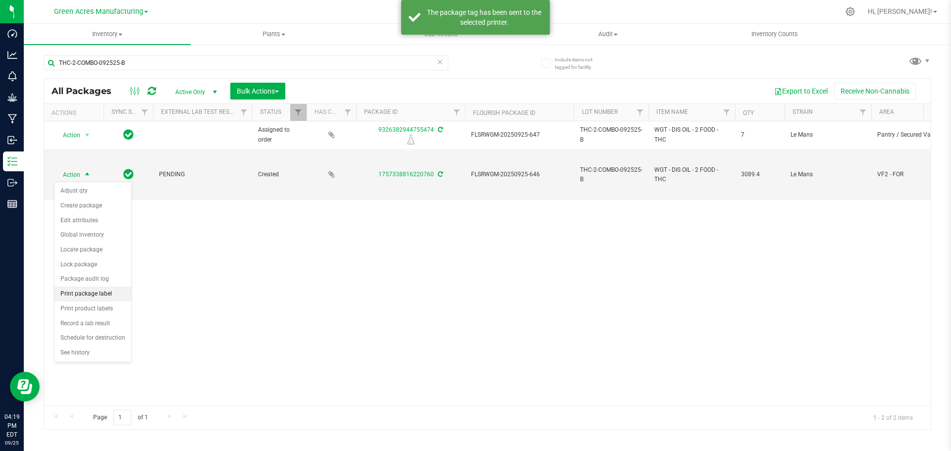
click at [89, 290] on li "Print package label" at bounding box center [92, 294] width 77 height 15
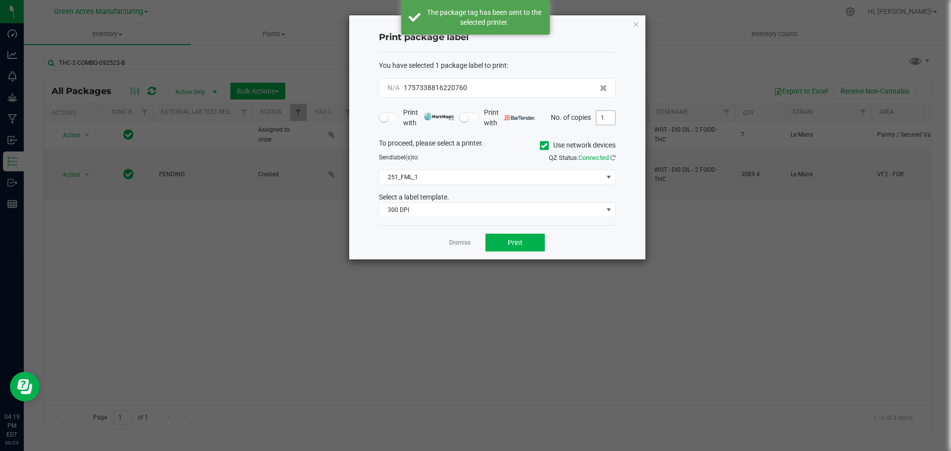
click at [609, 110] on span "1" at bounding box center [606, 117] width 20 height 15
click at [606, 116] on input "1" at bounding box center [605, 118] width 19 height 14
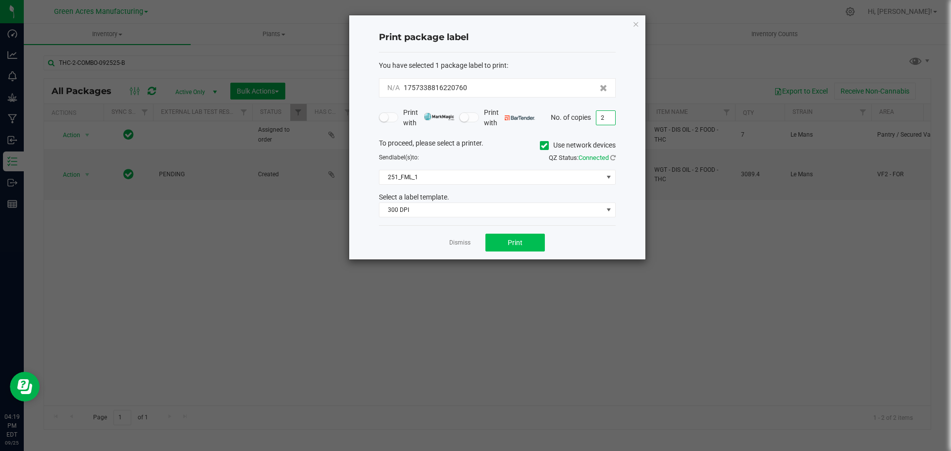
type input "2"
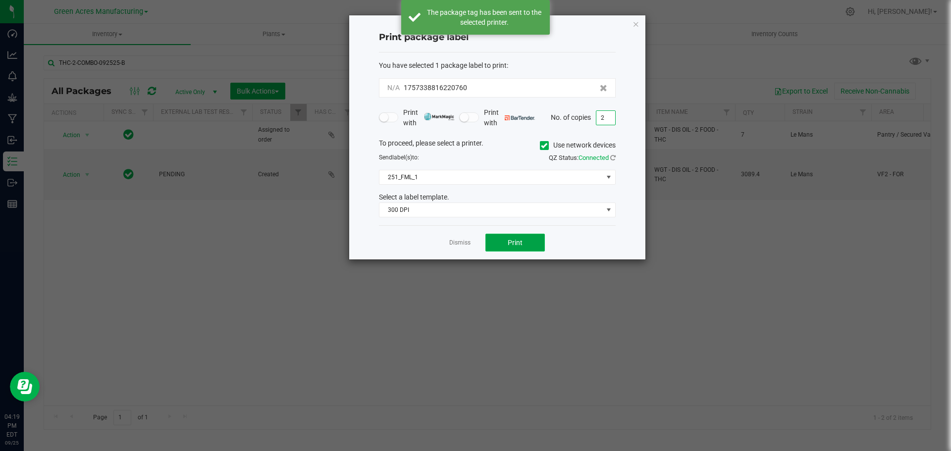
click at [507, 235] on button "Print" at bounding box center [514, 243] width 59 height 18
click at [462, 244] on link "Dismiss" at bounding box center [459, 243] width 21 height 8
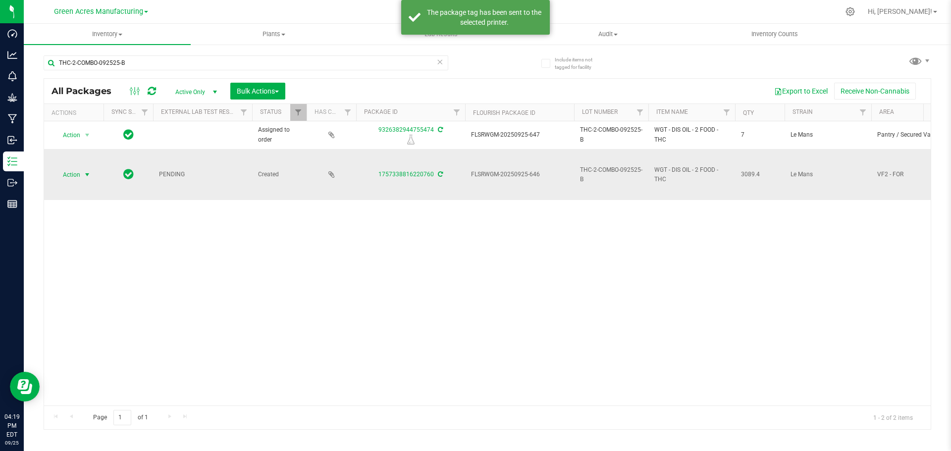
click at [76, 176] on span "Action" at bounding box center [67, 175] width 27 height 14
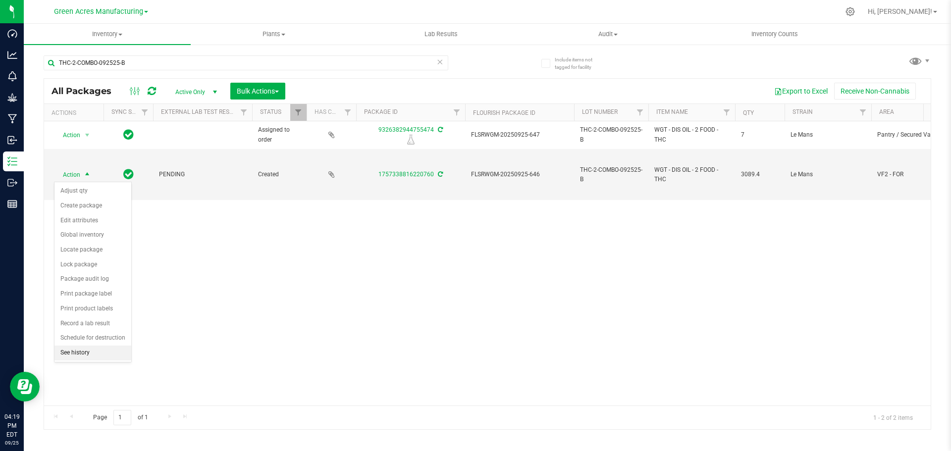
click at [85, 351] on li "See history" at bounding box center [92, 353] width 77 height 15
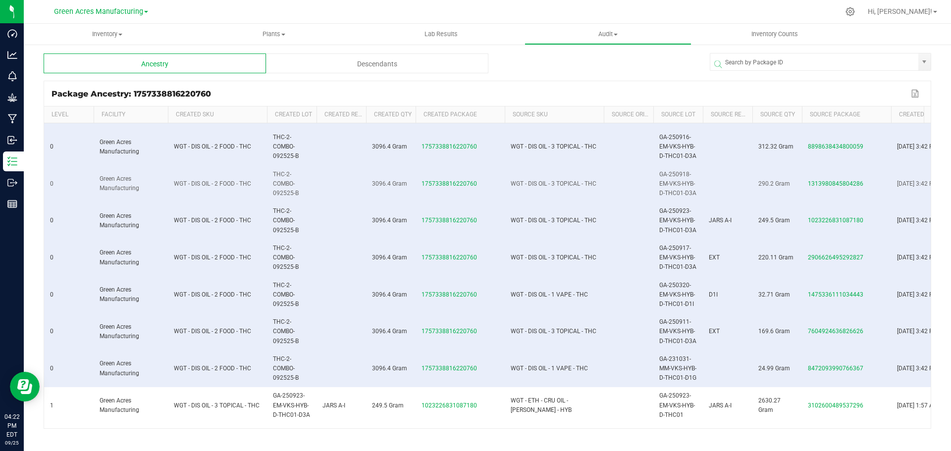
scroll to position [99, 0]
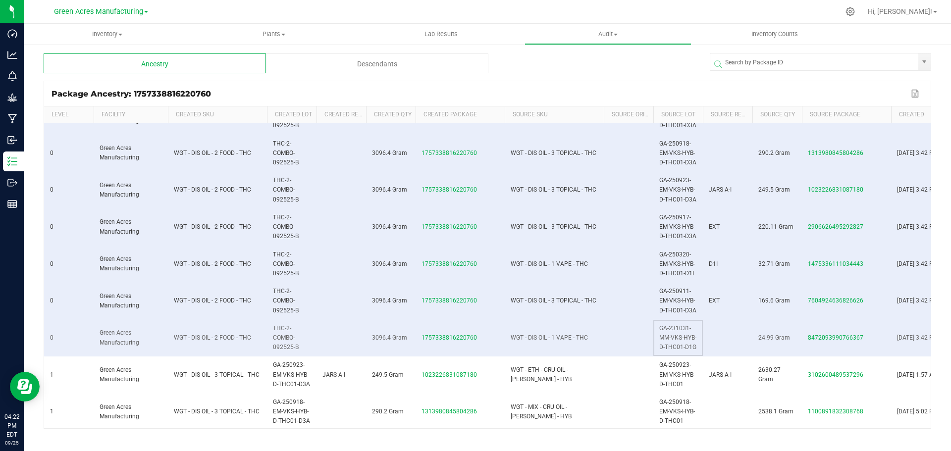
click at [671, 342] on td "GA-231031-MM-VKS-HYB-D-THC01-D1G" at bounding box center [678, 338] width 50 height 37
copy span "GA-231031-MM-VKS-HYB-D-THC01-D1G"
click at [283, 338] on td "THC-2-COMBO-092525-B" at bounding box center [292, 338] width 50 height 37
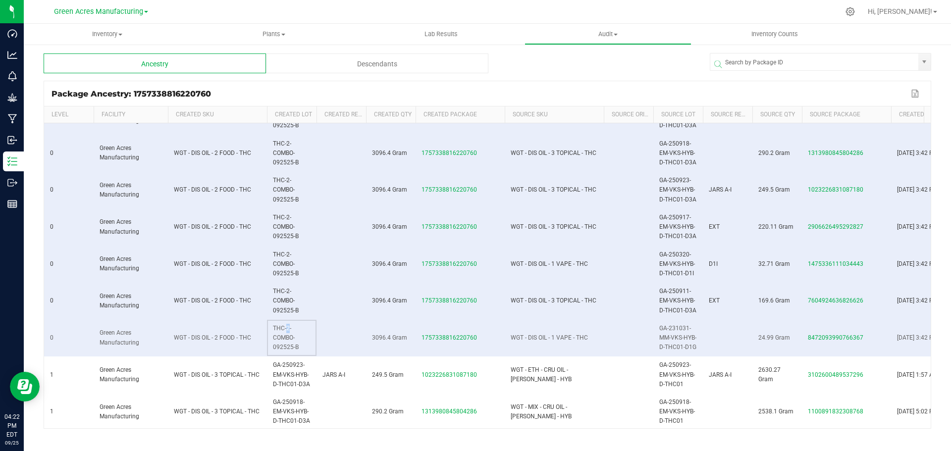
click at [283, 338] on td "THC-2-COMBO-092525-B" at bounding box center [292, 338] width 50 height 37
copy span "THC-2-COMBO-092525-B"
click at [667, 299] on span "GA-250911-EM-VKS-HYB-D-THC01-D3A" at bounding box center [677, 301] width 37 height 26
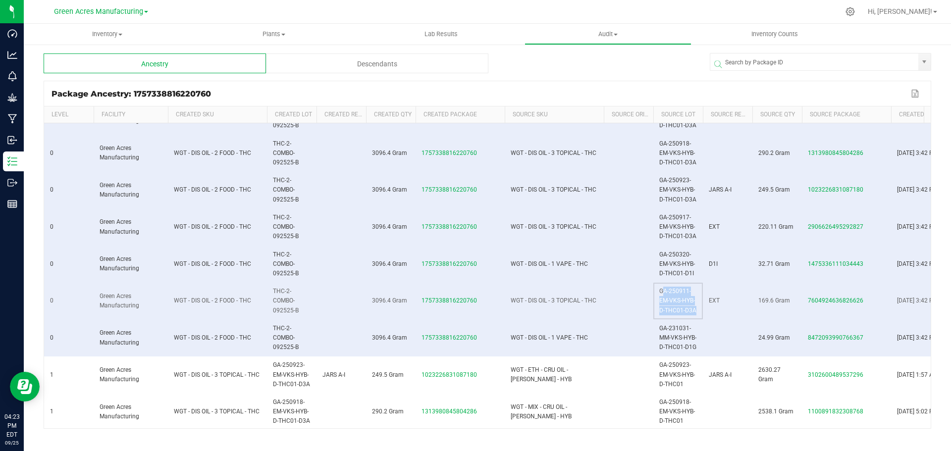
click at [667, 299] on span "GA-250911-EM-VKS-HYB-D-THC01-D3A" at bounding box center [677, 301] width 37 height 26
copy span "GA-250911-EM-VKS-HYB-D-THC01-D3A"
click at [286, 301] on span "THC-2-COMBO-092525-B" at bounding box center [286, 301] width 26 height 26
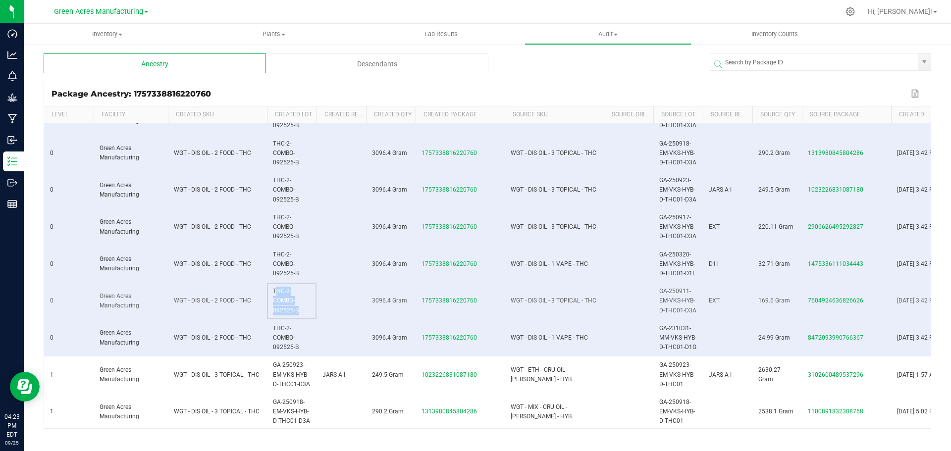
copy span "THC-2-COMBO-092525-B"
click at [676, 265] on span "GA-250320-EM-VKS-HYB-D-THC01-D1I" at bounding box center [677, 264] width 36 height 26
copy span "GA-250320-EM-VKS-HYB-D-THC01-D1I"
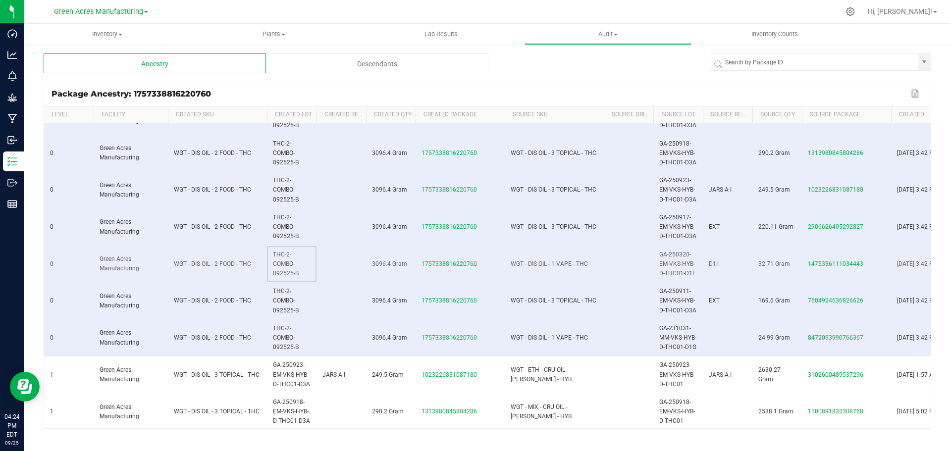
click at [285, 262] on span "THC-2-COMBO-092525-B" at bounding box center [286, 264] width 26 height 26
copy span "THC-2-COMBO-092525-B"
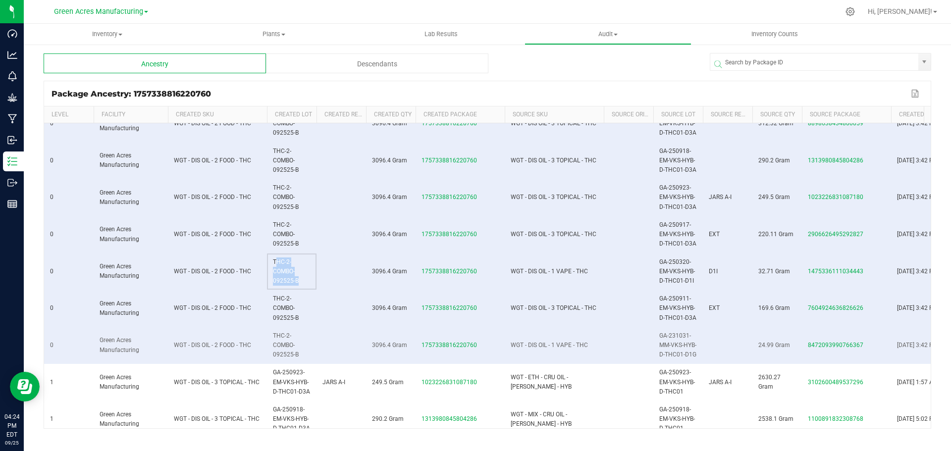
scroll to position [149, 0]
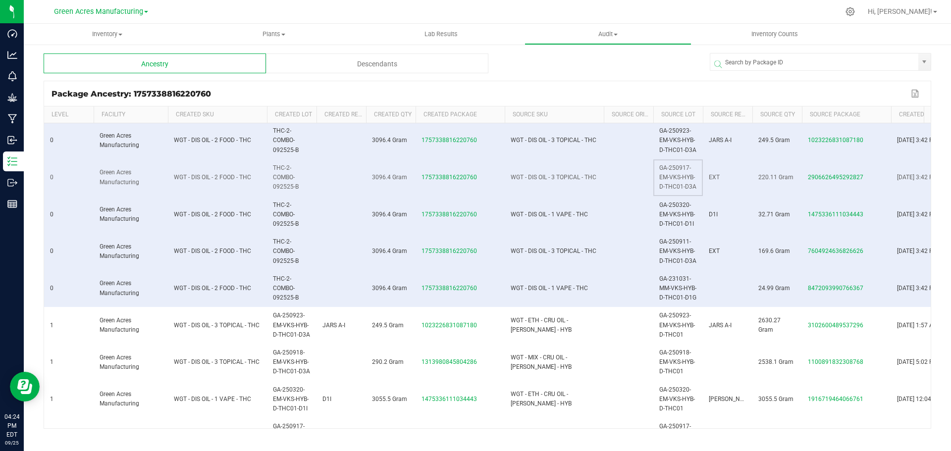
click at [671, 173] on td "GA-250917-EM-VKS-HYB-D-THC01-D3A" at bounding box center [678, 177] width 50 height 37
copy span "GA-250917-EM-VKS-HYB-D-THC01-D3A"
click at [283, 175] on span "THC-2-COMBO-092525-B" at bounding box center [286, 177] width 26 height 26
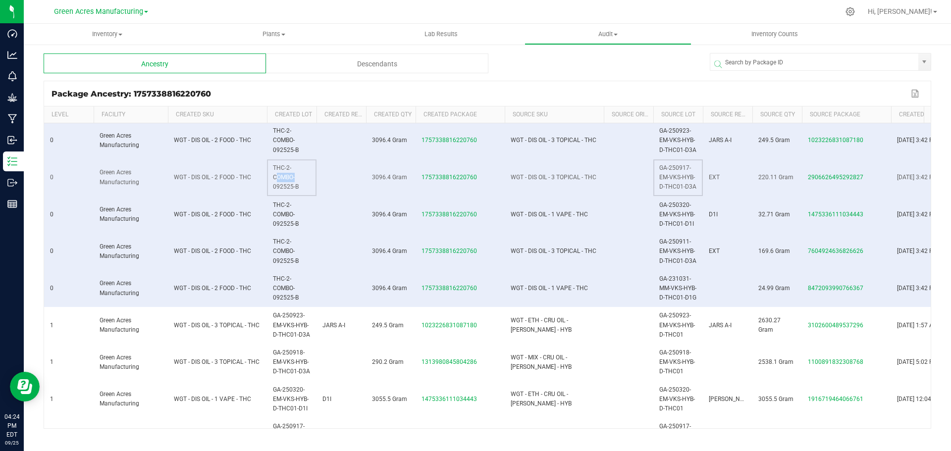
click at [283, 175] on span "THC-2-COMBO-092525-B" at bounding box center [286, 177] width 26 height 26
copy span "THC-2-COMBO-092525-B"
click at [677, 142] on span "GA-250923-EM-VKS-HYB-D-THC01-D3A" at bounding box center [677, 140] width 37 height 26
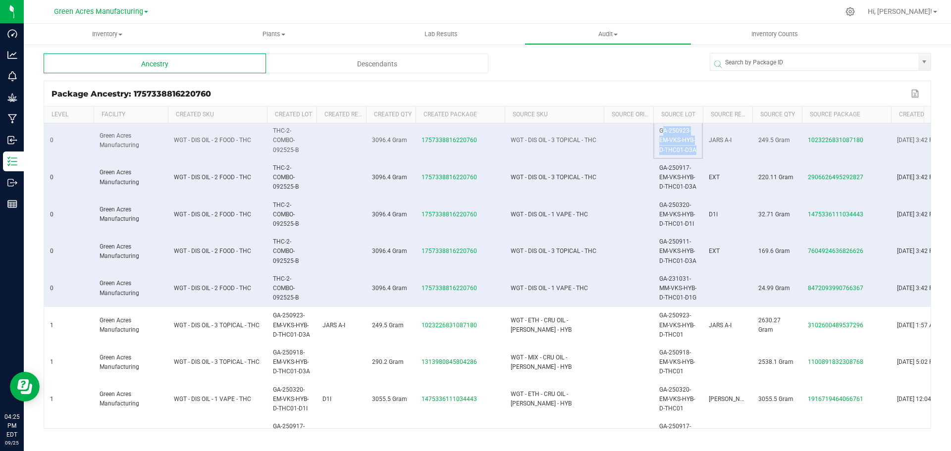
click at [677, 142] on span "GA-250923-EM-VKS-HYB-D-THC01-D3A" at bounding box center [677, 140] width 37 height 26
click at [283, 142] on span "THC-2-COMBO-092525-B" at bounding box center [286, 140] width 26 height 26
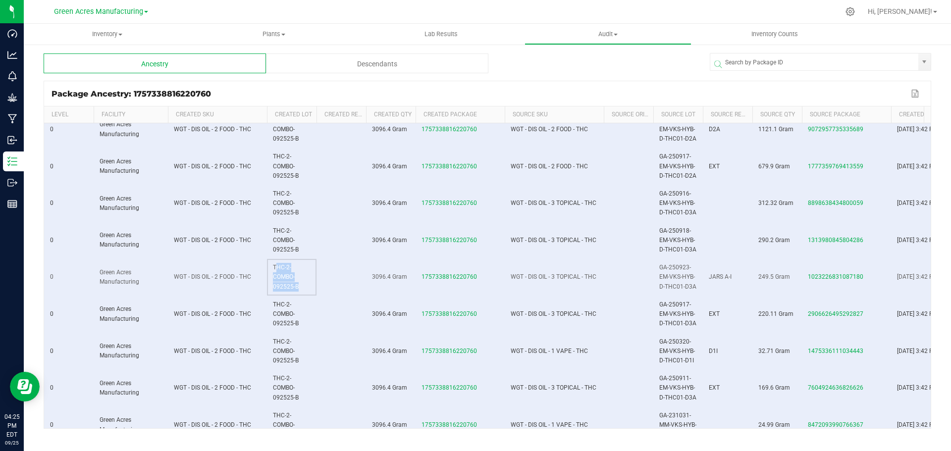
scroll to position [0, 0]
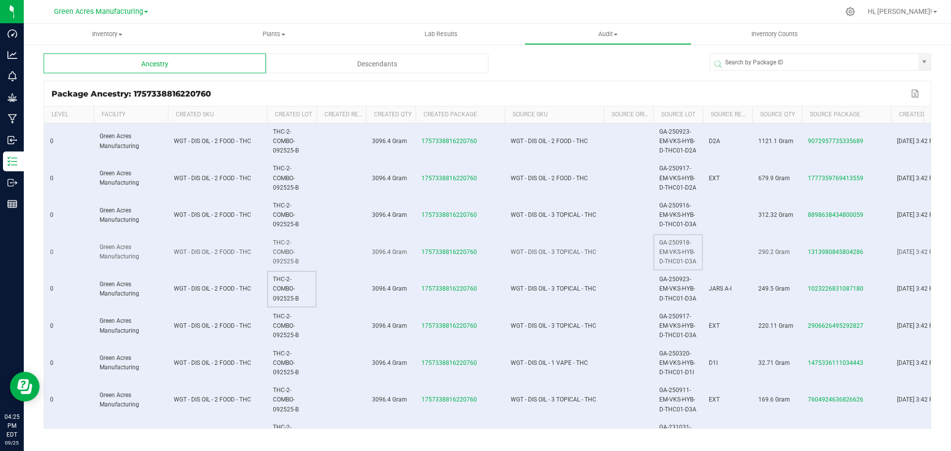
click at [675, 252] on span "GA-250918-EM-VKS-HYB-D-THC01-D3A" at bounding box center [677, 252] width 37 height 26
click at [279, 251] on span "THC-2-COMBO-092525-B" at bounding box center [286, 252] width 26 height 26
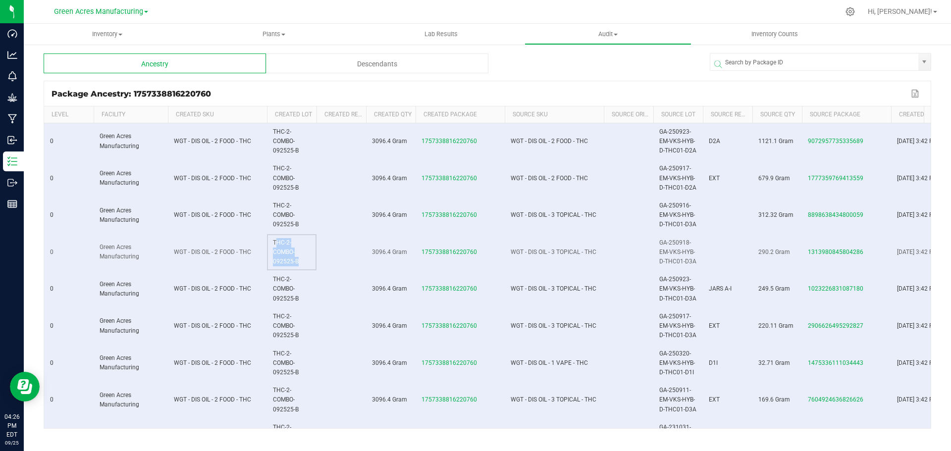
click at [279, 251] on span "THC-2-COMBO-092525-B" at bounding box center [286, 252] width 26 height 26
click at [676, 215] on span "GA-250916-EM-VKS-HYB-D-THC01-D3A" at bounding box center [677, 215] width 37 height 26
click at [280, 216] on span "THC-2-COMBO-092525-B" at bounding box center [286, 215] width 26 height 26
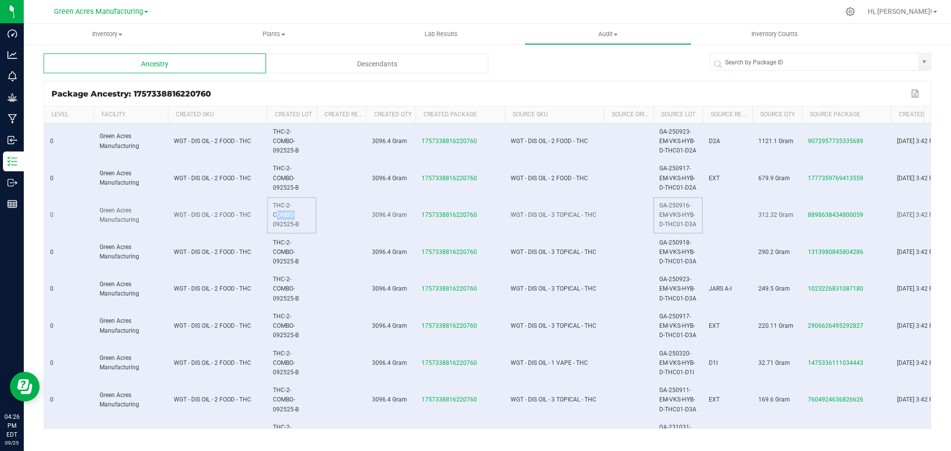
click at [280, 216] on span "THC-2-COMBO-092525-B" at bounding box center [286, 215] width 26 height 26
click at [676, 177] on span "GA-250917-EM-VKS-HYB-D-THC01-D2A" at bounding box center [677, 178] width 37 height 26
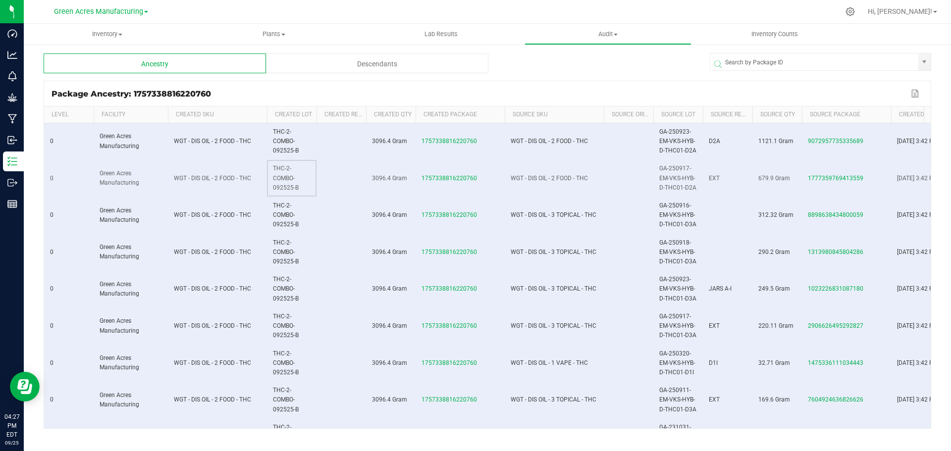
click at [283, 178] on span "THC-2-COMBO-092525-B" at bounding box center [286, 178] width 26 height 26
click at [674, 142] on span "GA-250923-EM-VKS-HYB-D-THC01-D2A" at bounding box center [677, 141] width 37 height 26
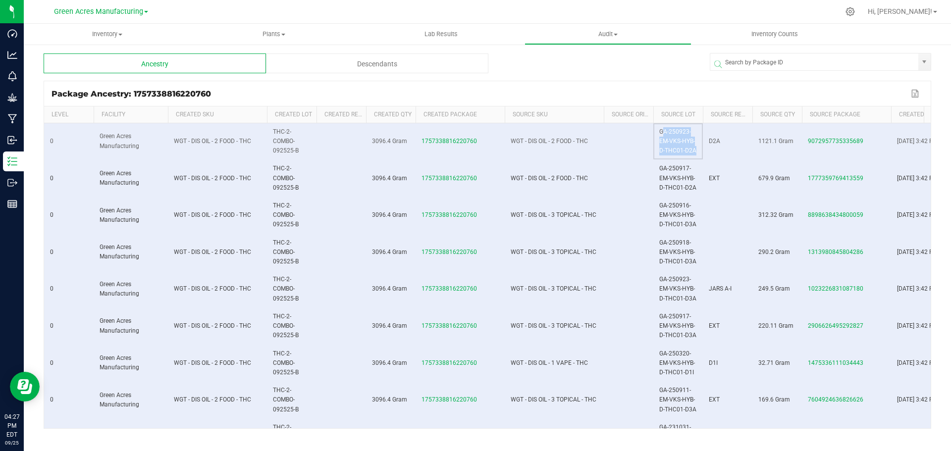
click at [674, 142] on span "GA-250923-EM-VKS-HYB-D-THC01-D2A" at bounding box center [677, 141] width 37 height 26
